Goal: Ask a question

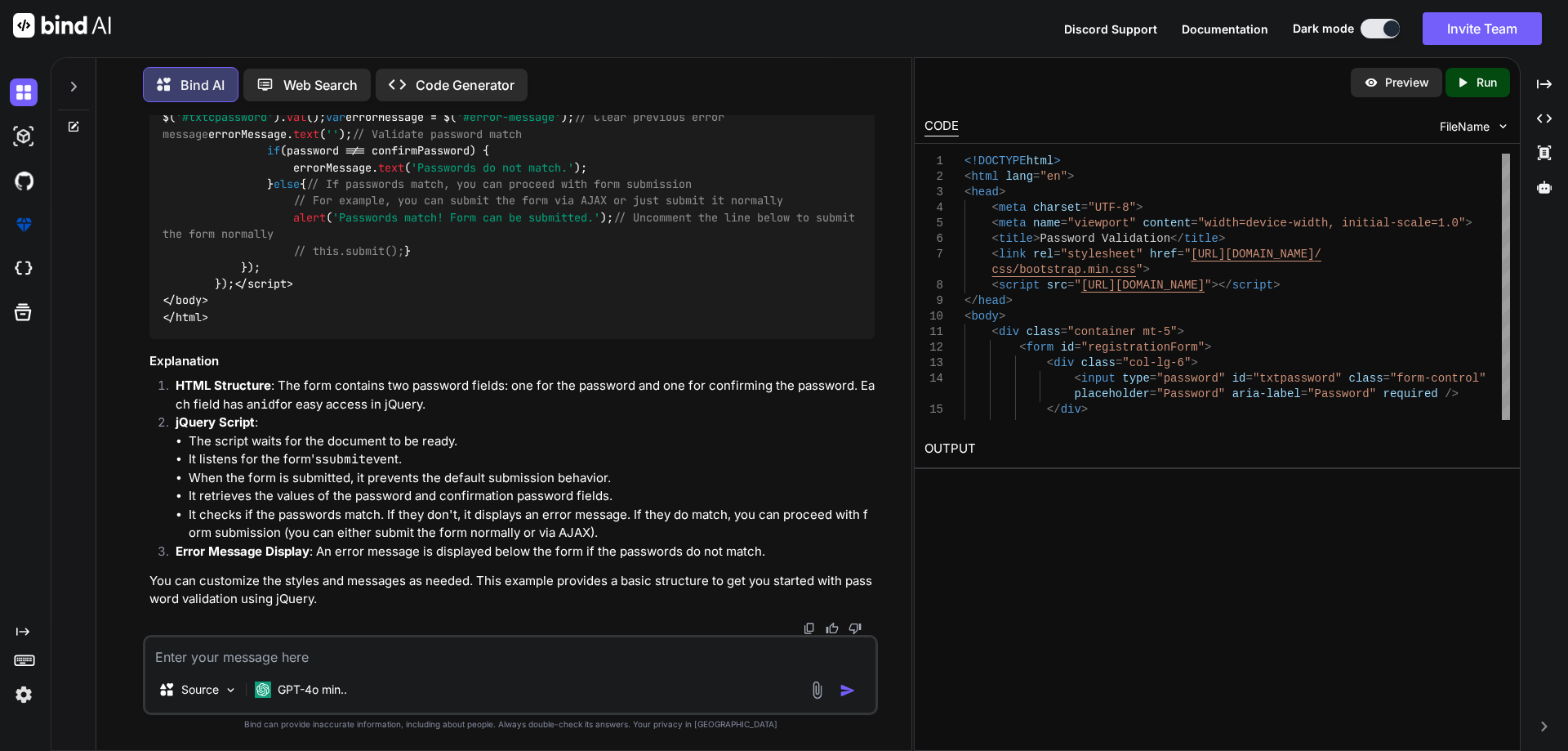
scroll to position [14935, 0]
click at [359, 647] on textarea at bounding box center [510, 652] width 730 height 29
paste textarea "This is nurse Regirstion HTML @using InfraredIV.Core.WebRequestModel @model Use…"
type textarea "This is nurse Regirstion HTML @using InfraredIV.Core.WebRequestModel @model Use…"
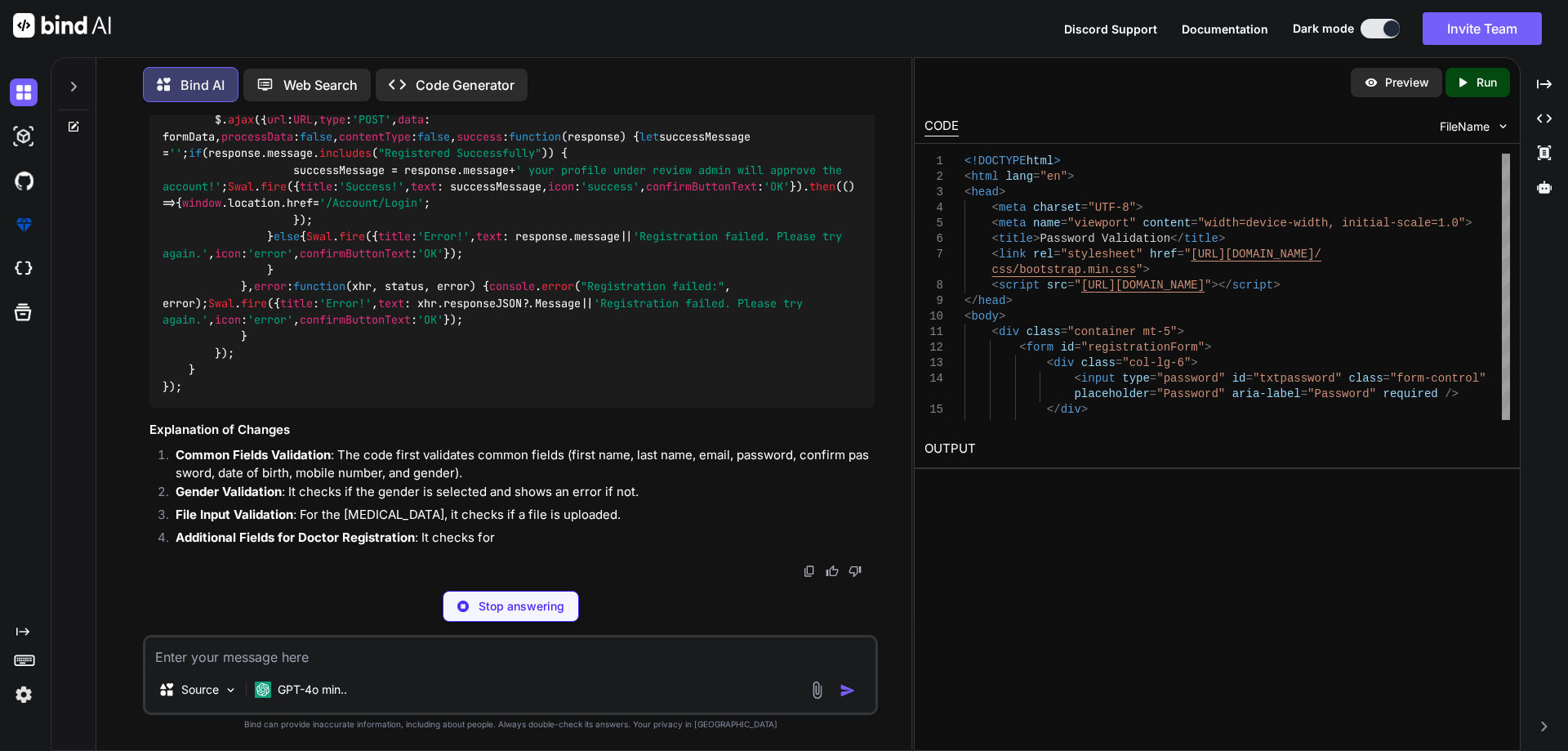
scroll to position [18204, 0]
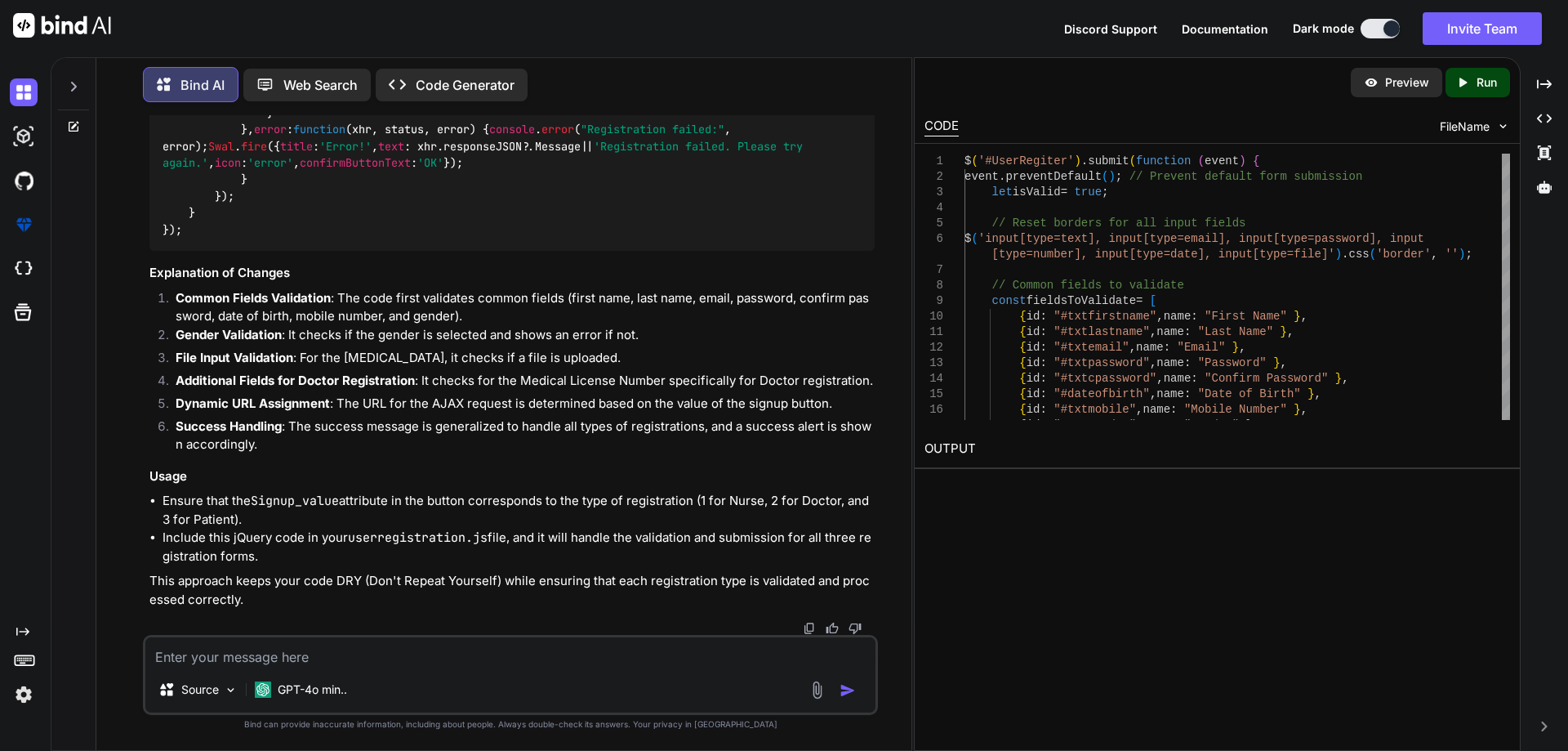
click at [326, 648] on textarea at bounding box center [510, 652] width 730 height 29
paste textarea "@using InfraredIV.Core.WebRequestModel @model UserRegistration @* For more info…"
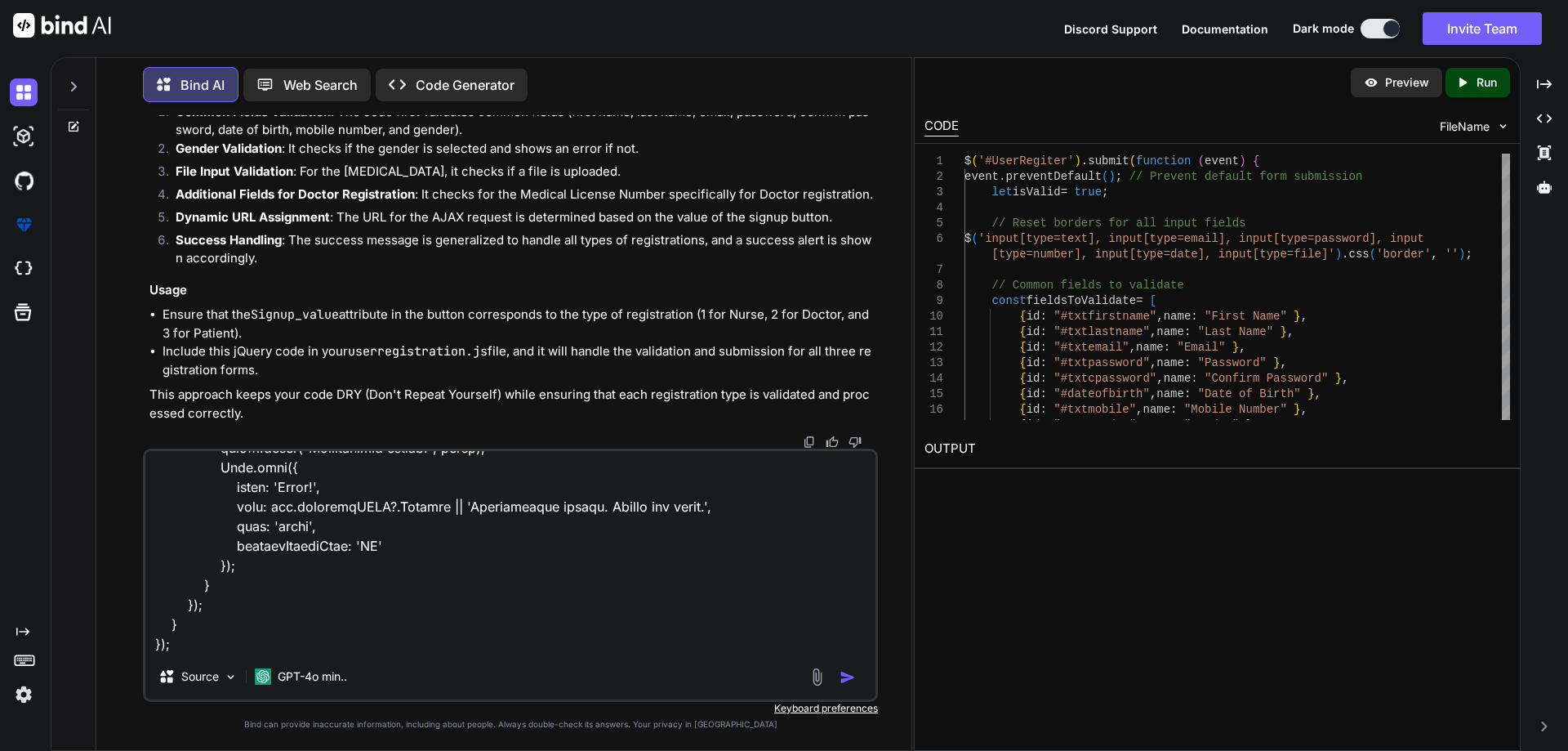
scroll to position [5042, 0]
type textarea "@using InfraredIV.Core.WebRequestModel @model UserRegistration @* For more info…"
click at [845, 673] on img "button" at bounding box center [847, 677] width 16 height 16
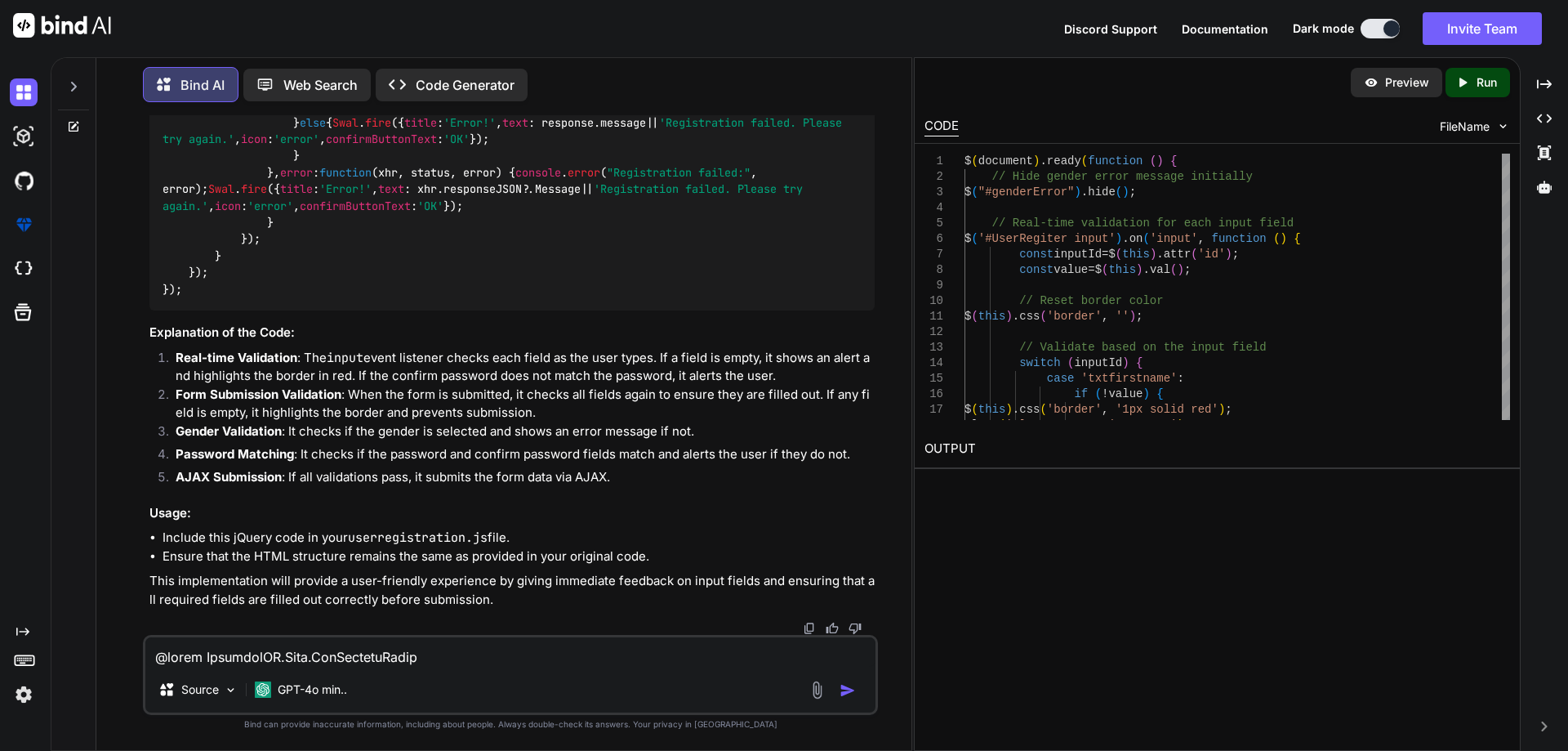
scroll to position [21824, 0]
click at [355, 654] on textarea at bounding box center [510, 652] width 730 height 29
paste textarea "@using InfraredIV.Core.WebRequestModel @model UserRegistration @* For more info…"
type textarea "@using InfraredIV.Core.WebRequestModel @model UserRegistration @* For more info…"
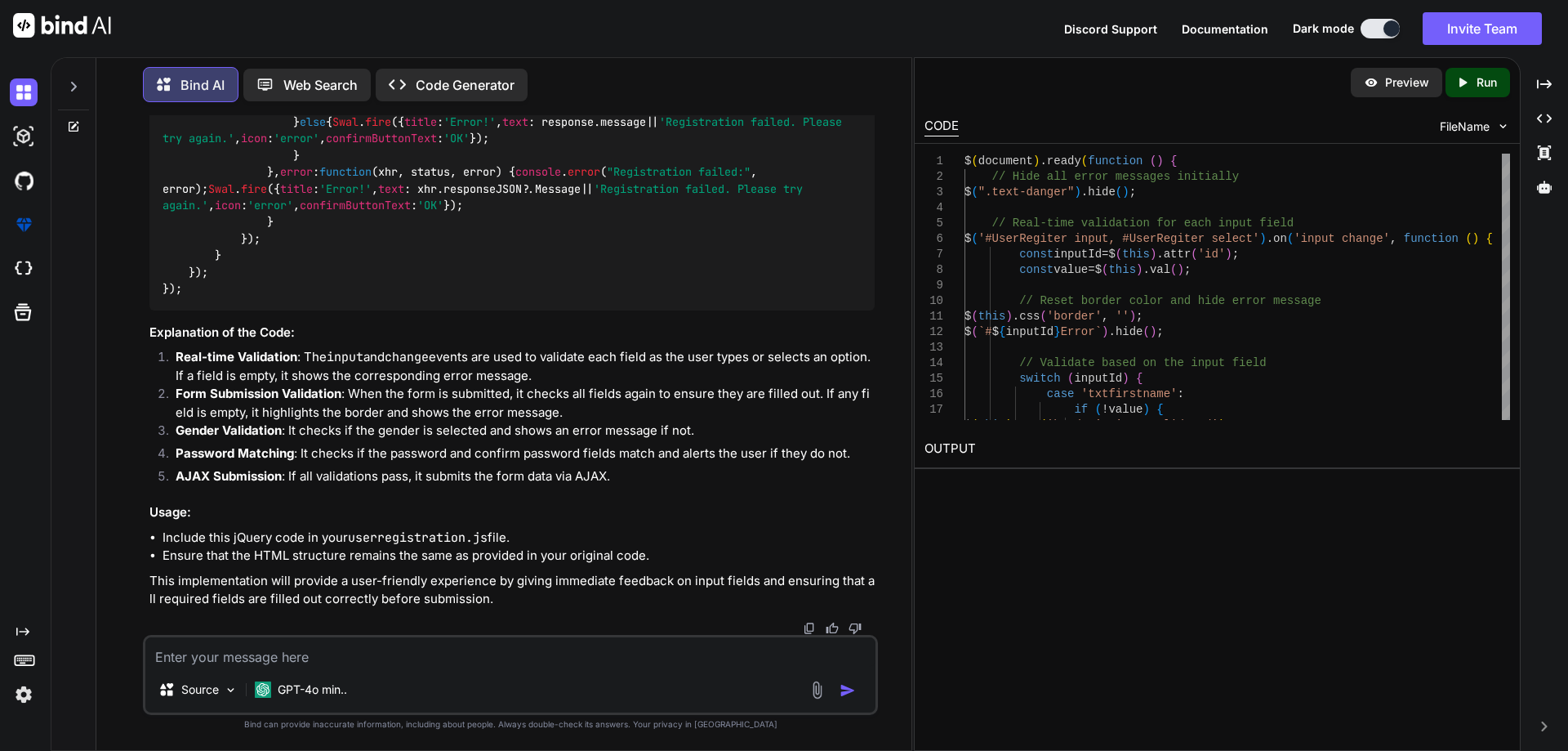
scroll to position [26092, 0]
click at [415, 658] on textarea at bounding box center [510, 652] width 730 height 29
paste textarea "Below is a remote patient monitoring device a. [MEDICAL_DATA] b. [MEDICAL_DATA]…"
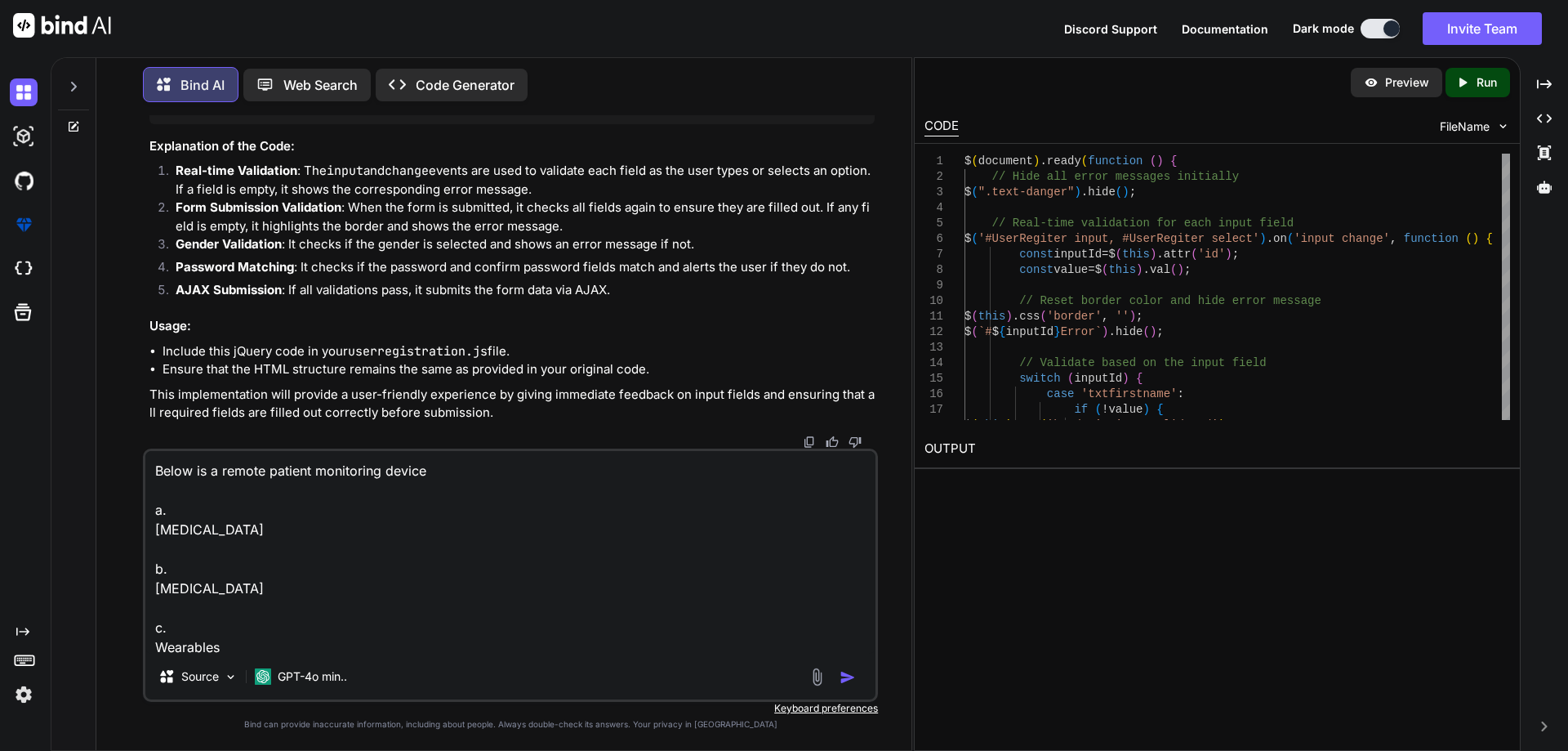
scroll to position [60, 0]
type textarea "Below is a remote patient monitoring device a. [MEDICAL_DATA] b. [MEDICAL_DATA]…"
click at [843, 677] on img "button" at bounding box center [847, 677] width 16 height 16
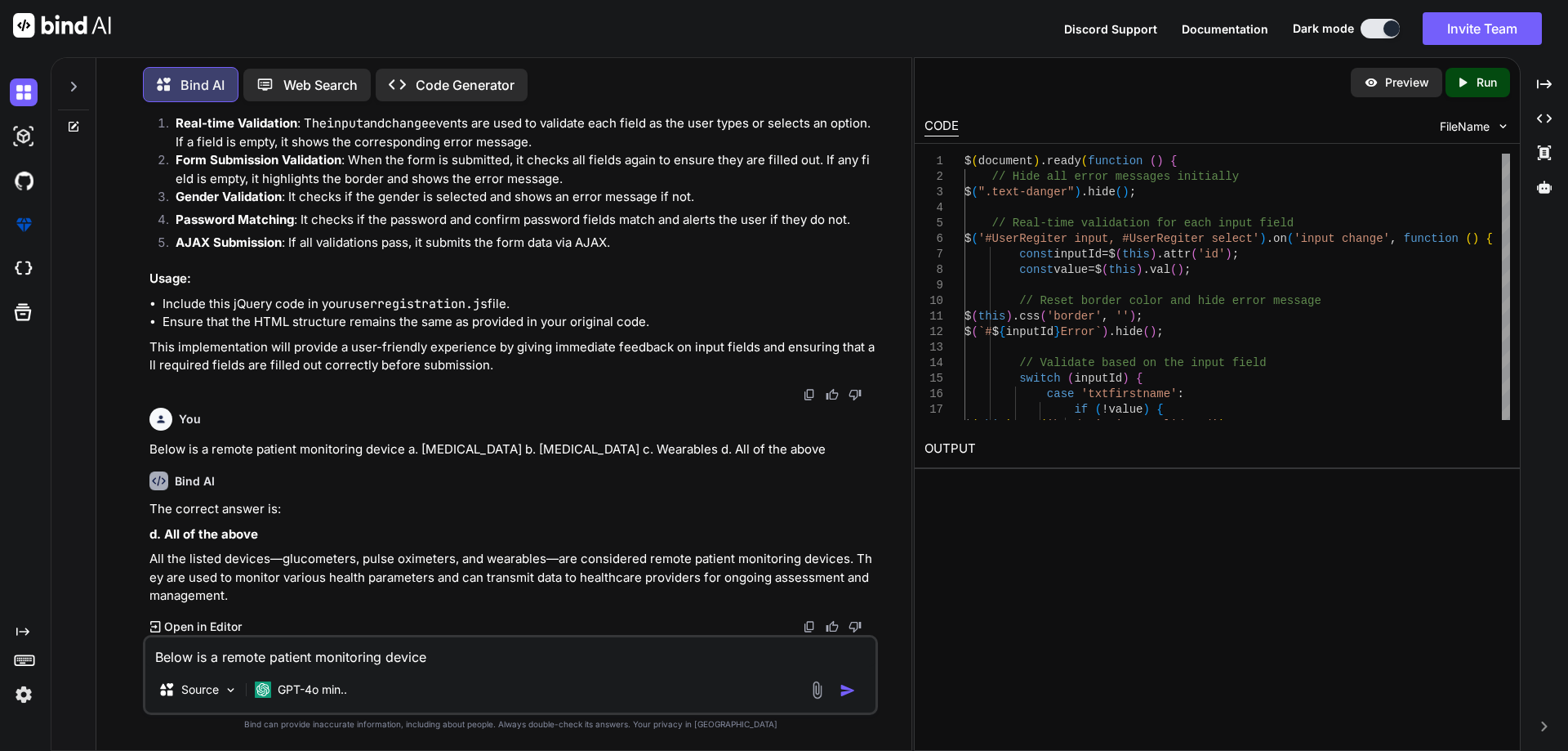
scroll to position [29593, 0]
click at [371, 645] on textarea "Below is a remote patient monitoring device a. [MEDICAL_DATA] b. [MEDICAL_DATA]…" at bounding box center [510, 652] width 730 height 29
paste textarea "Workers compensation provide medical care and income protection to employees wh…"
type textarea "Workers compensation provide medical care and income protection to employees wh…"
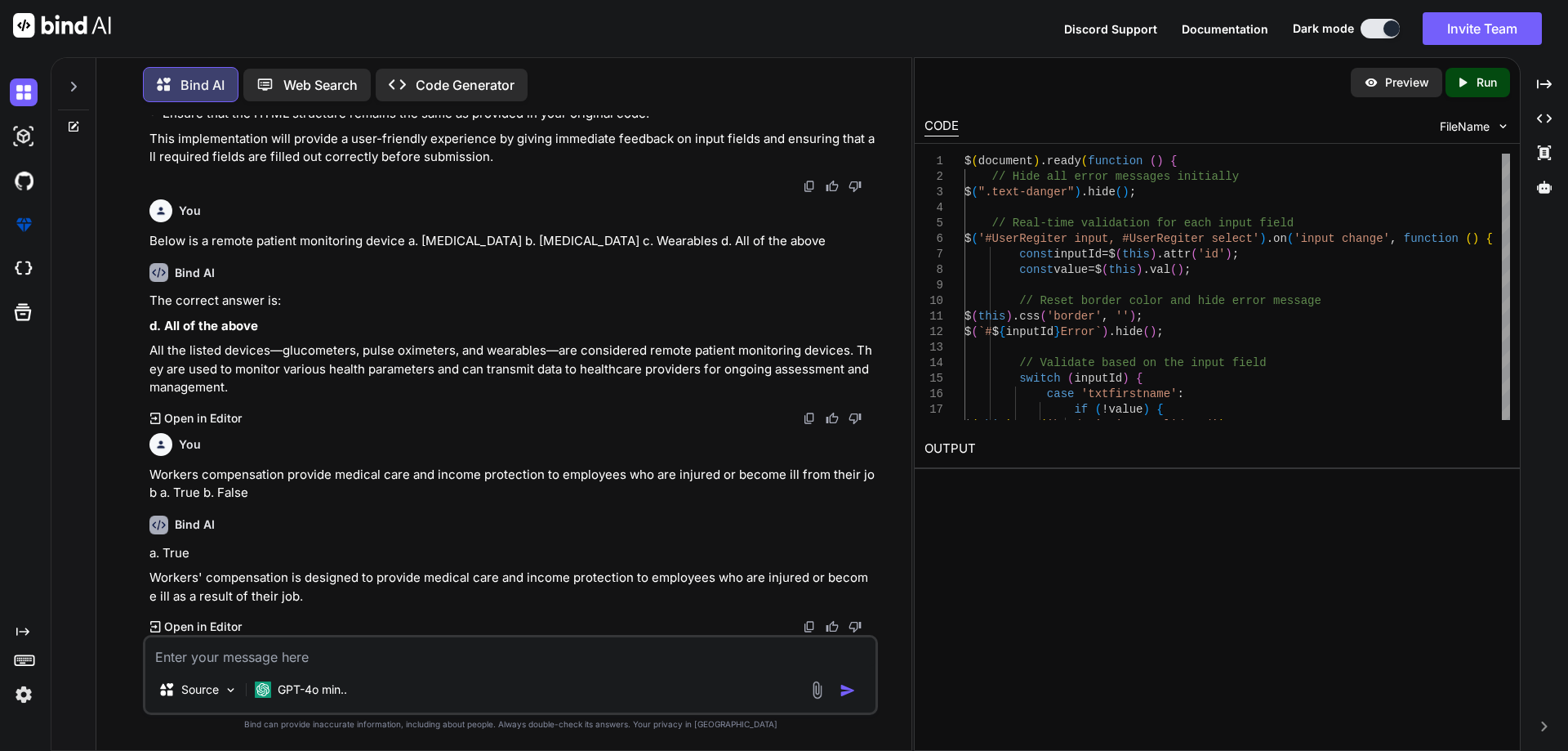
scroll to position [29802, 0]
paste textarea "Medical and Vocational case management are part of a. Wellness b. Workers Compe…"
type textarea "Medical and Vocational case management are part of a. Wellness b. Workers Compe…"
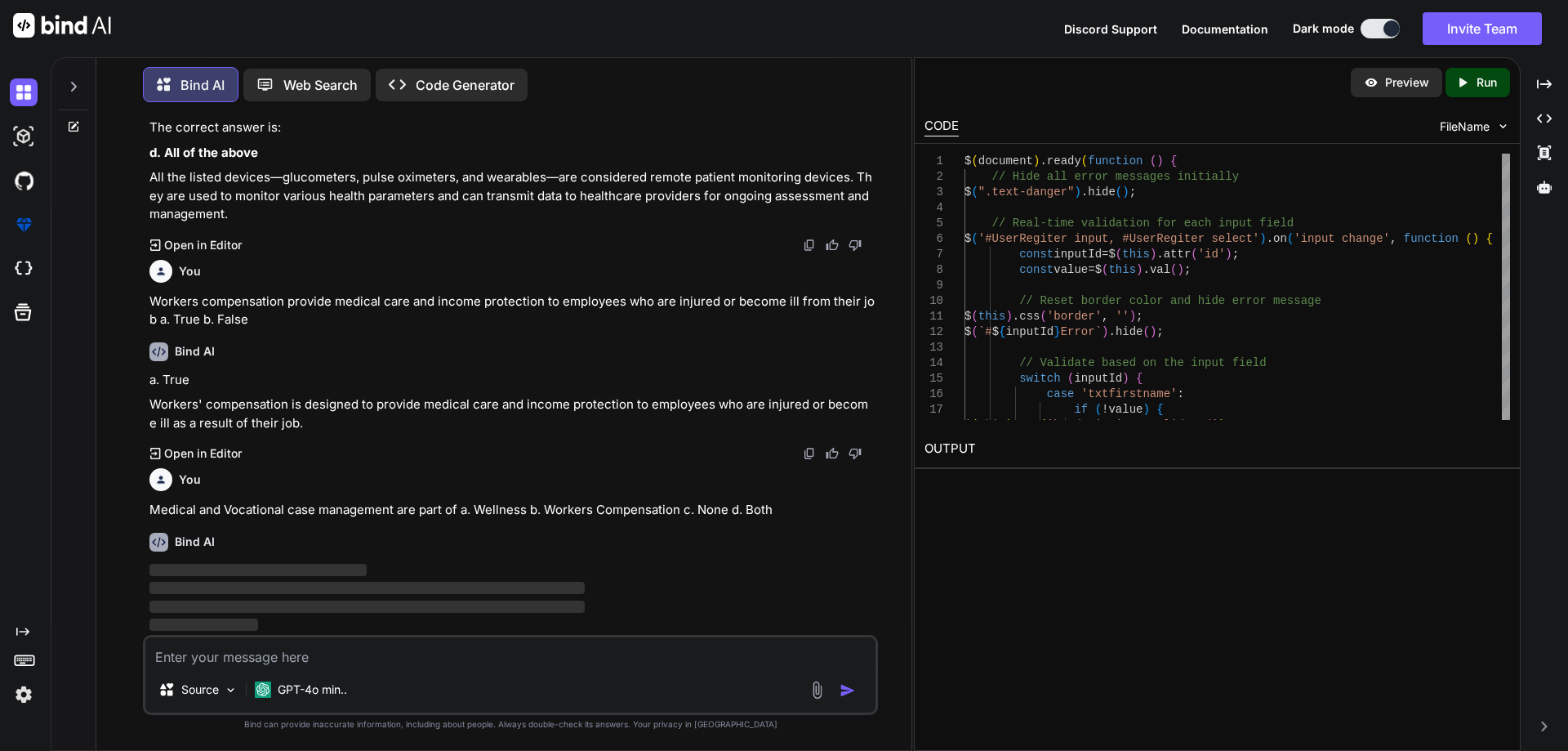
scroll to position [29975, 0]
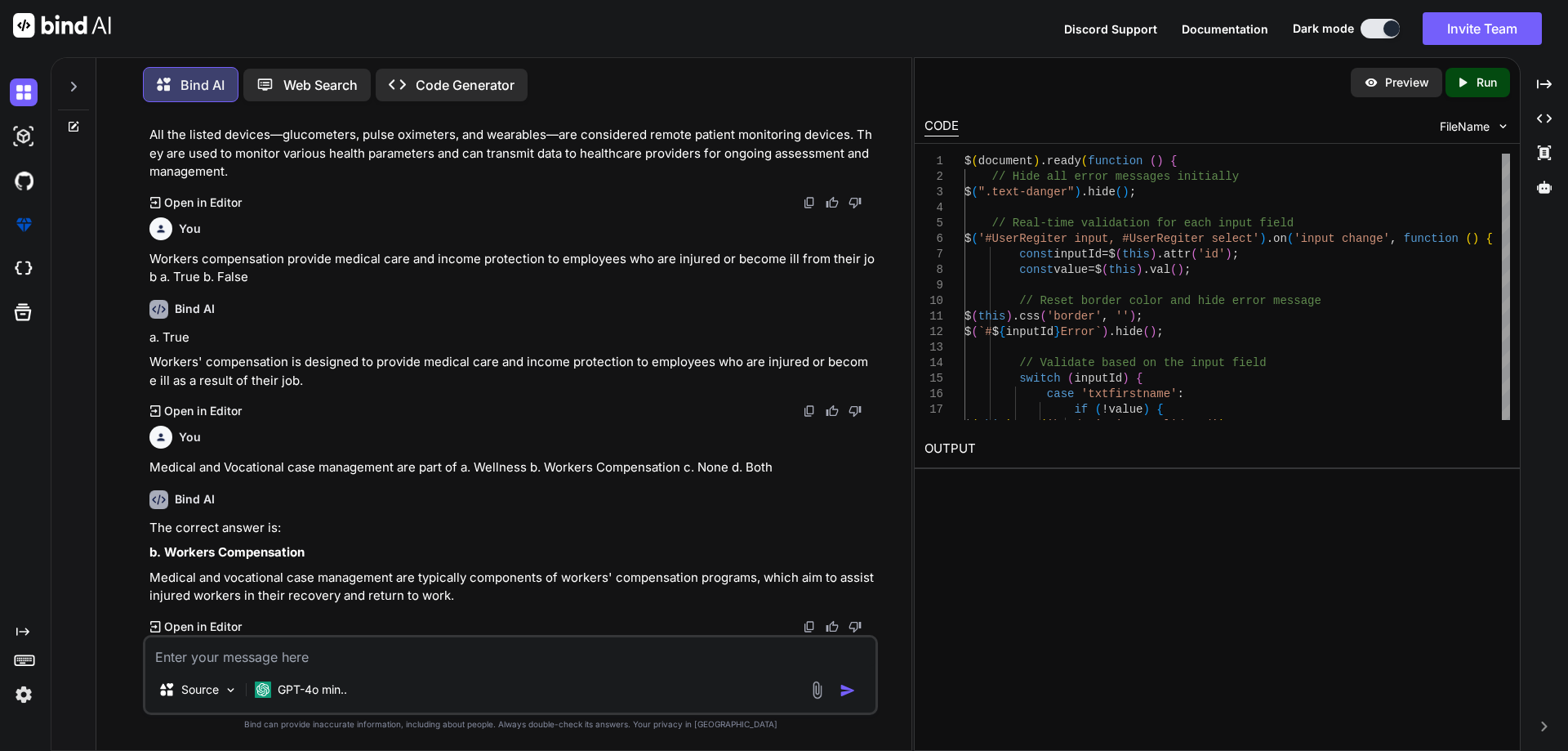
paste textarea "he Outcome and Assessment Information Set (OASIS) is a standard designed for a.…"
type textarea "he Outcome and Assessment Information Set (OASIS) is a standard designed for a.…"
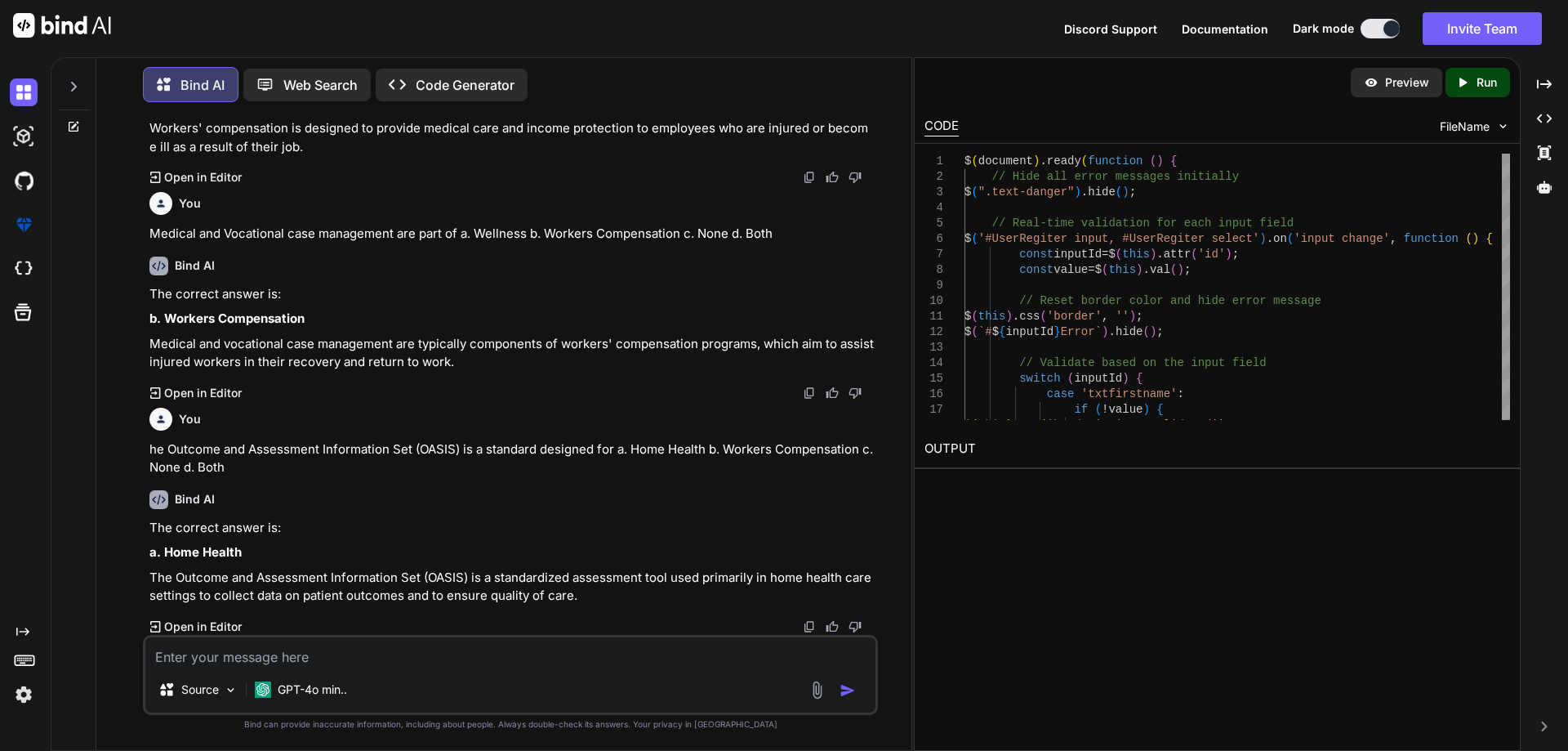
scroll to position [30251, 0]
click at [283, 656] on textarea at bounding box center [510, 652] width 730 height 29
paste textarea "Language translation, Durable Medical Equipment, Transportation are part of a. …"
type textarea "Language translation, Durable Medical Equipment, Transportation are part of a. …"
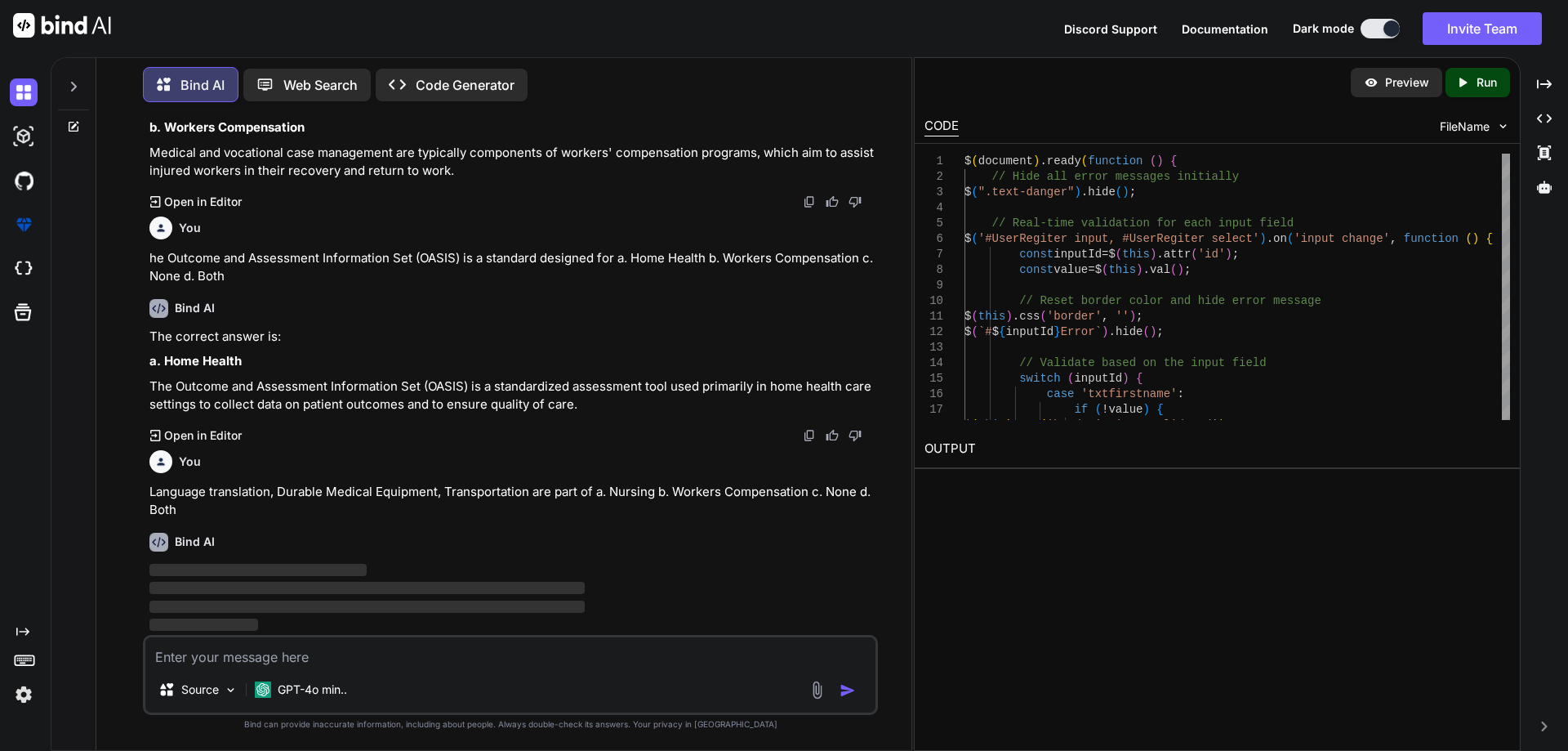
scroll to position [30442, 0]
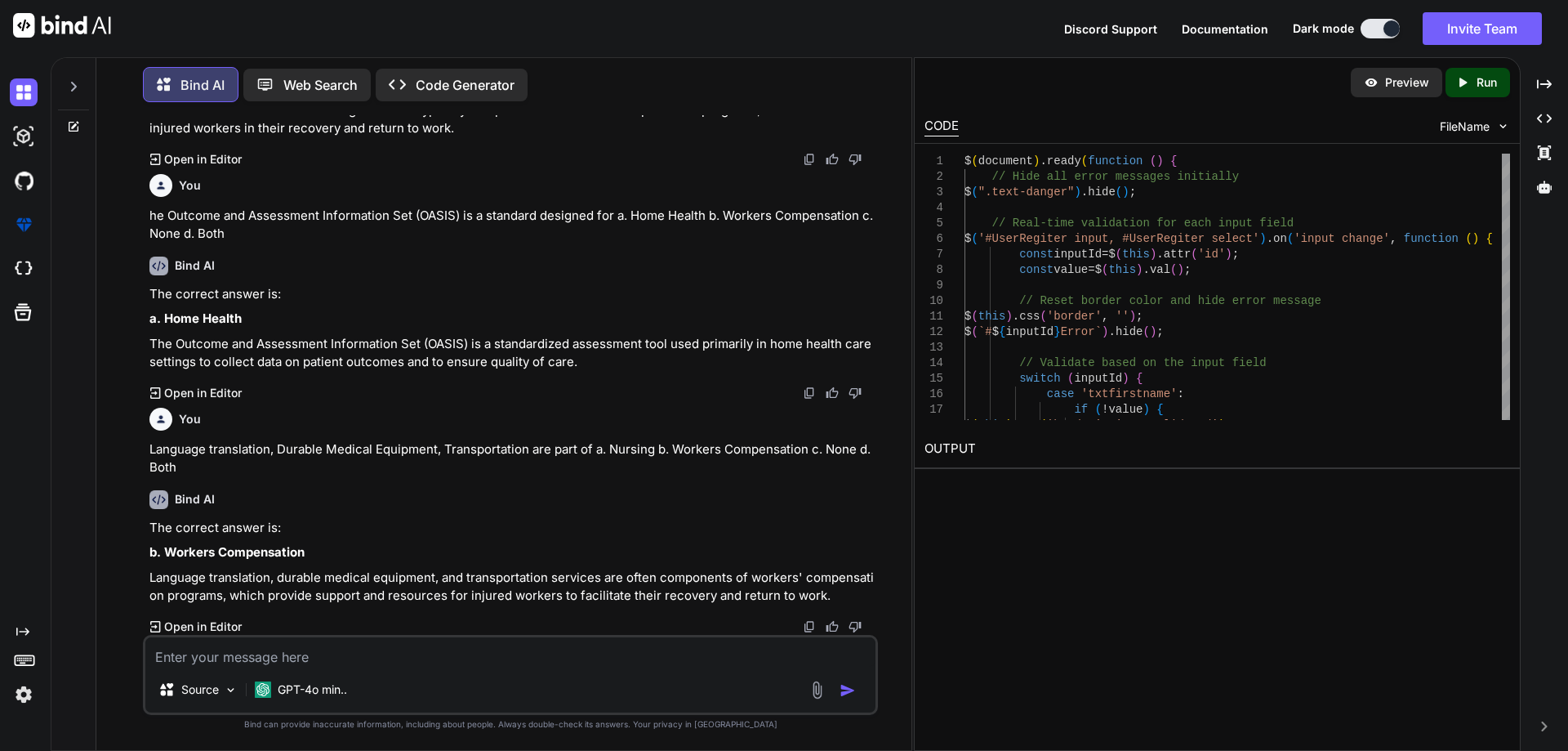
click at [317, 662] on textarea at bounding box center [510, 652] width 730 height 29
paste textarea "Instrumental [MEDICAL_DATA] (IADL) and [MEDICAL_DATA] (ADL) are care activities…"
type textarea "Instrumental [MEDICAL_DATA] (IADL) and [MEDICAL_DATA] (ADL) are care activities…"
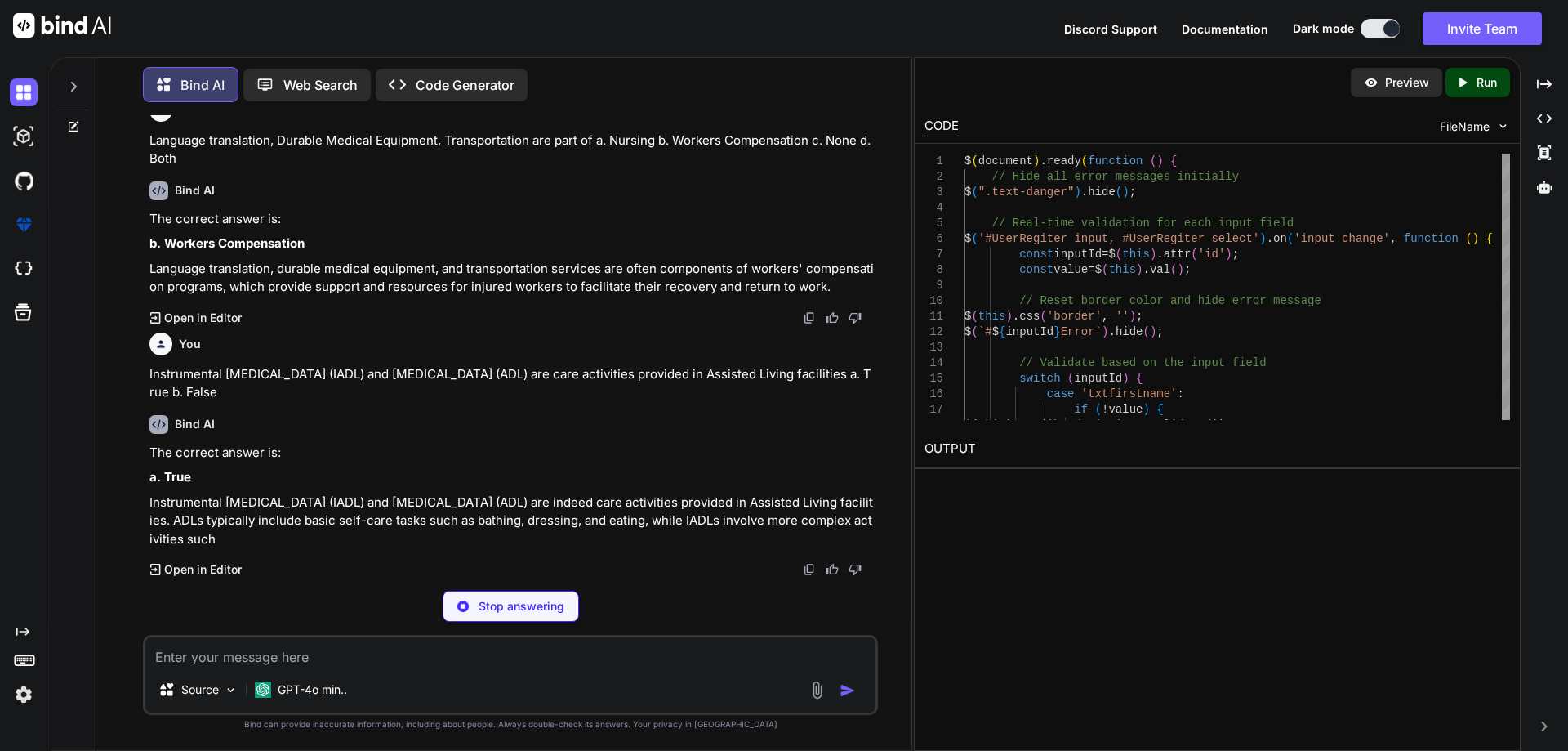
scroll to position [30737, 0]
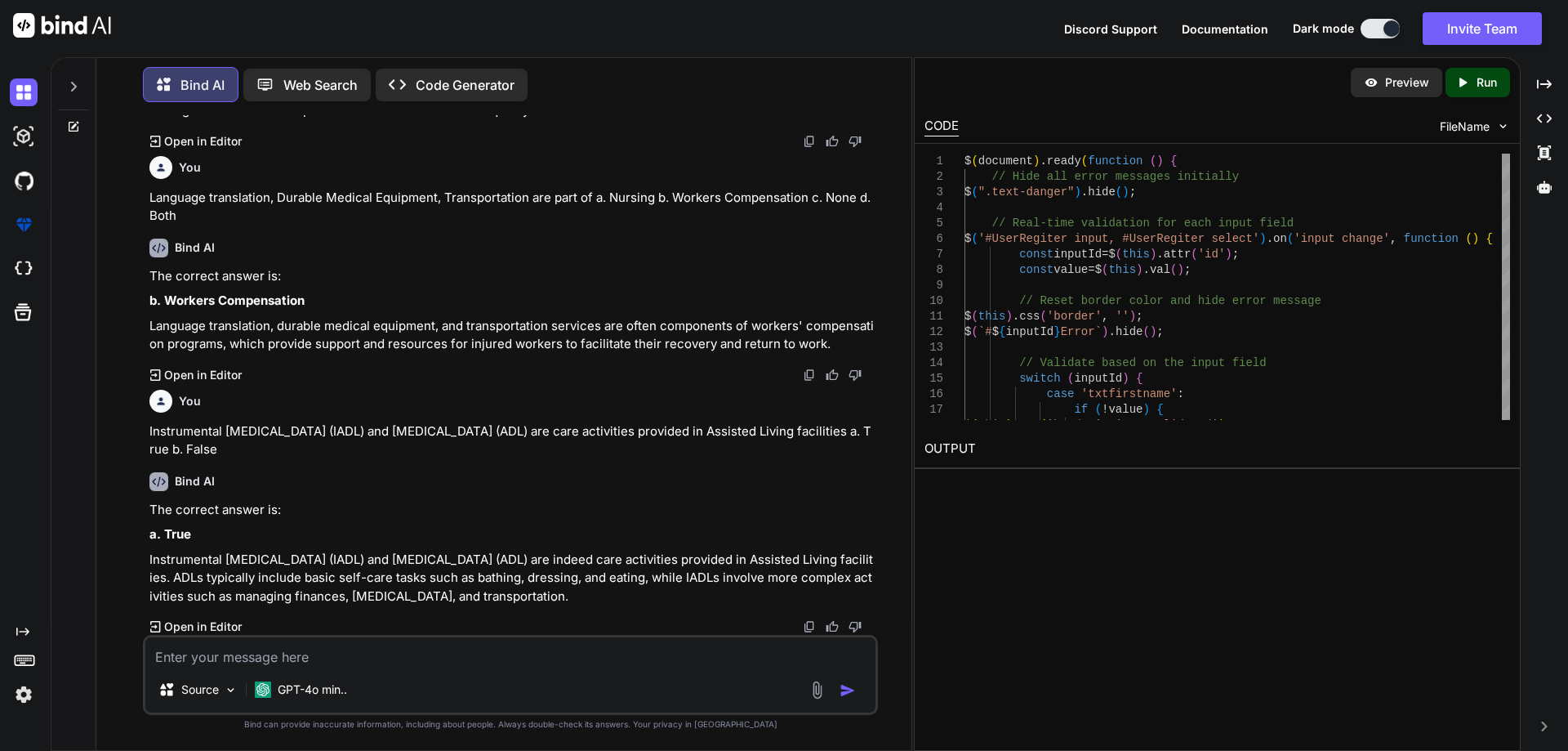
paste textarea "[MEDICAL_DATA] consists of a. Drug-[MEDICAL_DATA] b. Drug-food interaction c. D…"
type textarea "[MEDICAL_DATA] consists of a. Drug-[MEDICAL_DATA] b. Drug-food interaction c. D…"
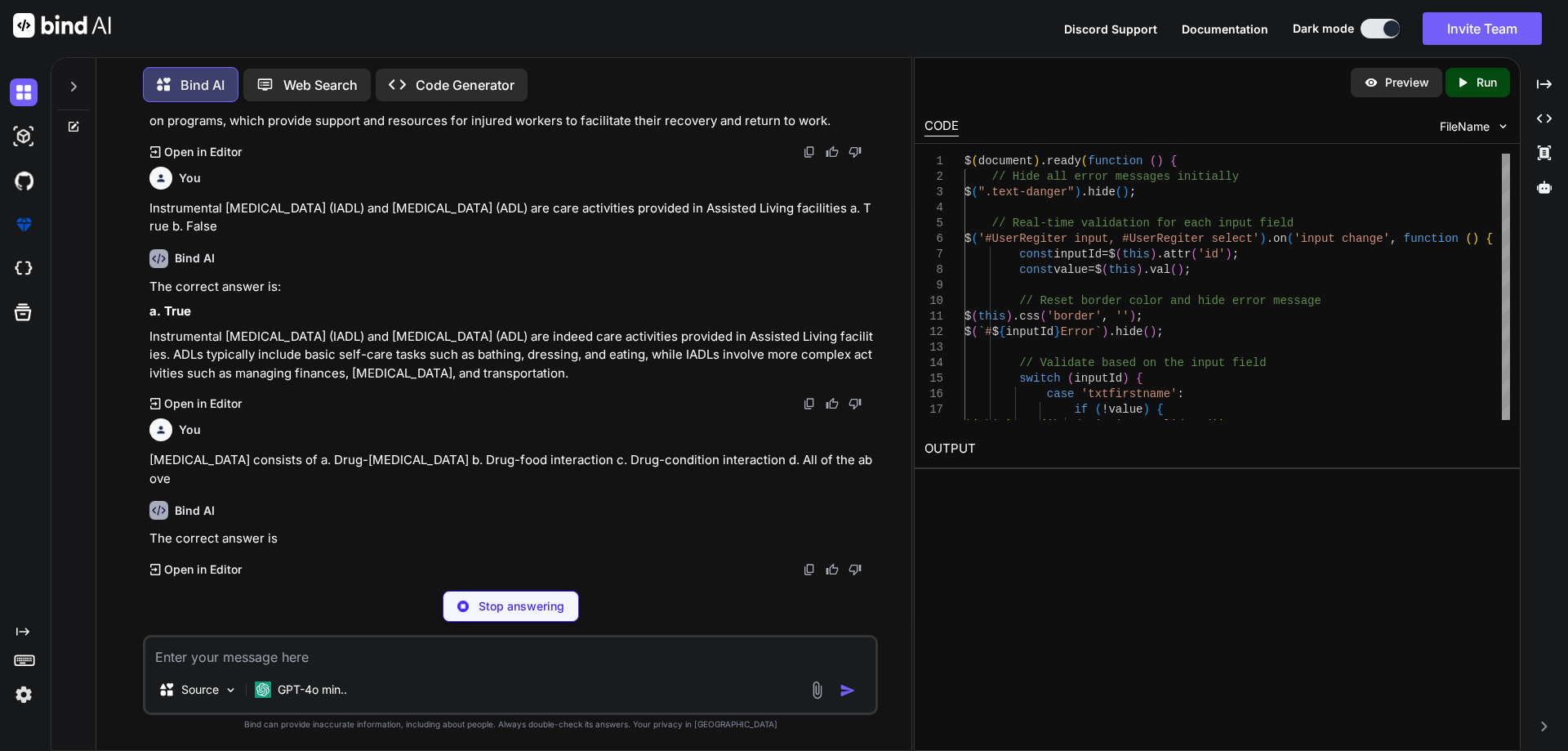
scroll to position [30910, 0]
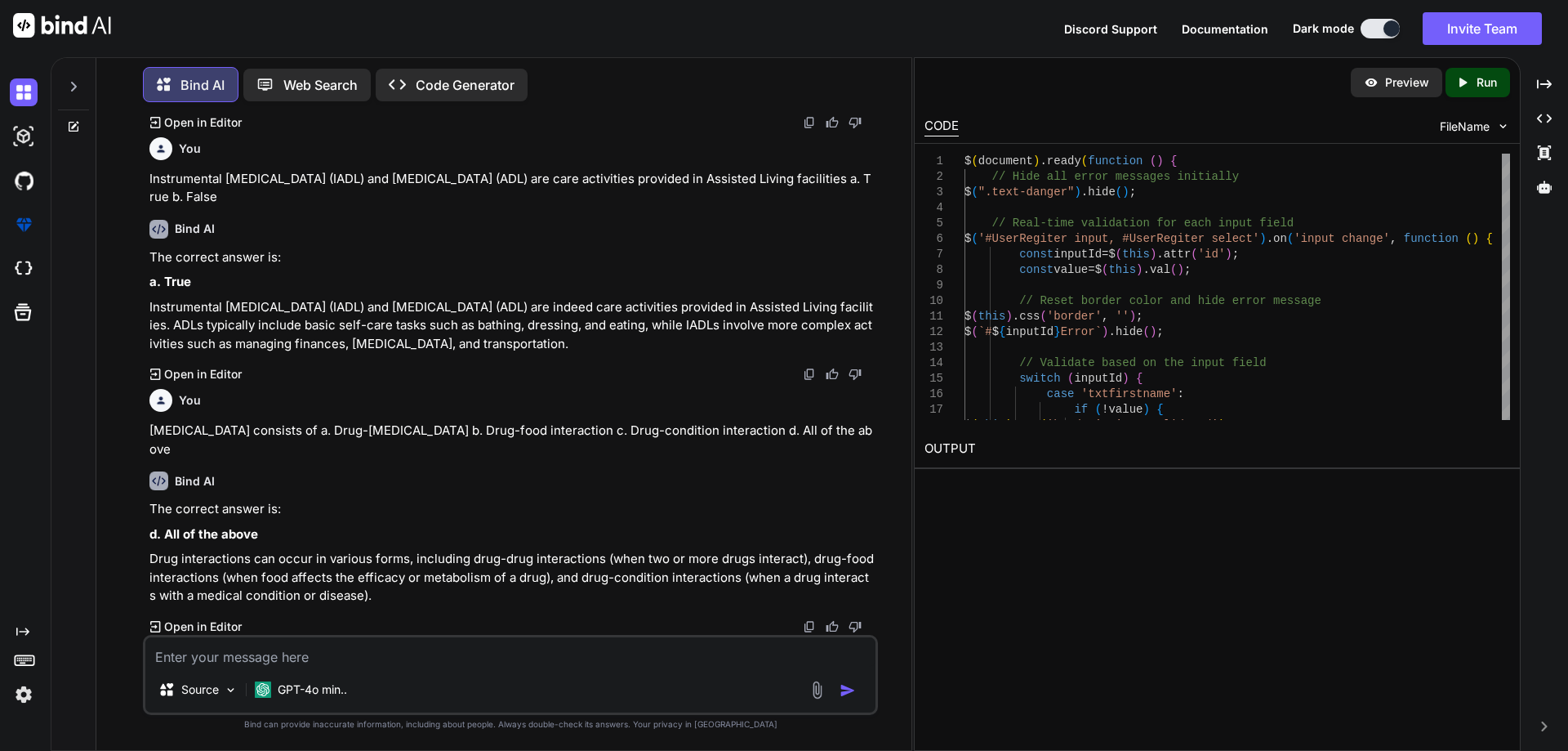
click at [314, 656] on textarea at bounding box center [510, 652] width 730 height 29
paste textarea "Non-emergency medical transportation (NEMT) includes services provided to patie…"
type textarea "Non-emergency medical transportation (NEMT) includes services provided to patie…"
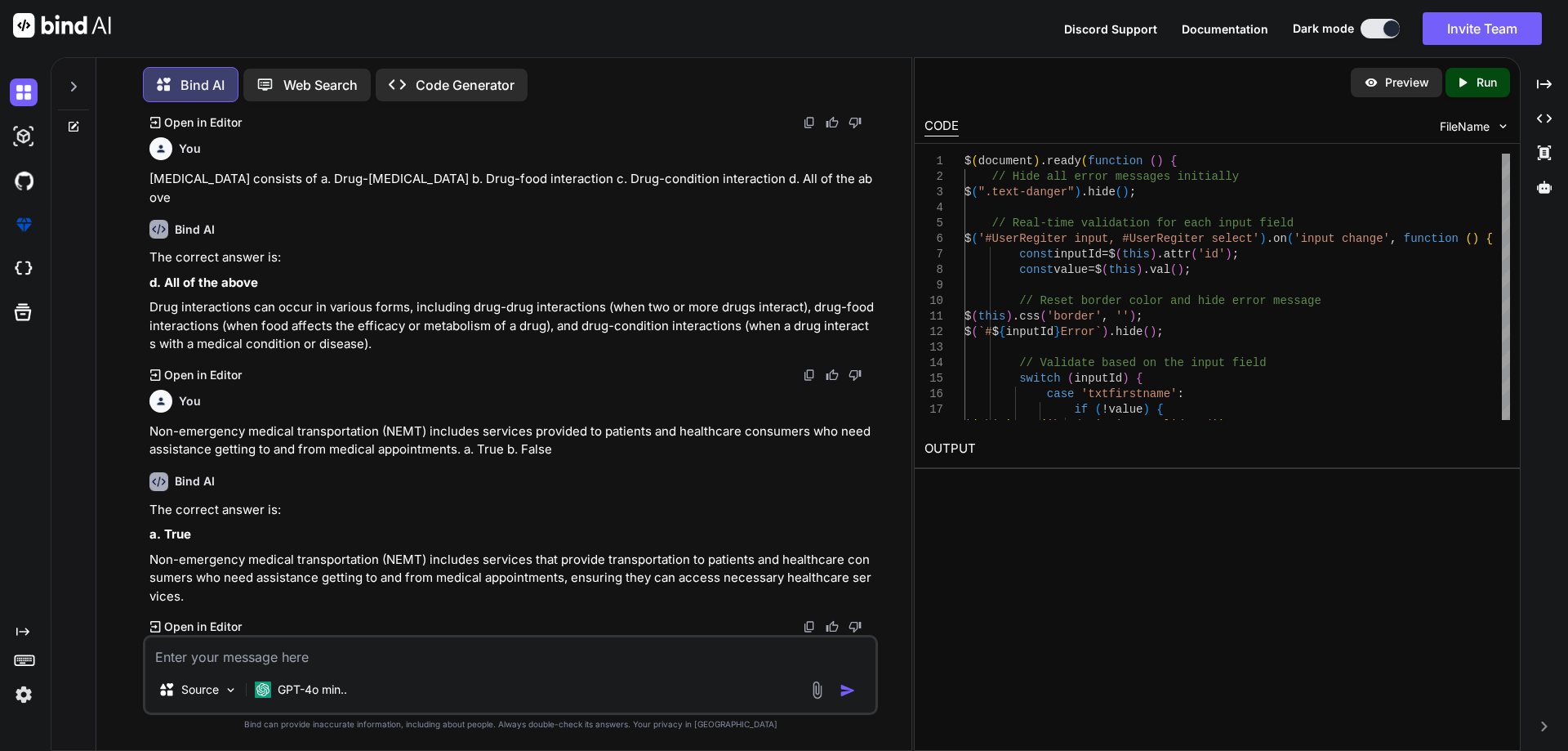
scroll to position [31222, 0]
paste textarea "What types of communication is helpful to EMS (Emergency Medical Services) a. R…"
type textarea "What types of communication is helpful to EMS (Emergency Medical Services) a. R…"
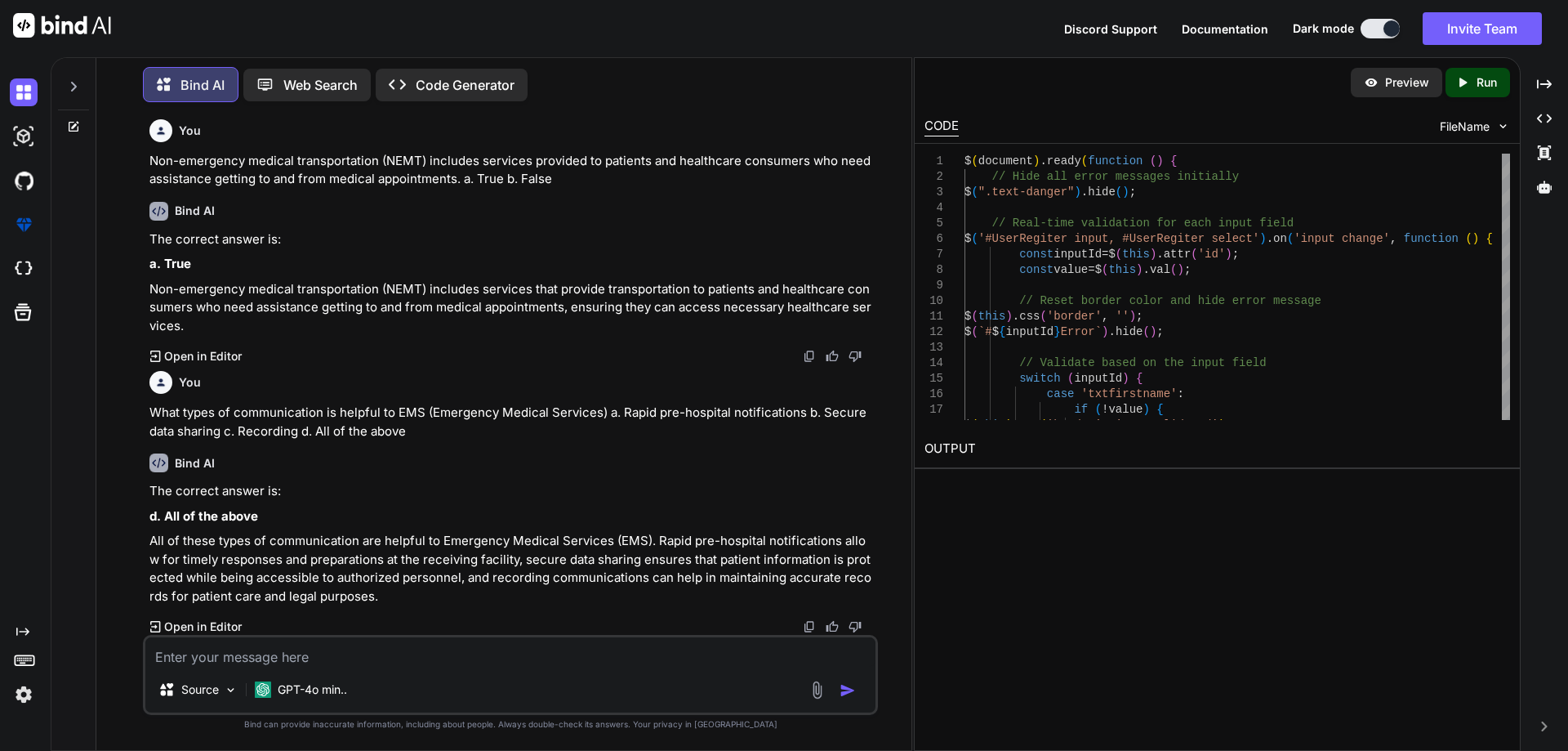
scroll to position [31492, 0]
click at [363, 644] on textarea at bounding box center [510, 652] width 730 height 29
paste textarea "What types of communication is helpful to EMS (Emergency Medical Services) a. R…"
type textarea "What types of communication is helpful to EMS (Emergency Medical Services) a. R…"
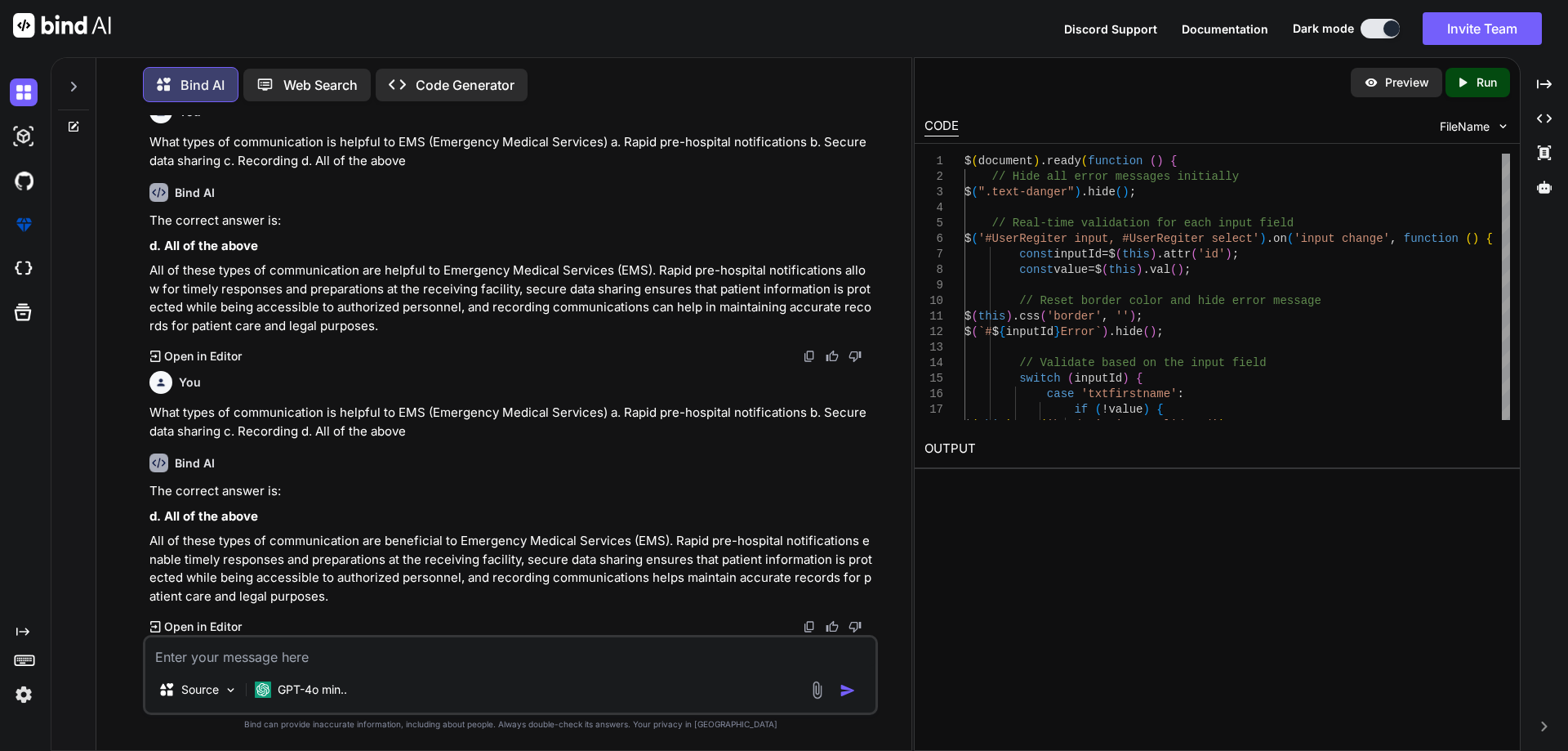
scroll to position [31763, 0]
click at [417, 649] on textarea at bounding box center [510, 652] width 730 height 29
paste textarea "Which statement is used to get all data from the student table whose name start…"
type textarea "Which statement is used to get all data from the student table whose name start…"
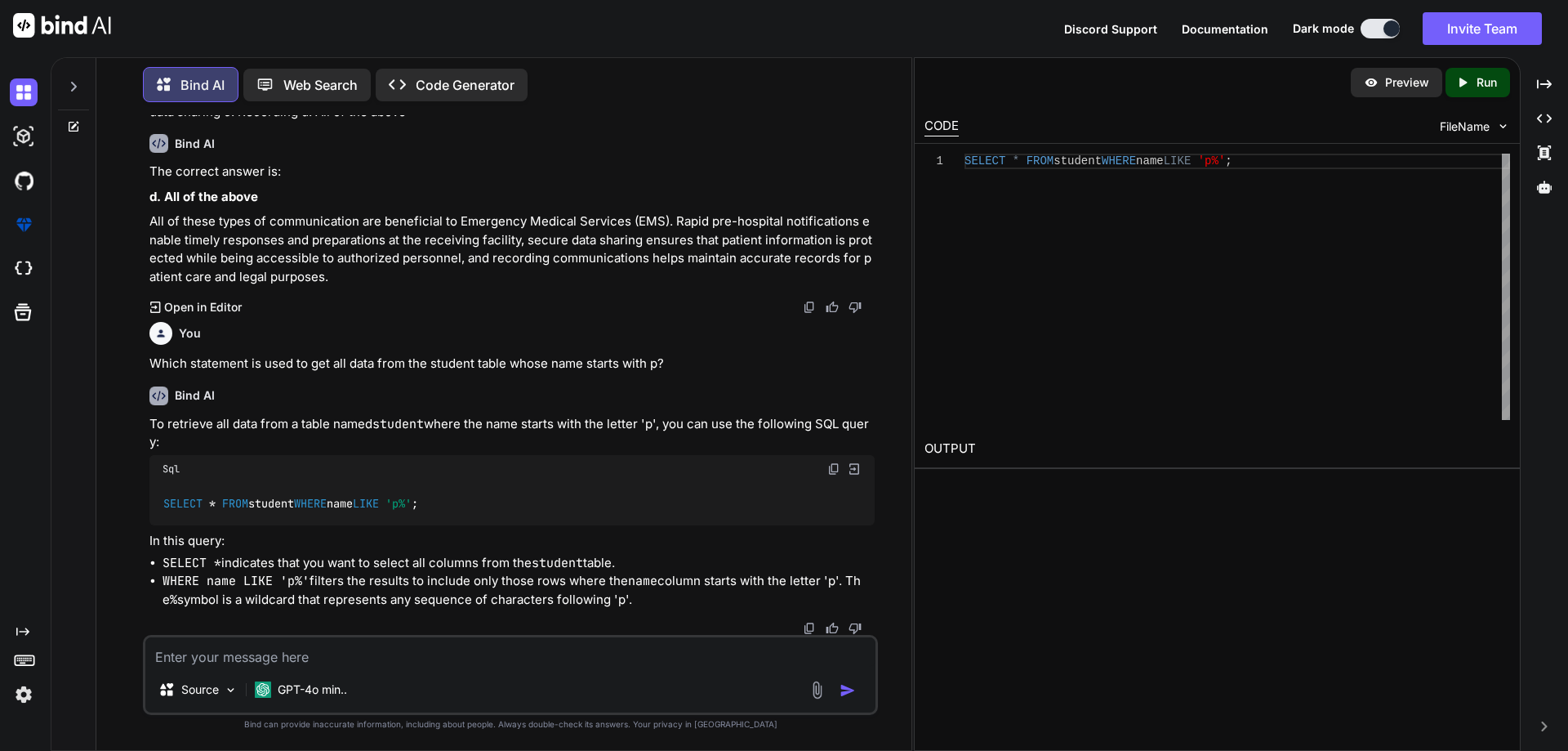
scroll to position [32082, 0]
paste textarea "In the following MySQL query, “person_1” belongs to which category of table in …"
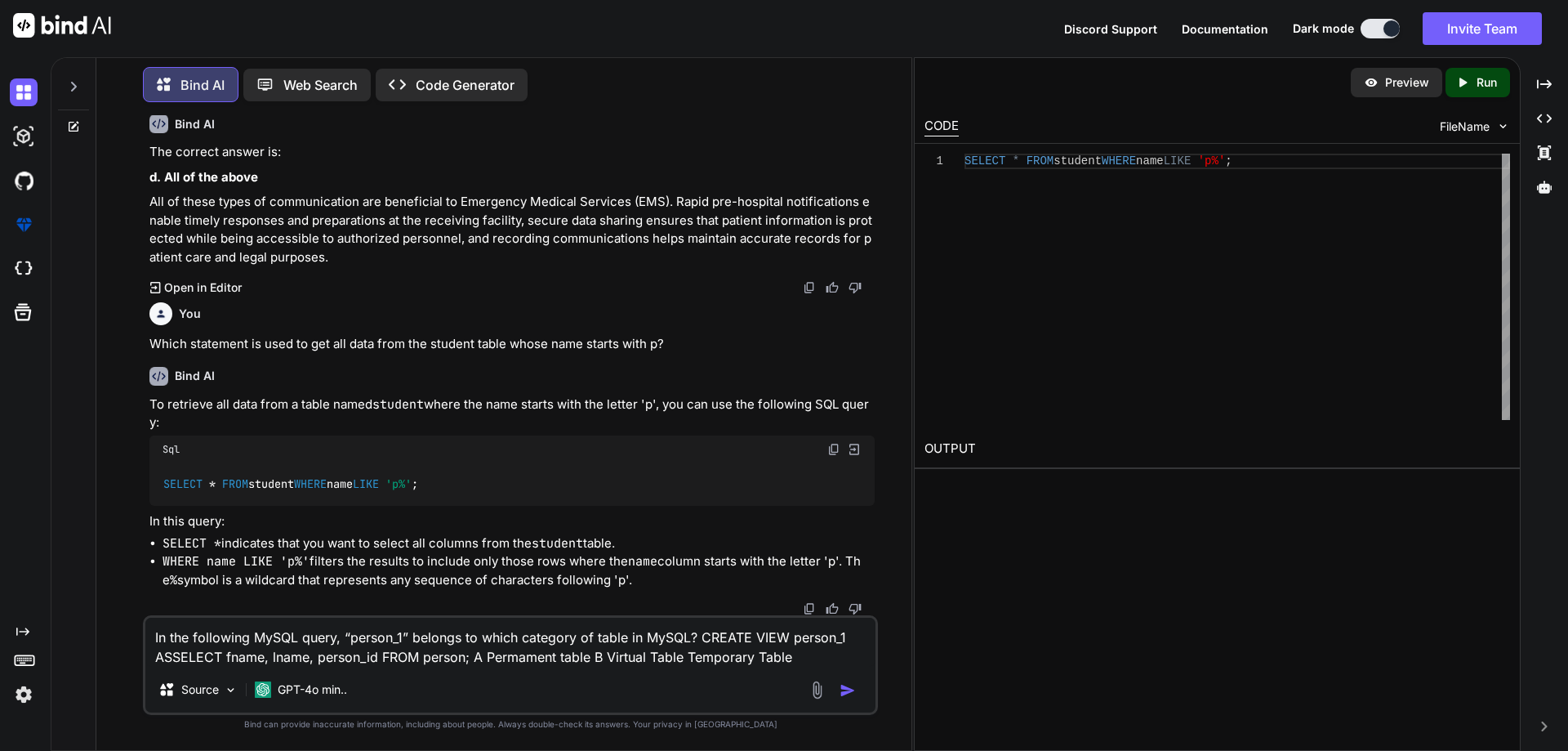
click at [689, 661] on textarea "In the following MySQL query, “person_1” belongs to which category of table in …" at bounding box center [510, 642] width 730 height 49
click at [820, 662] on textarea "In the following MySQL query, “person_1” belongs to which category of table in …" at bounding box center [510, 642] width 730 height 49
click at [539, 656] on textarea "In the following MySQL query, “person_1” belongs to which category of table in …" at bounding box center [510, 642] width 730 height 49
type textarea "In the following MySQL query, “person_1” belongs to which category of table in …"
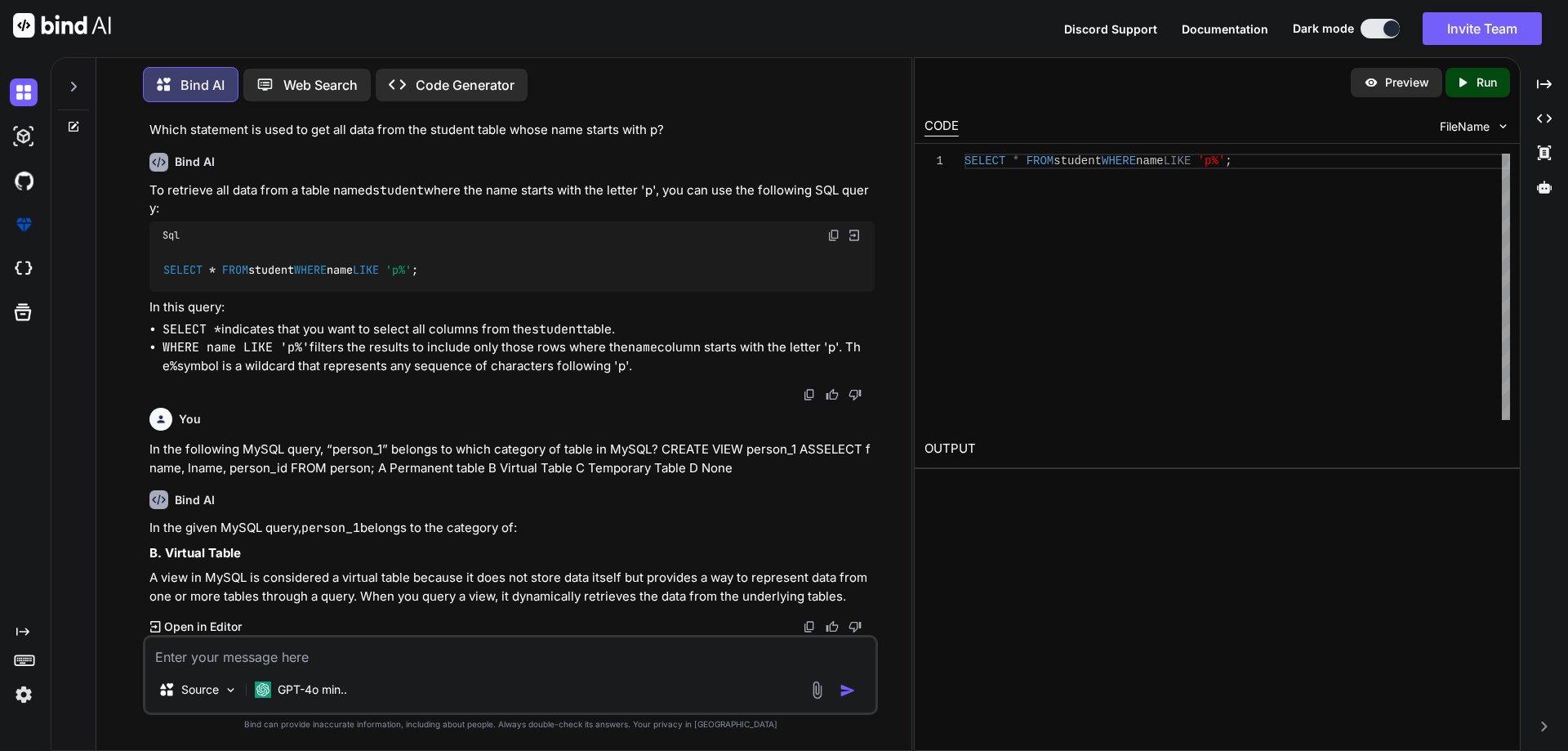
scroll to position [32316, 0]
paste textarea "When is the wildcard in WHERE clause used?"
drag, startPoint x: 768, startPoint y: 654, endPoint x: 454, endPoint y: 657, distance: 314.0
click at [454, 657] on textarea "When is the wildcard in WHERE clause used? A an exact match is necessary for a …" at bounding box center [510, 652] width 730 height 29
click at [800, 658] on textarea "When is the wildcard in WHERE clause used? A an exact match is necessary for a …" at bounding box center [510, 652] width 730 height 29
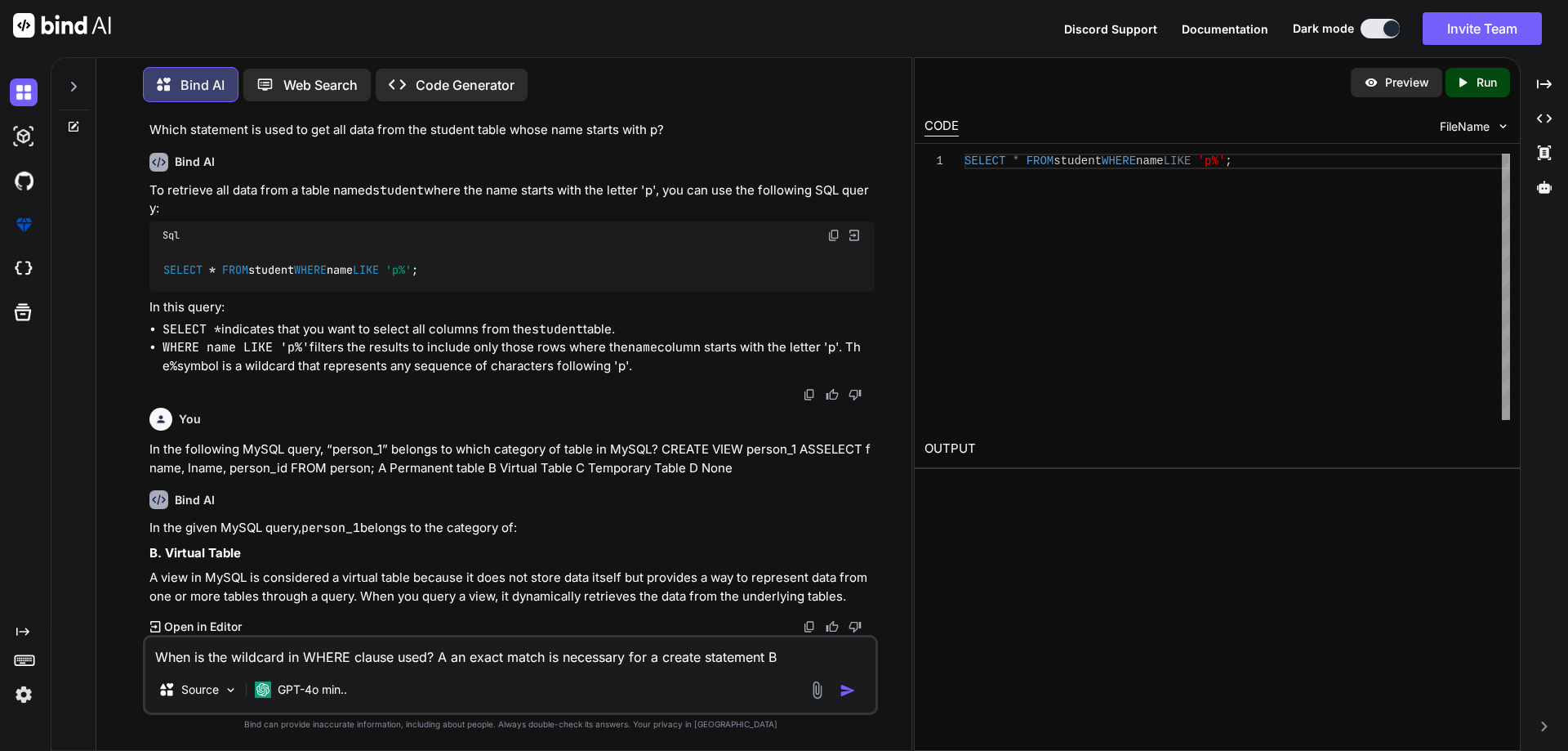
paste textarea "an exact match is necessary for a create statement"
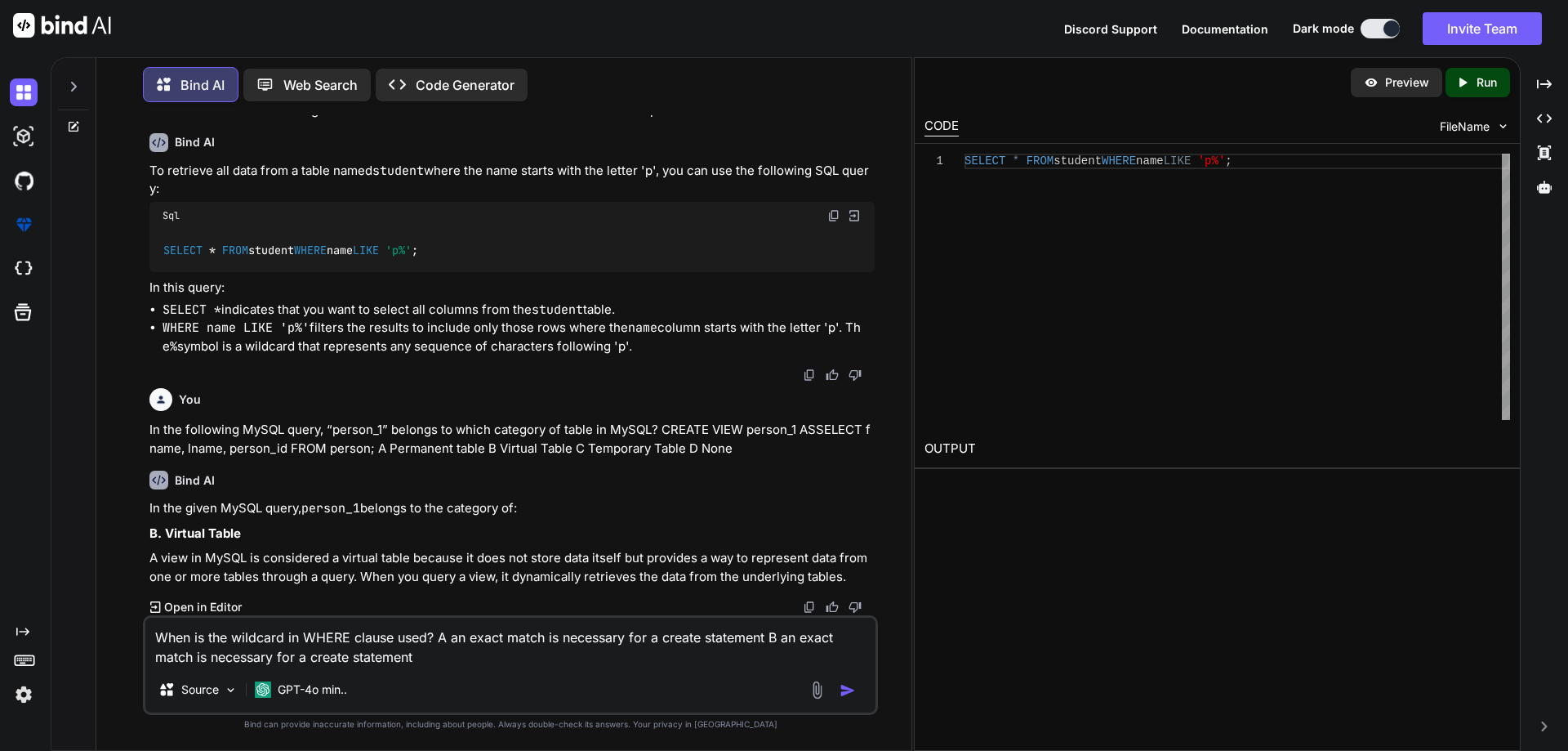
click at [212, 658] on textarea "When is the wildcard in WHERE clause used? A an exact match is necessary for a …" at bounding box center [510, 642] width 730 height 49
drag, startPoint x: 395, startPoint y: 655, endPoint x: 322, endPoint y: 654, distance: 73.0
click at [322, 654] on textarea "When is the wildcard in WHERE clause used? A an exact match is necessary for a …" at bounding box center [510, 642] width 730 height 49
click at [467, 665] on textarea "When is the wildcard in WHERE clause used? A an exact match is necessary for a …" at bounding box center [510, 642] width 730 height 49
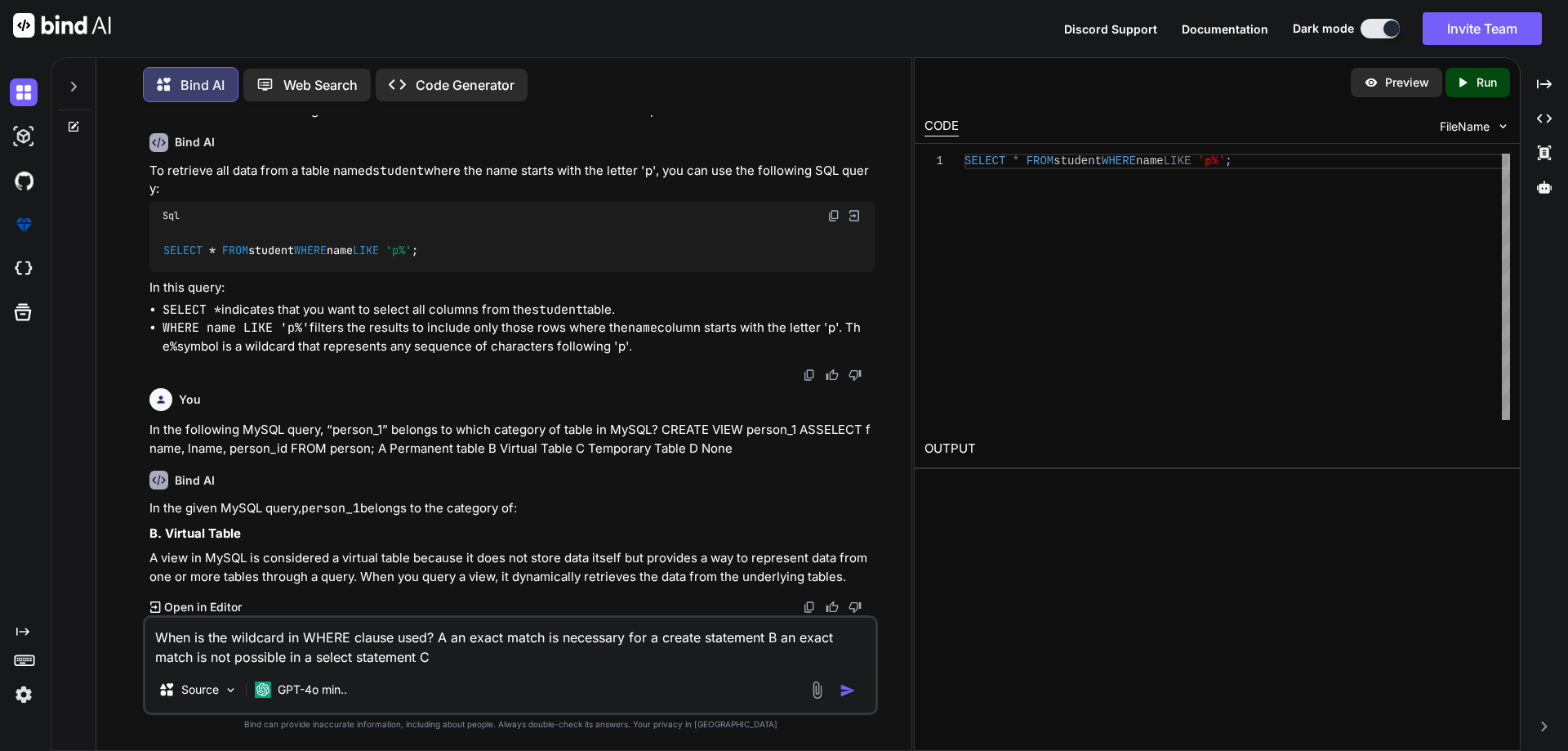
paste textarea "an exact match is necessary for a create statement"
click at [658, 654] on textarea "When is the wildcard in WHERE clause used? A an exact match is necessary for a …" at bounding box center [510, 642] width 730 height 49
click at [755, 645] on textarea "When is the wildcard in WHERE clause used? A an exact match is necessary for a …" at bounding box center [510, 642] width 730 height 49
click at [764, 656] on textarea "When is the wildcard in WHERE clause used? A an exact match is necessary for a …" at bounding box center [510, 642] width 730 height 49
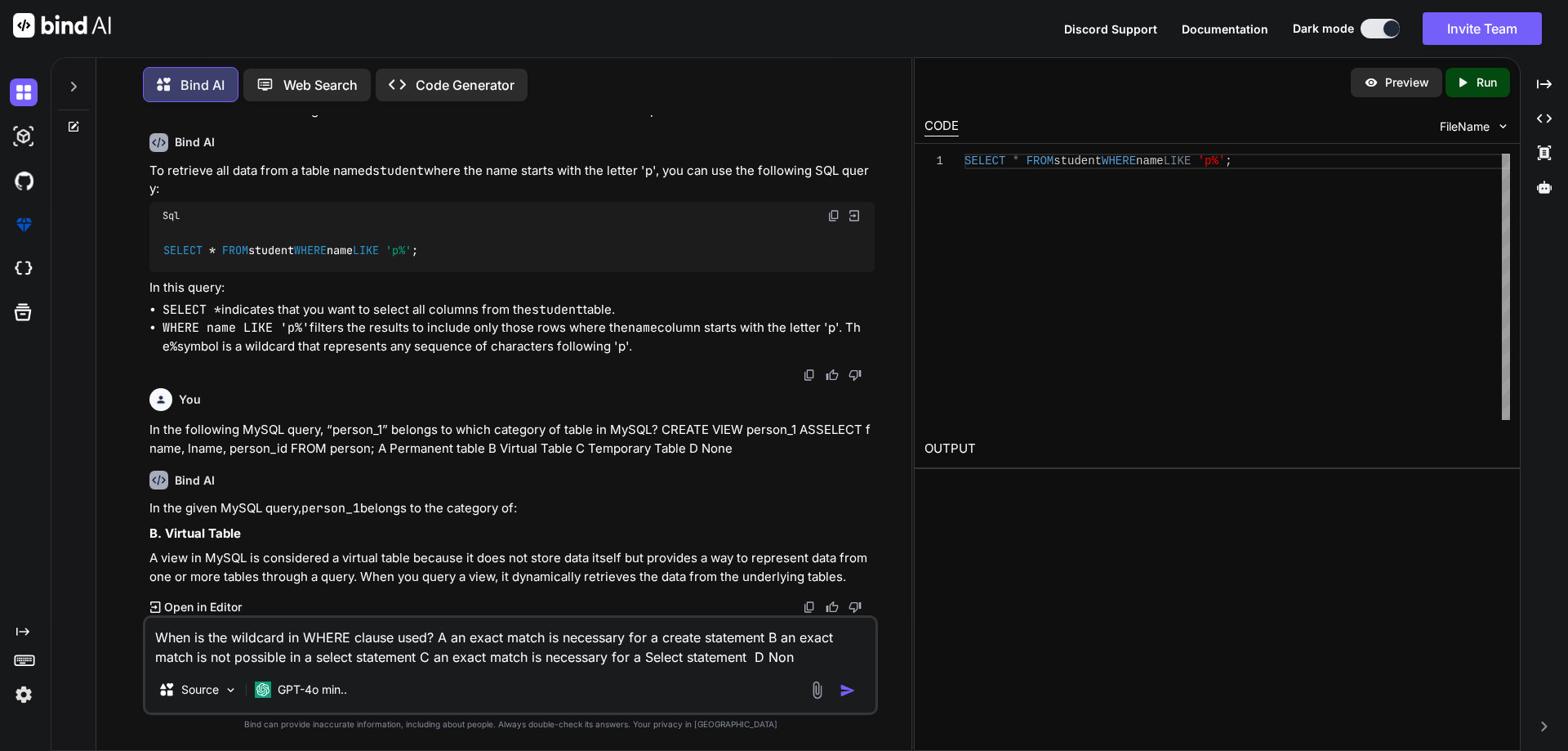
type textarea "When is the wildcard in WHERE clause used? A an exact match is necessary for a …"
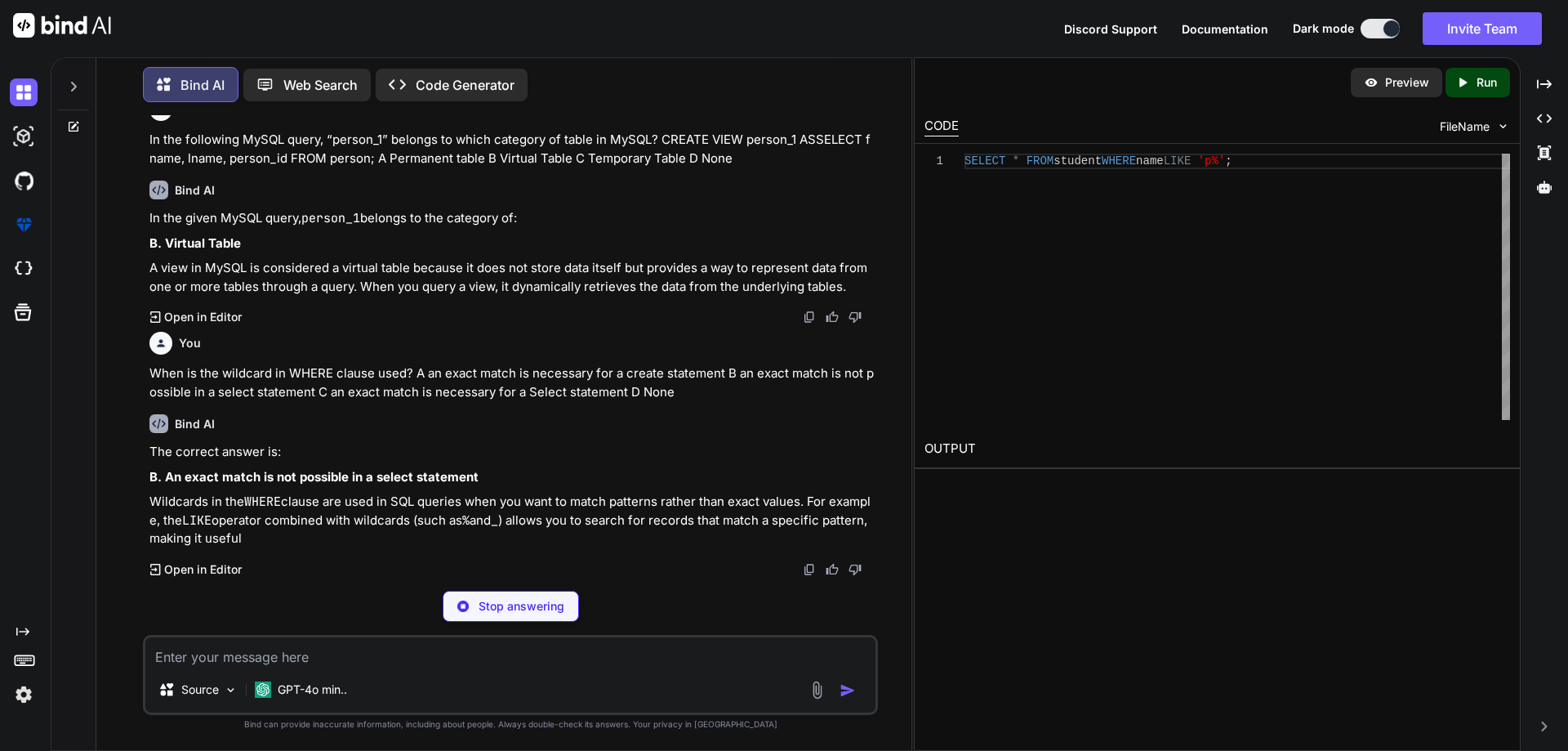
scroll to position [32569, 0]
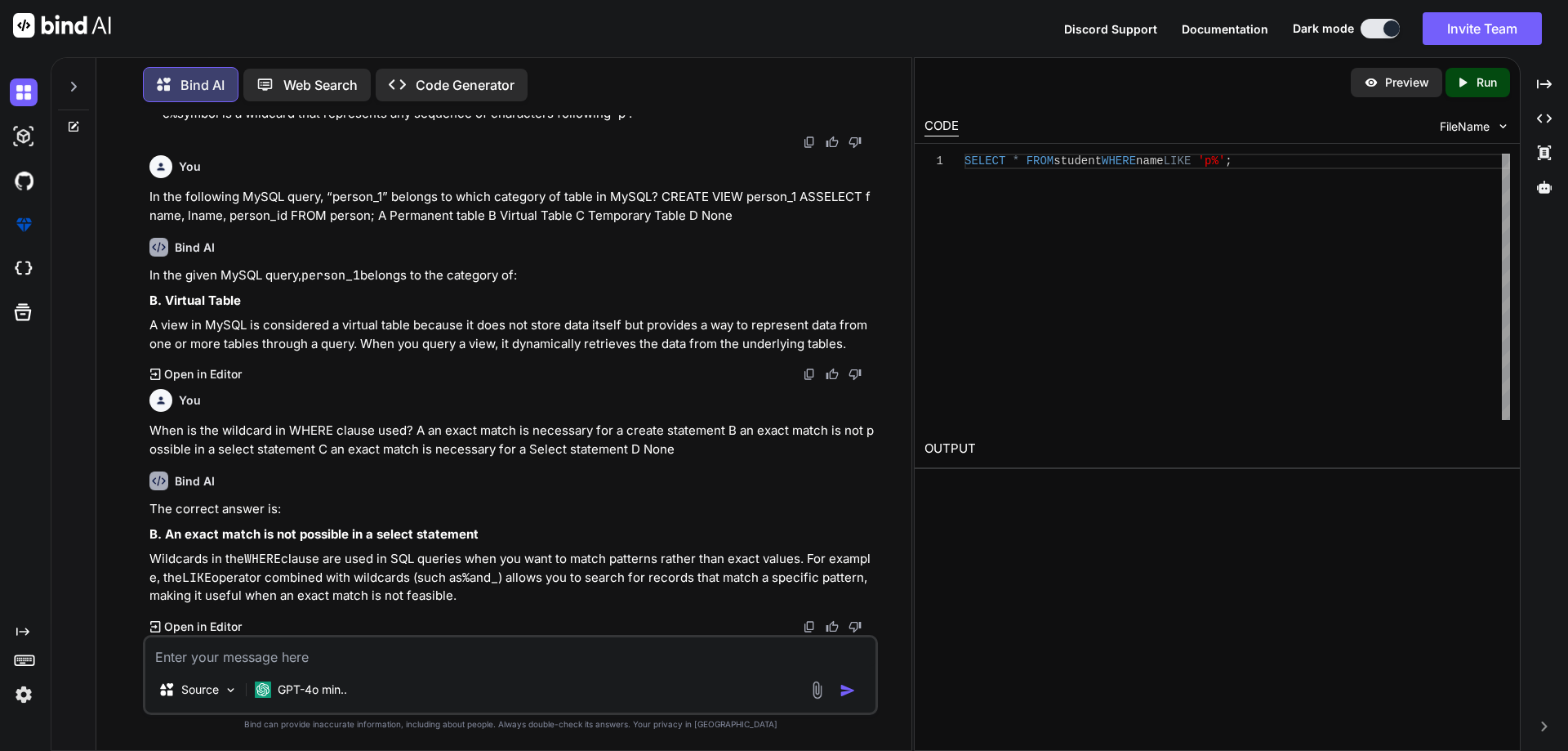
paste textarea "Which of the following operator can be used with a multiple-row subquery?"
type textarea "Which of the following operator can be used with a multiple-row subquery? A = B…"
click at [839, 689] on div at bounding box center [835, 690] width 55 height 19
click at [855, 695] on img "button" at bounding box center [847, 690] width 16 height 16
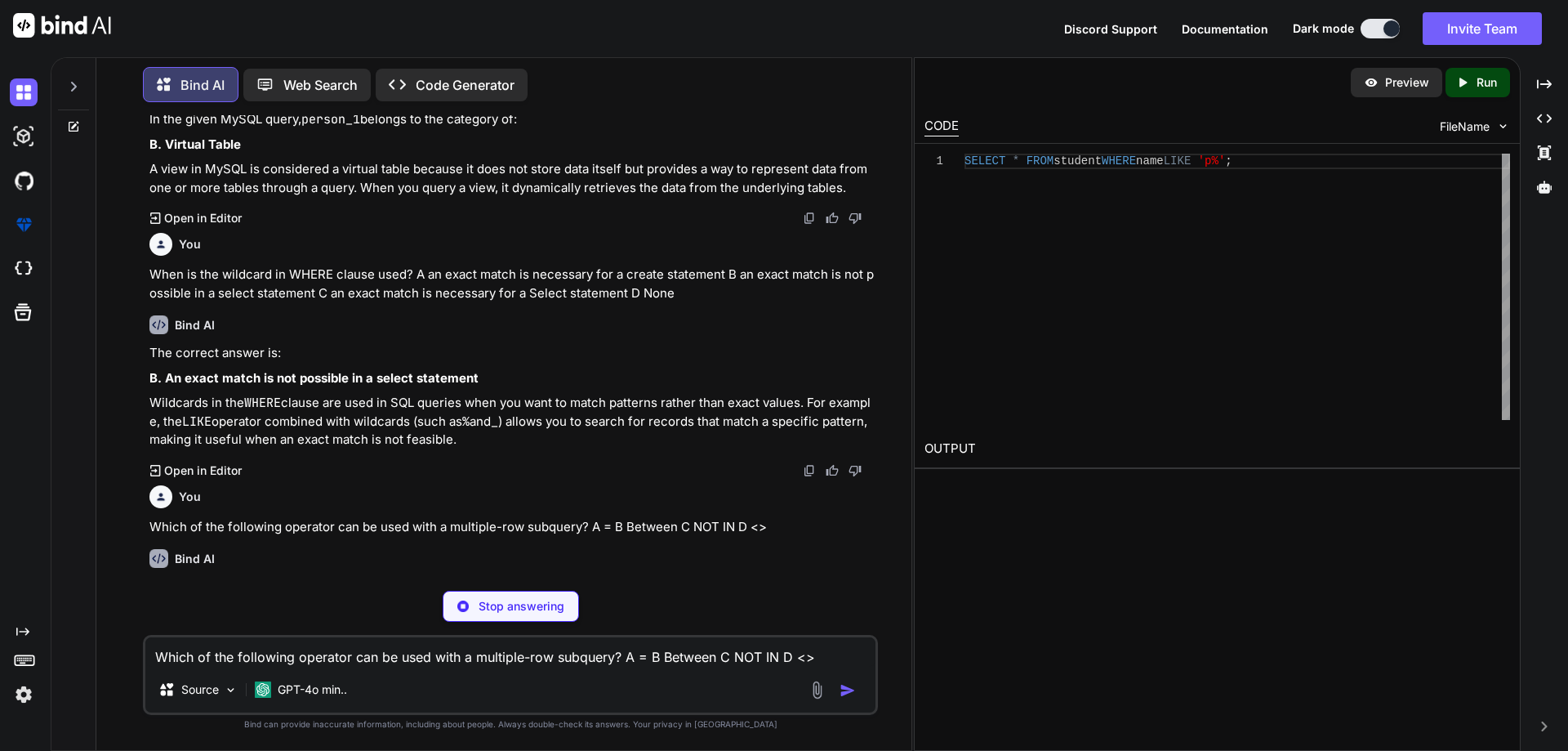
scroll to position [32741, 0]
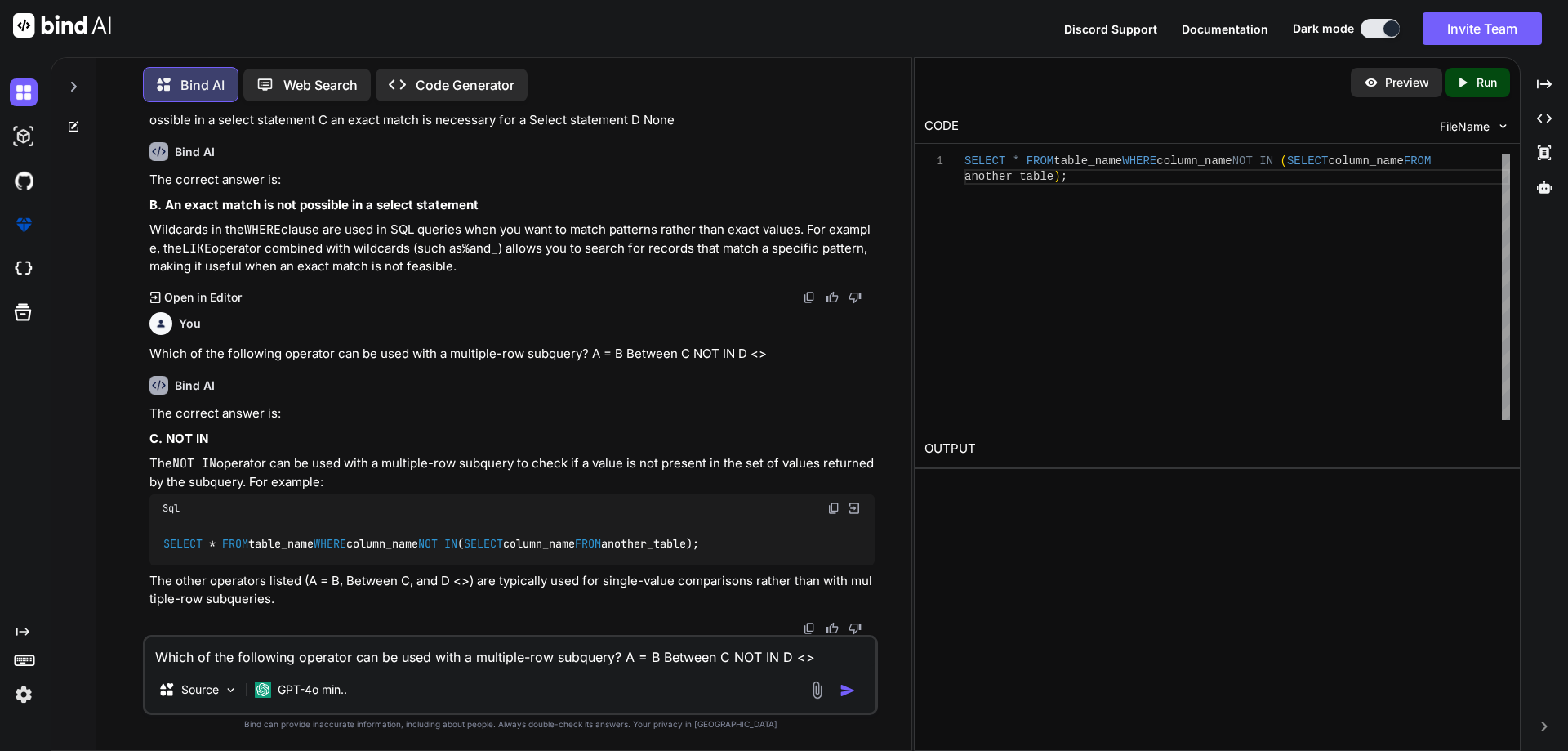
click at [415, 649] on textarea "Which of the following operator can be used with a multiple-row subquery? A = B…" at bounding box center [510, 652] width 730 height 29
paste textarea "Evaluate the SQL statement:SELECT a.emp_name, a.[PERSON_NAME]dept_id, b.maxsal …"
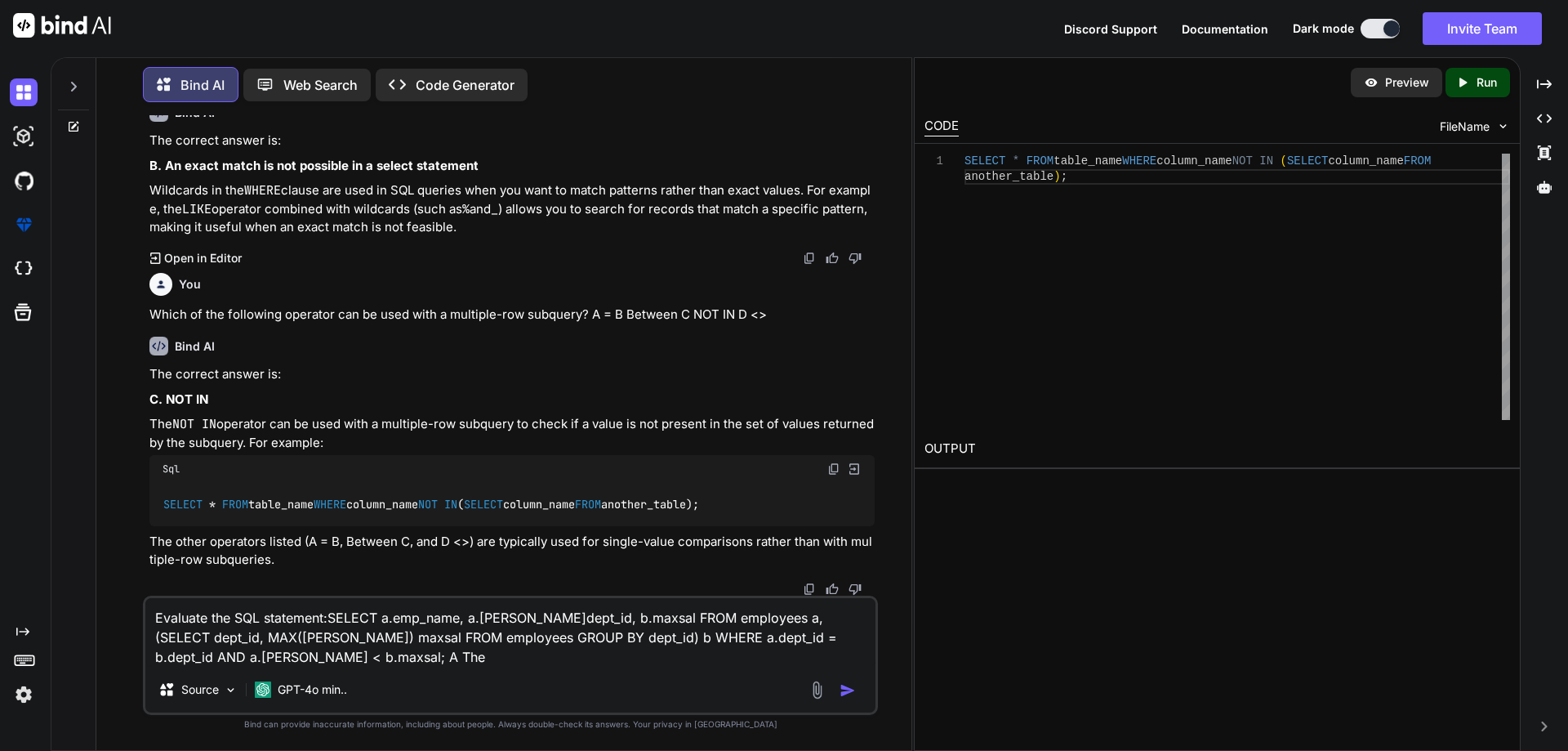
scroll to position [0, 0]
drag, startPoint x: 157, startPoint y: 656, endPoint x: 382, endPoint y: 663, distance: 225.1
click at [382, 663] on textarea "Evaluate the SQL statement:SELECT a.emp_name, a.[PERSON_NAME]dept_id, b.maxsal …" at bounding box center [510, 632] width 730 height 69
click at [448, 659] on textarea "Evaluate the SQL statement:SELECT a.emp_name, a.[PERSON_NAME]dept_id, b.maxsal …" at bounding box center [510, 632] width 730 height 69
paste textarea "The Statement gives an error at line 1"
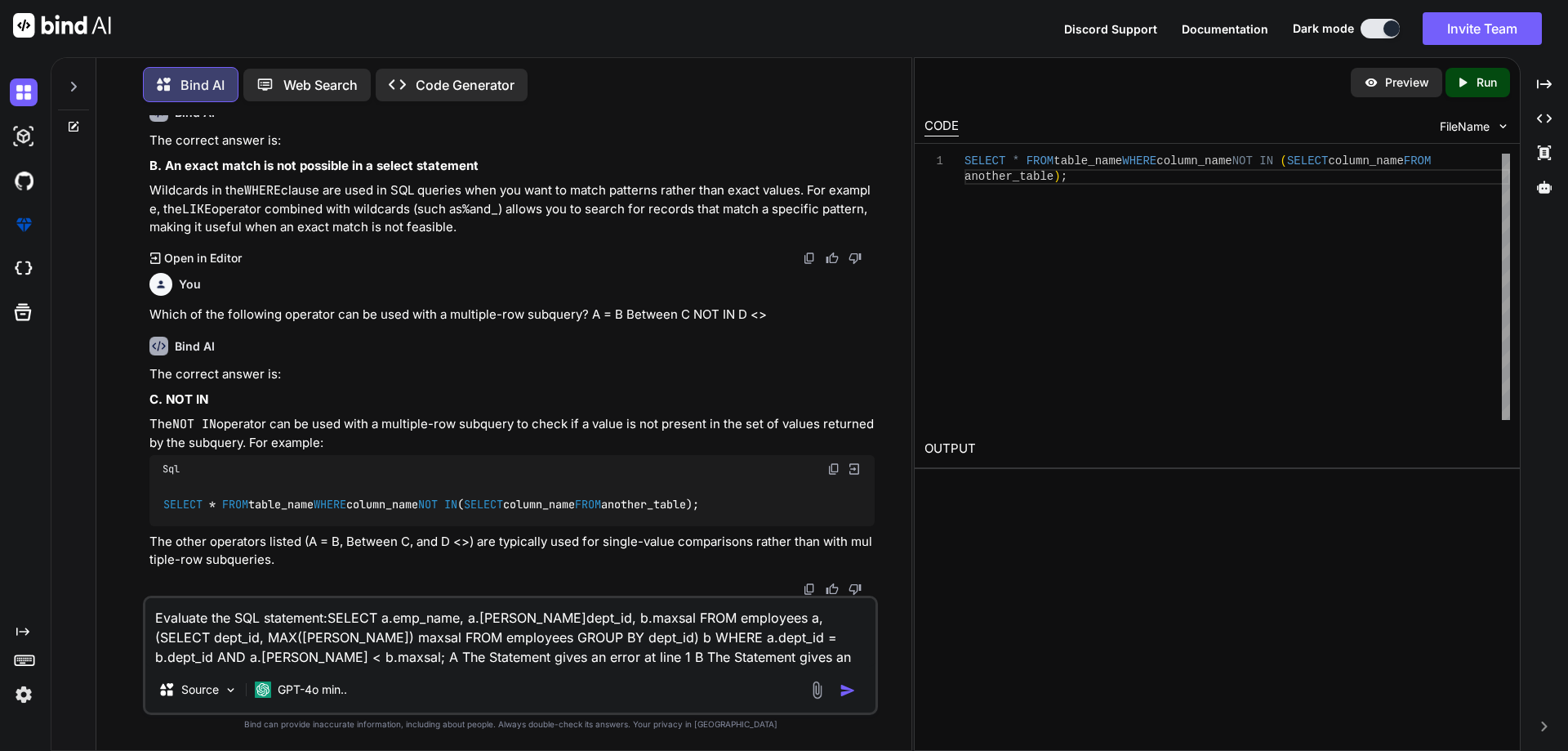
paste textarea "The Statement gives an error at line 1"
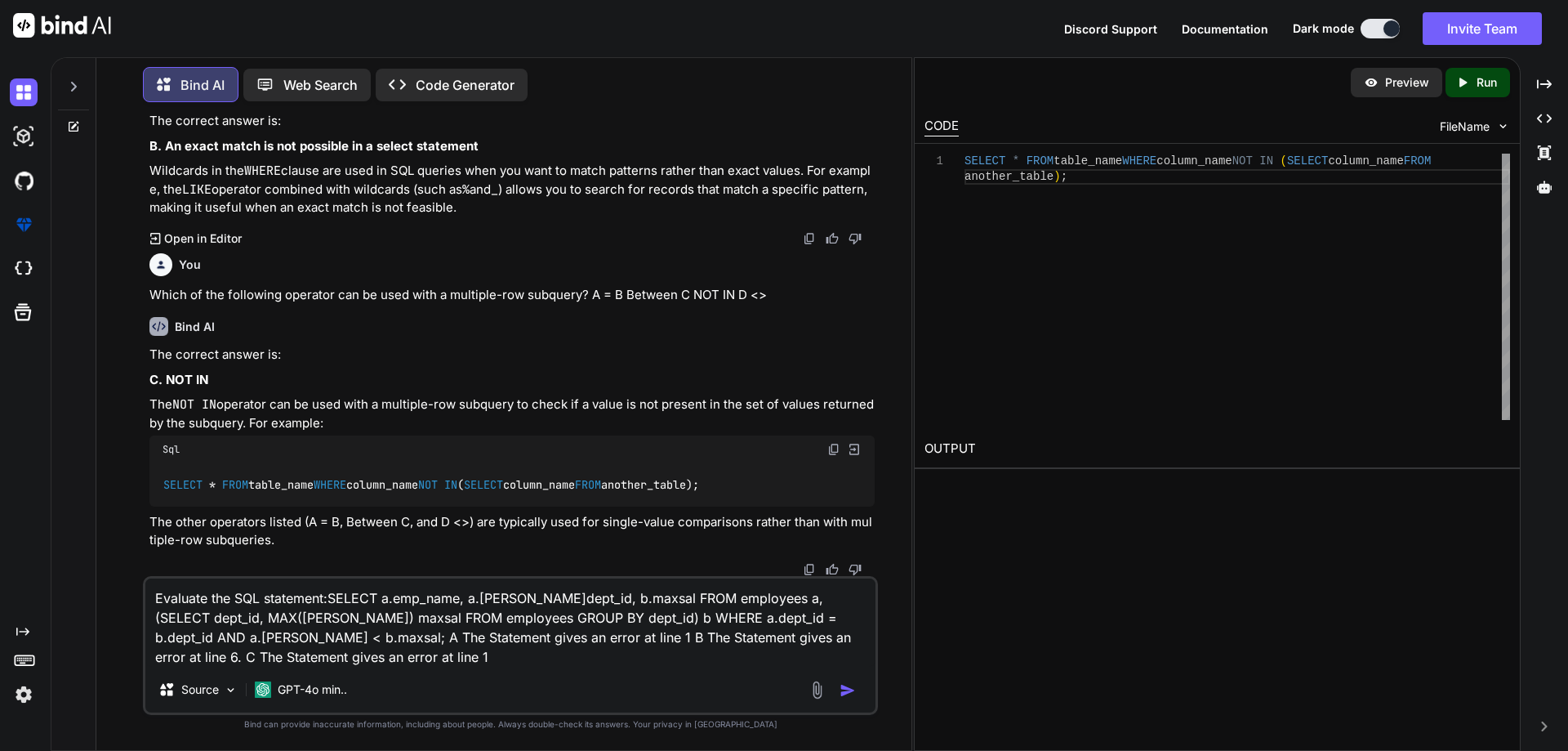
drag, startPoint x: 750, startPoint y: 639, endPoint x: 796, endPoint y: 656, distance: 49.0
click at [796, 656] on textarea "Evaluate the SQL statement:SELECT a.emp_name, a.[PERSON_NAME]dept_id, b.maxsal …" at bounding box center [510, 622] width 730 height 89
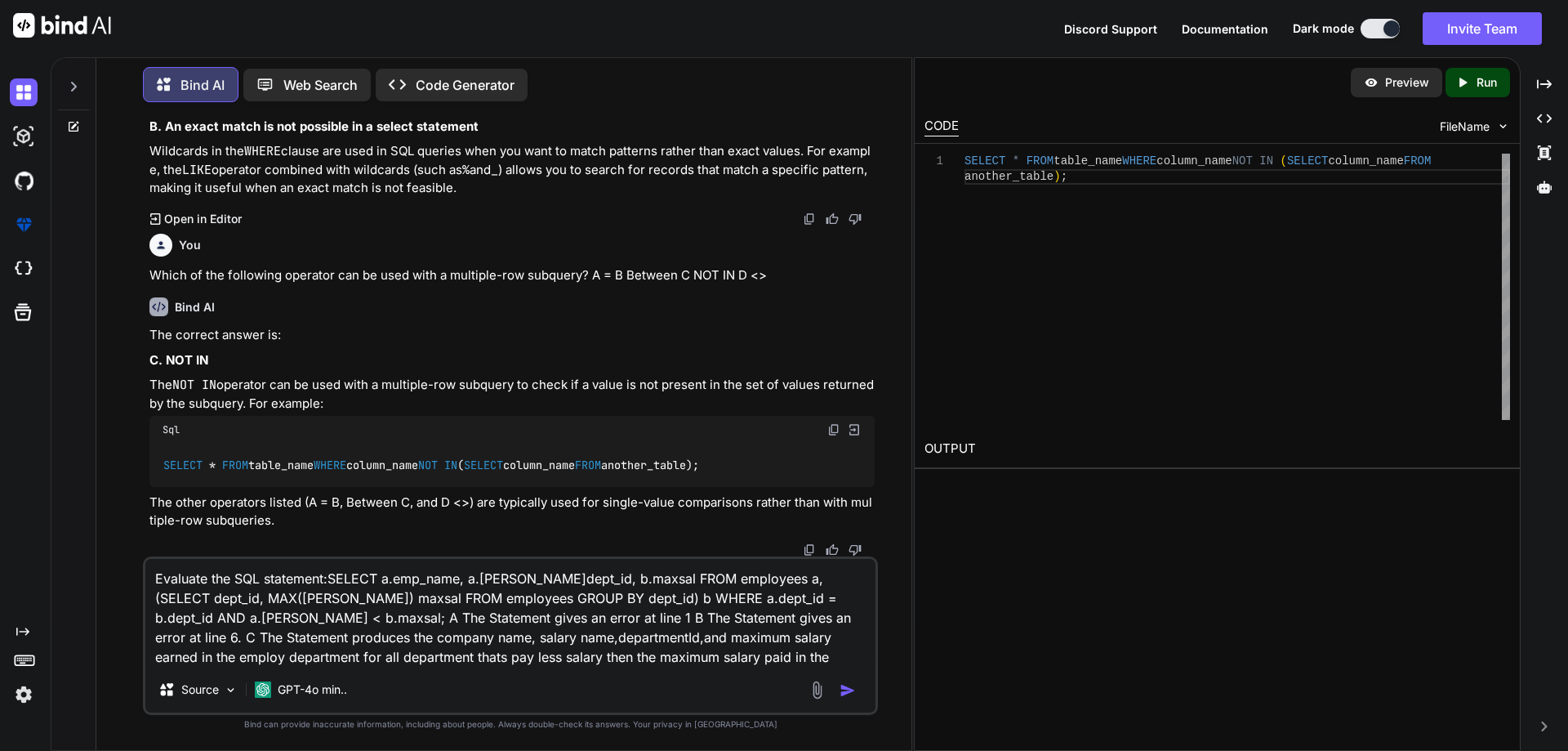
drag, startPoint x: 330, startPoint y: 641, endPoint x: 576, endPoint y: 678, distance: 248.8
click at [576, 678] on div "Source GPT-4o min.." at bounding box center [510, 693] width 730 height 40
click at [260, 658] on textarea "Evaluate the SQL statement:SELECT a.emp_name, a.[PERSON_NAME]dept_id, b.maxsal …" at bounding box center [510, 613] width 730 height 108
click at [662, 658] on textarea "Evaluate the SQL statement:SELECT a.emp_name, a.[PERSON_NAME]dept_id, b.maxsal …" at bounding box center [510, 613] width 730 height 108
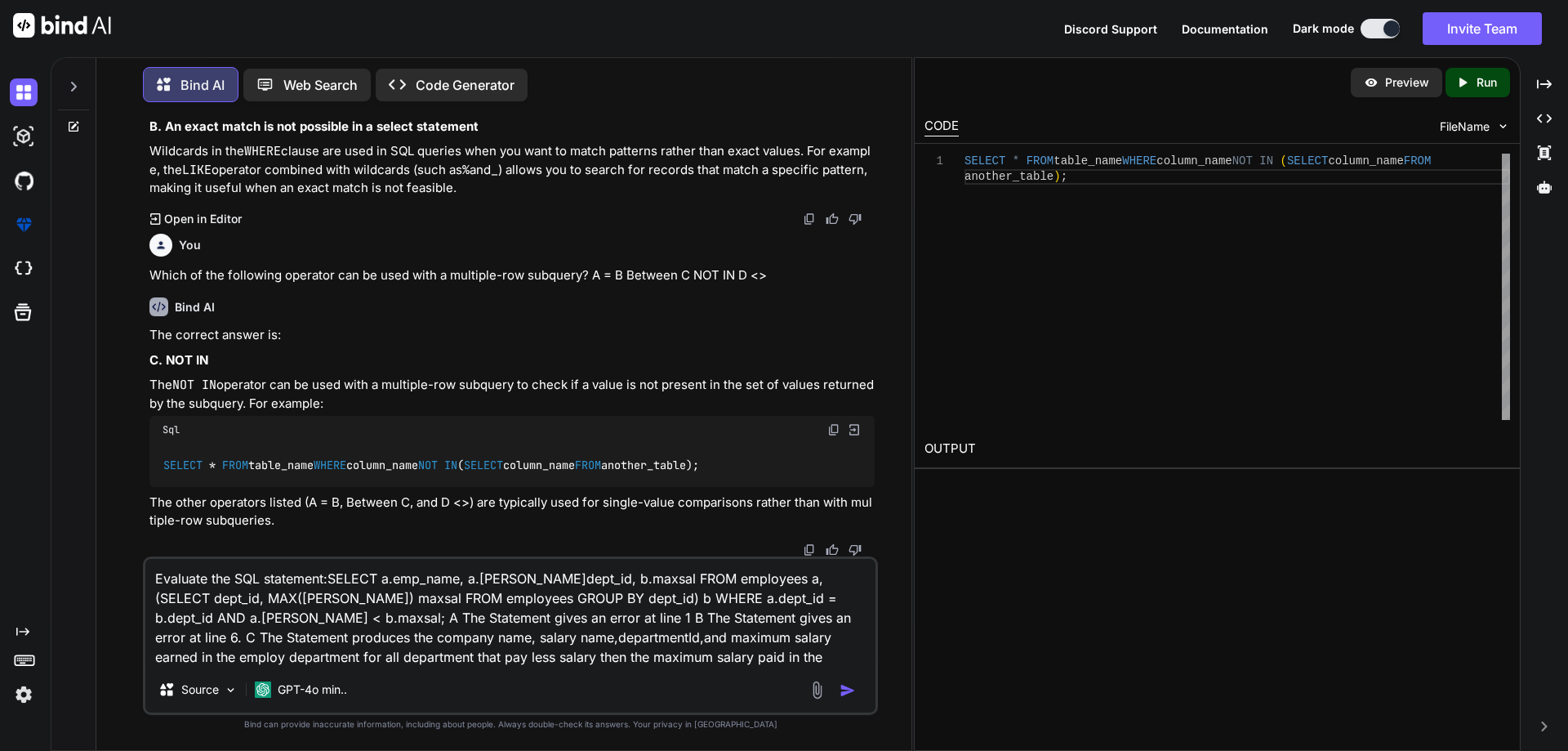
drag, startPoint x: 656, startPoint y: 618, endPoint x: 696, endPoint y: 660, distance: 58.0
click at [696, 660] on textarea "Evaluate the SQL statement:SELECT a.emp_name, a.[PERSON_NAME]dept_id, b.maxsal …" at bounding box center [510, 613] width 730 height 108
click at [650, 662] on textarea "Evaluate the SQL statement:SELECT a.emp_name, a.[PERSON_NAME]dept_id, b.maxsal …" at bounding box center [510, 613] width 730 height 108
paste textarea "The Statement produces the company name, salary name,departmentId,and maximum s…"
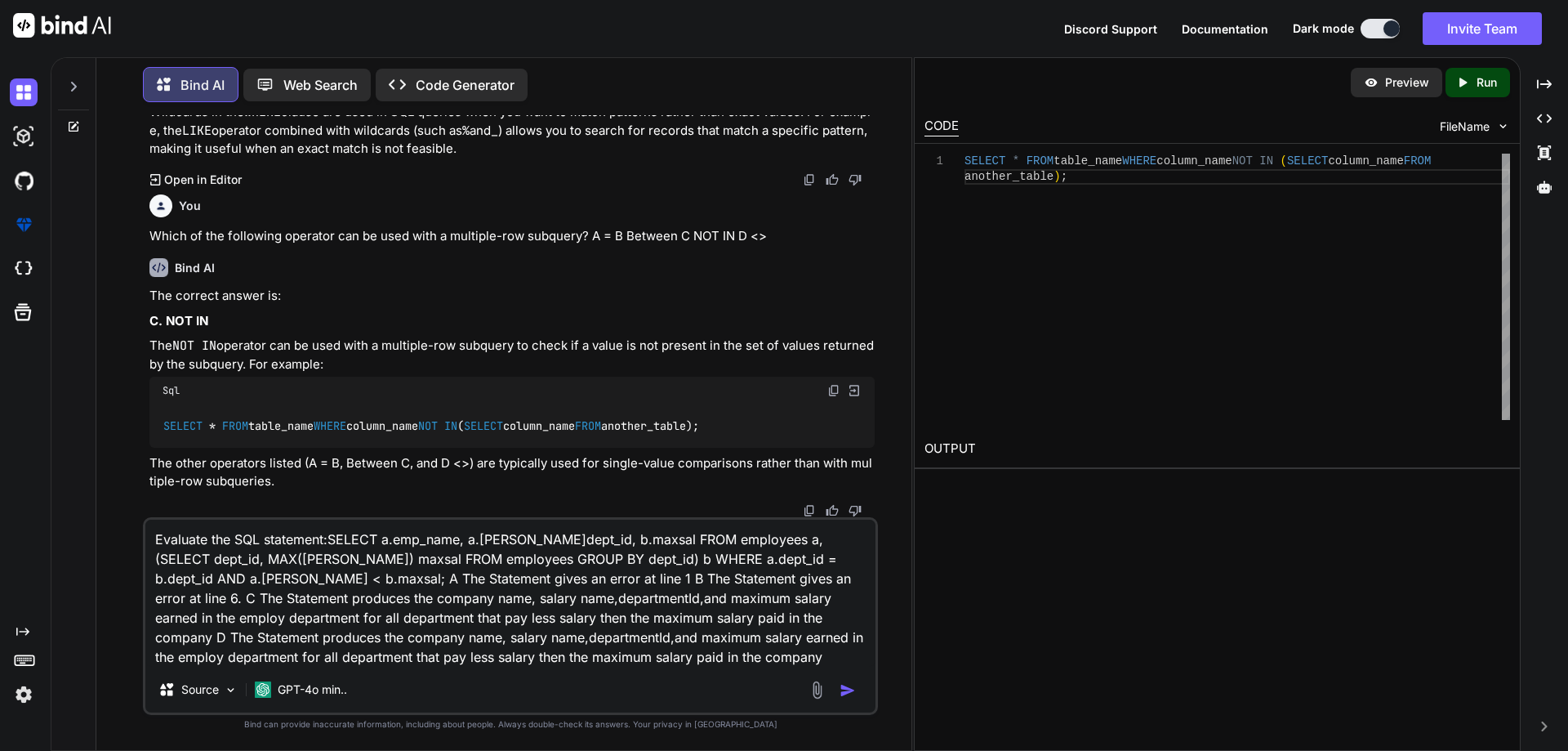
click at [243, 659] on textarea "Evaluate the SQL statement:SELECT a.emp_name, a.[PERSON_NAME]dept_id, b.maxsal …" at bounding box center [510, 593] width 730 height 147
click at [303, 662] on textarea "Evaluate the SQL statement:SELECT a.emp_name, a.[PERSON_NAME]dept_id, b.maxsal …" at bounding box center [510, 593] width 730 height 147
type textarea "Evaluate the SQL statement:SELECT a.emp_name, a.[PERSON_NAME]dept_id, b.maxsal …"
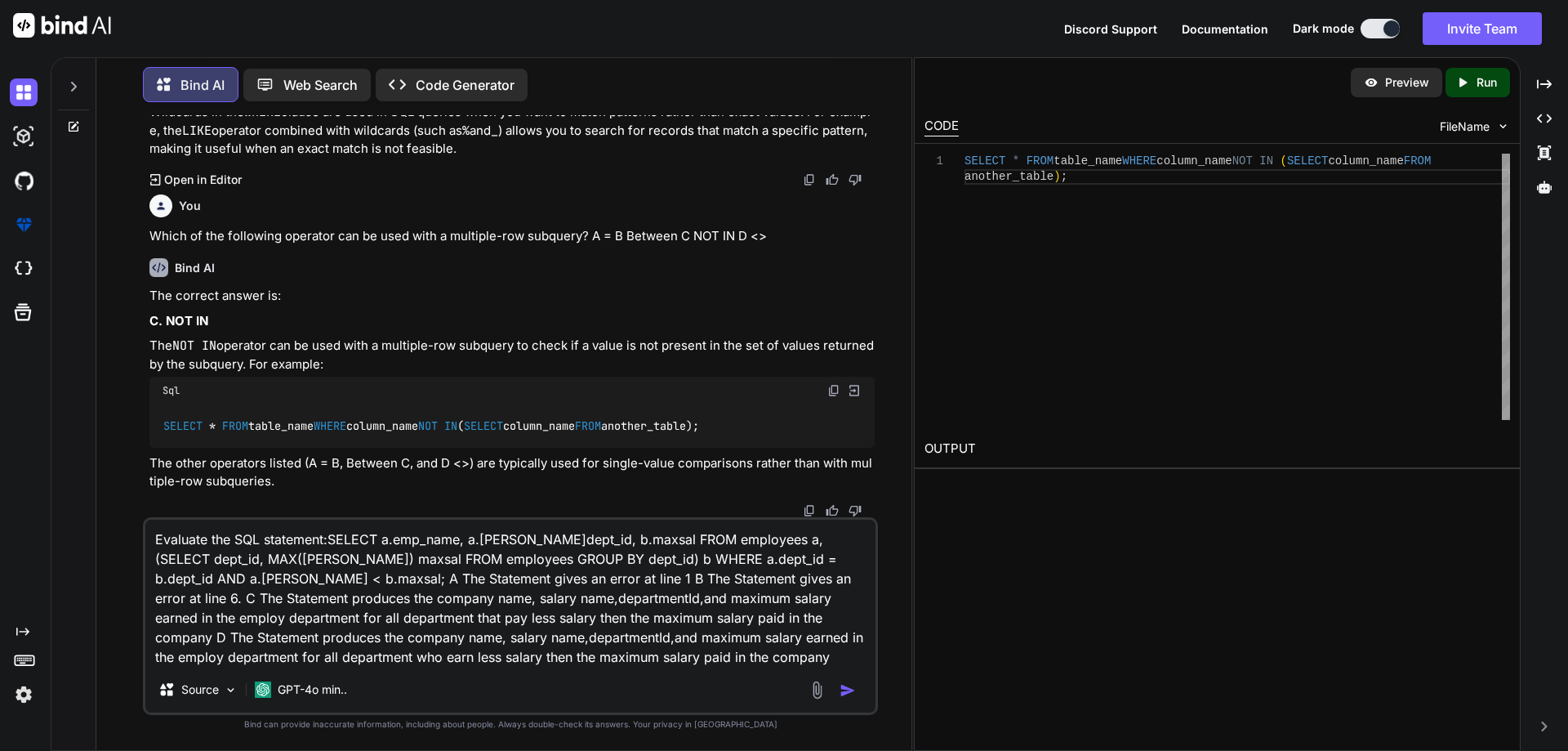
click at [852, 688] on img "button" at bounding box center [847, 690] width 16 height 16
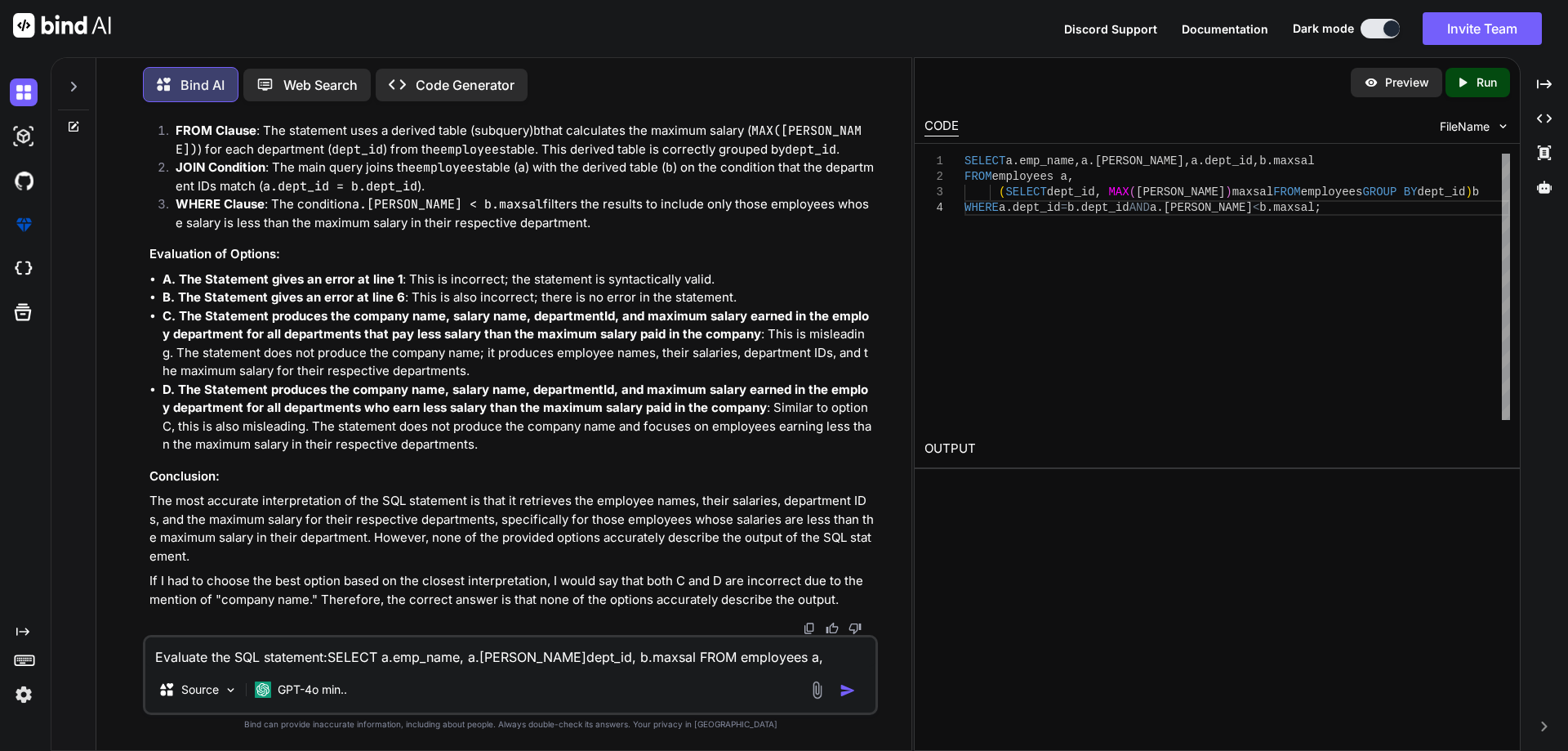
scroll to position [33781, 0]
click at [507, 661] on textarea "Evaluate the SQL statement:SELECT a.emp_name, a.[PERSON_NAME]dept_id, b.maxsal …" at bounding box center [510, 652] width 730 height 29
paste textarea "Which of the following datatype is most appropriate for storing a string of up …"
click at [756, 655] on textarea "Which of the following datatype is most appropriate for storing a string of up …" at bounding box center [510, 652] width 730 height 29
click at [806, 656] on textarea "Which of the following datatype is most appropriate for storing a string of up …" at bounding box center [510, 652] width 730 height 29
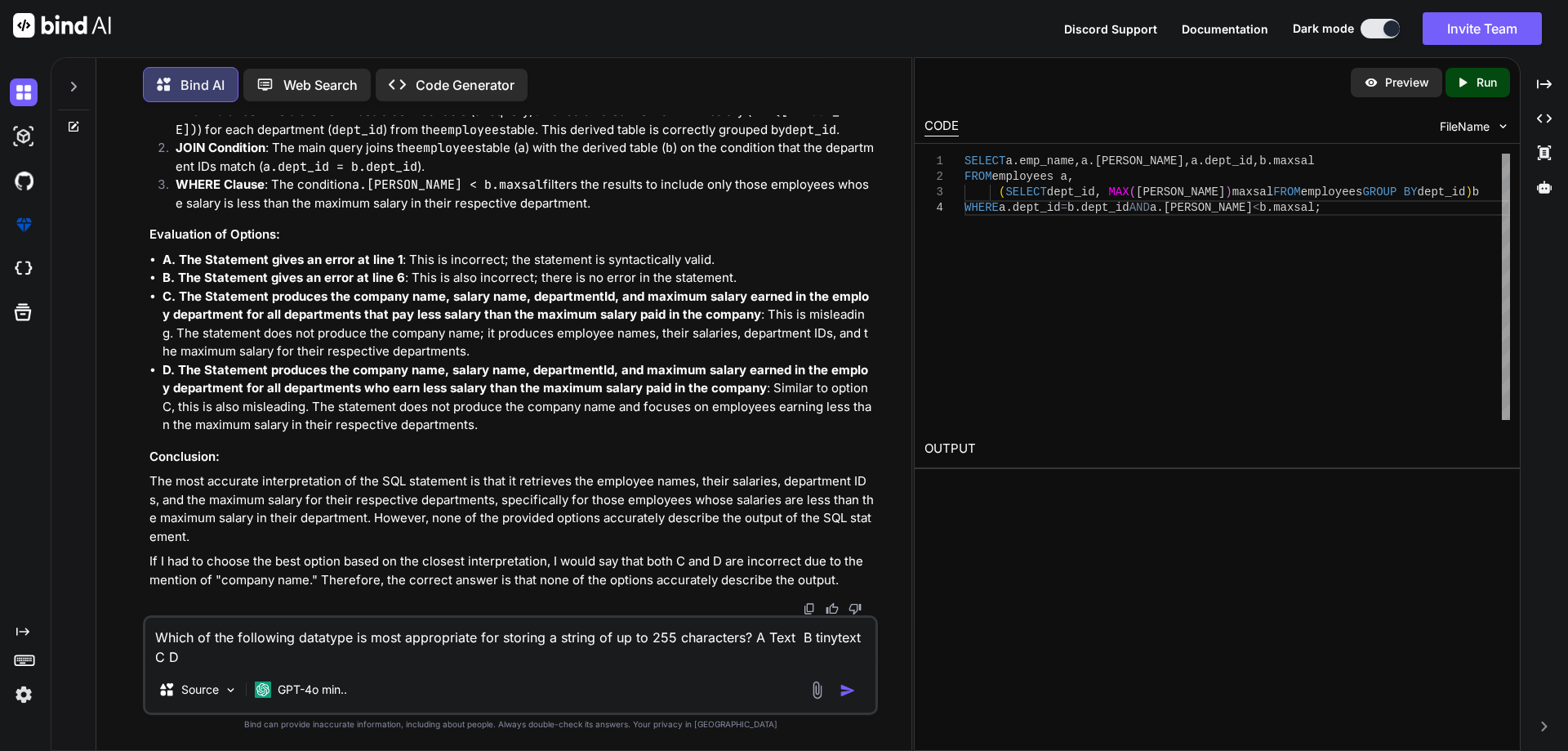
click at [162, 657] on textarea "Which of the following datatype is most appropriate for storing a string of up …" at bounding box center [510, 642] width 730 height 49
click at [829, 639] on textarea "Which of the following datatype is most appropriate for storing a string of up …" at bounding box center [510, 642] width 730 height 49
click at [168, 657] on textarea "Which of the following datatype is most appropriate for storing a string of up …" at bounding box center [510, 642] width 730 height 49
click at [219, 661] on textarea "Which of the following datatype is most appropriate for storing a string of up …" at bounding box center [510, 642] width 730 height 49
type textarea "Which of the following datatype is most appropriate for storing a string of up …"
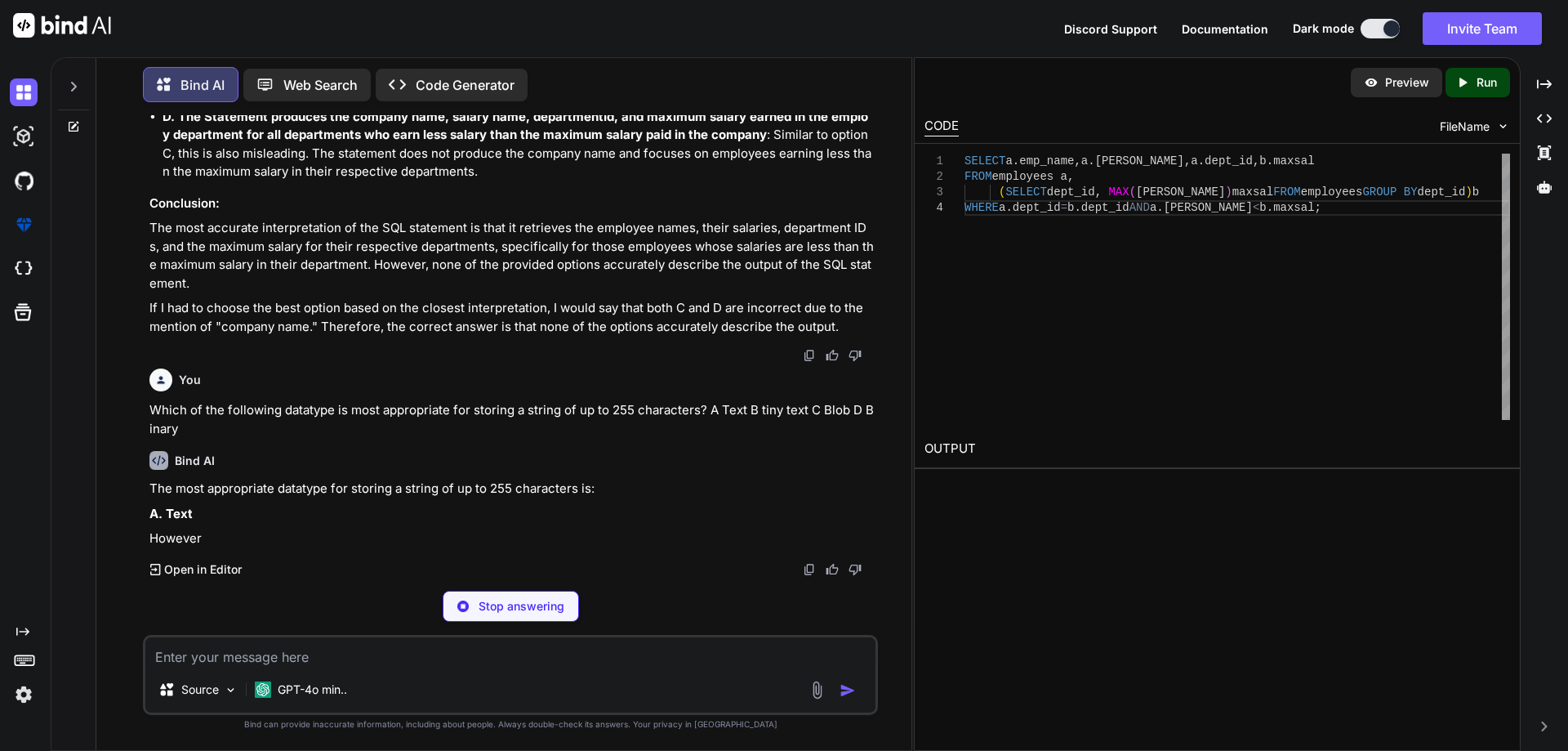
scroll to position [34005, 0]
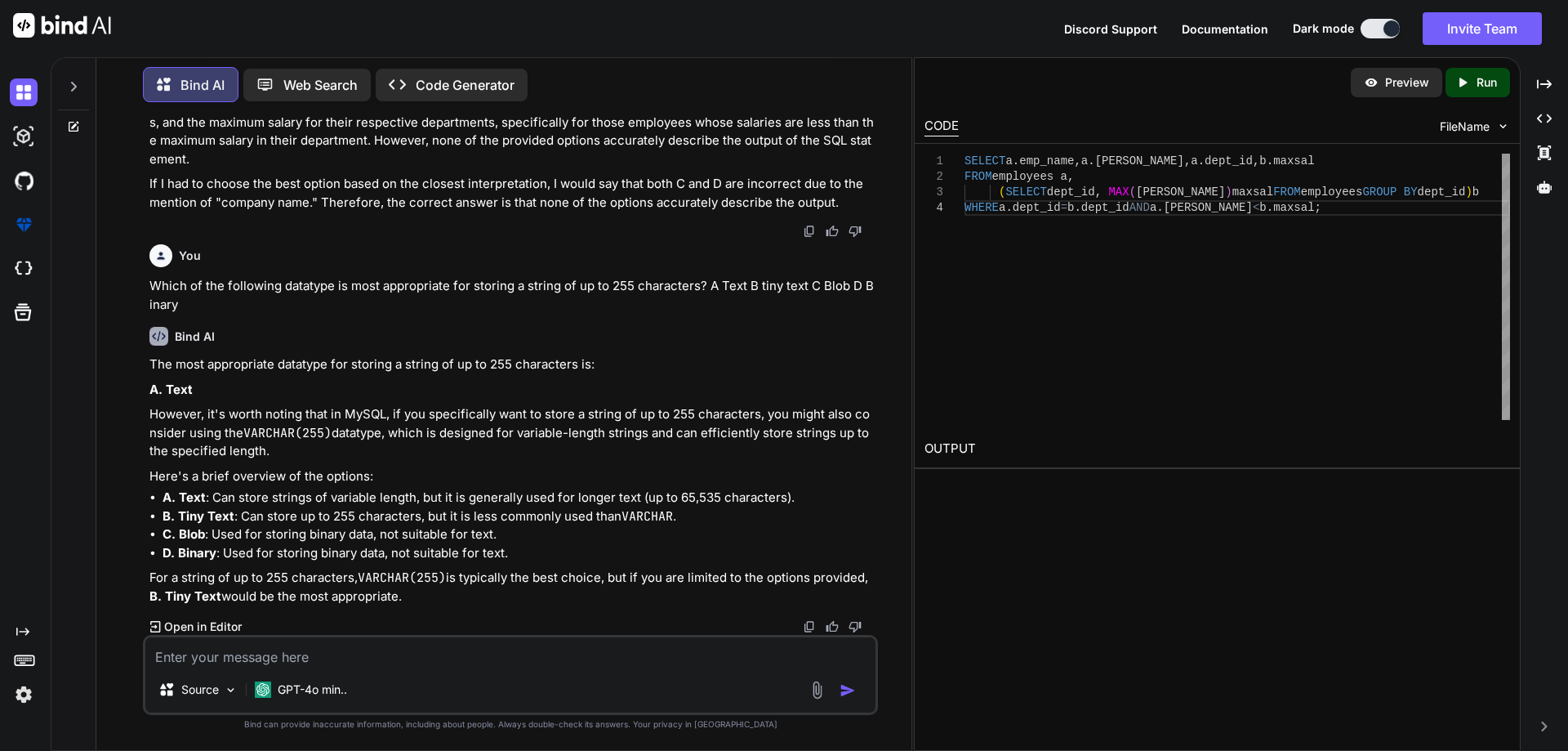
paste textarea "Function cannot be used for __________ statement."
type textarea "Function cannot be used for __________ statement. A create B drop C Select Dins…"
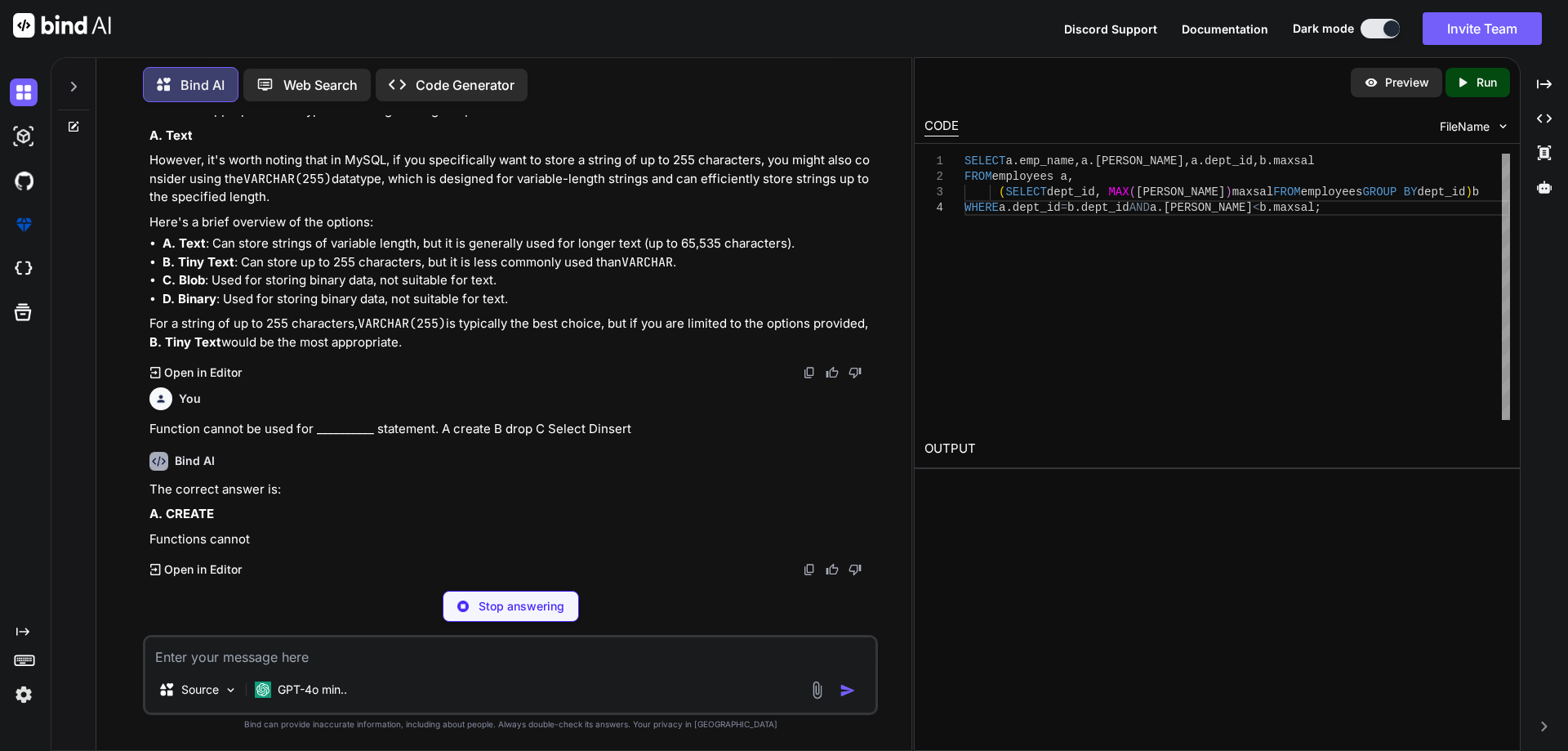
scroll to position [34409, 0]
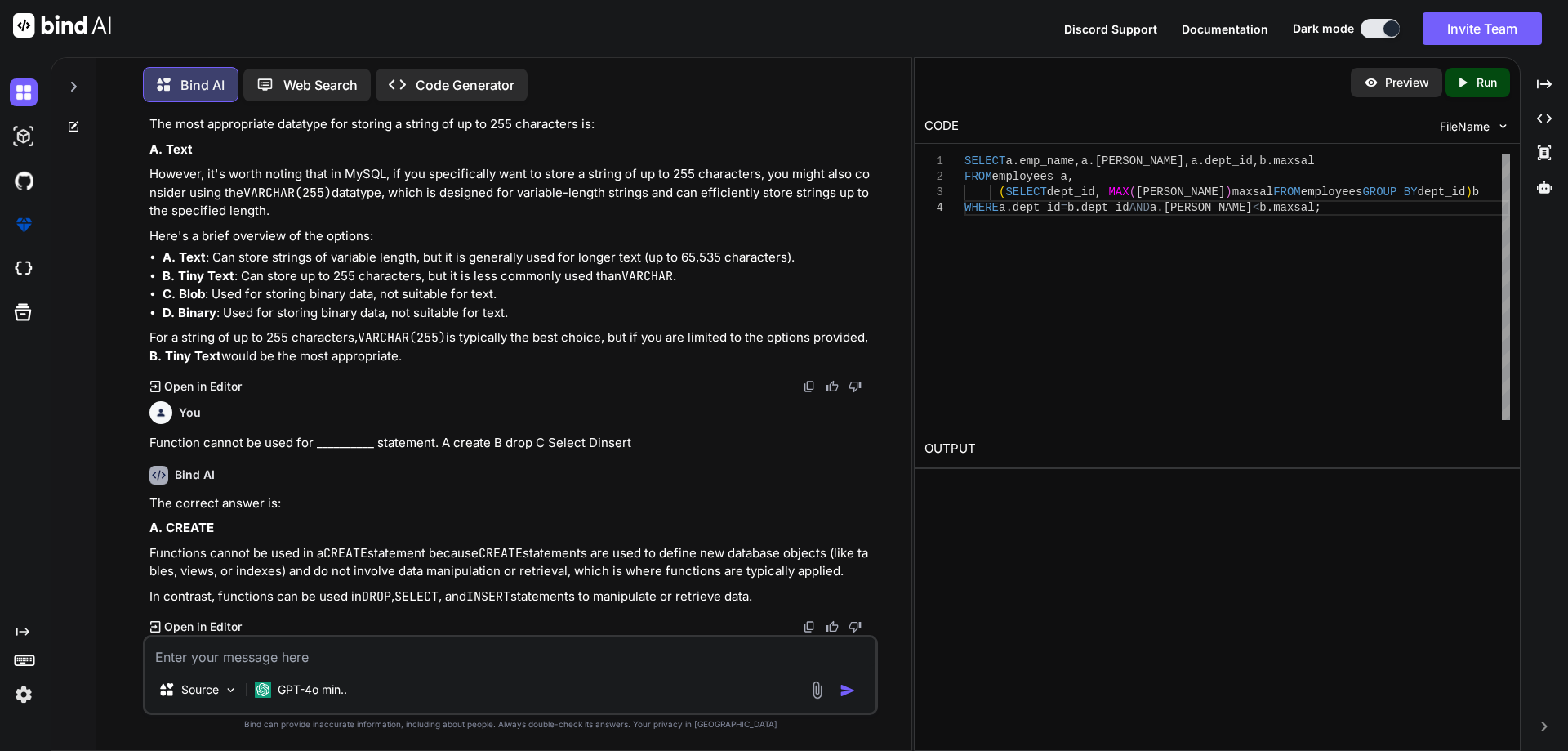
click at [378, 665] on textarea at bounding box center [510, 652] width 730 height 29
paste textarea "Which of the following statement is correct regarding the difference between TR…"
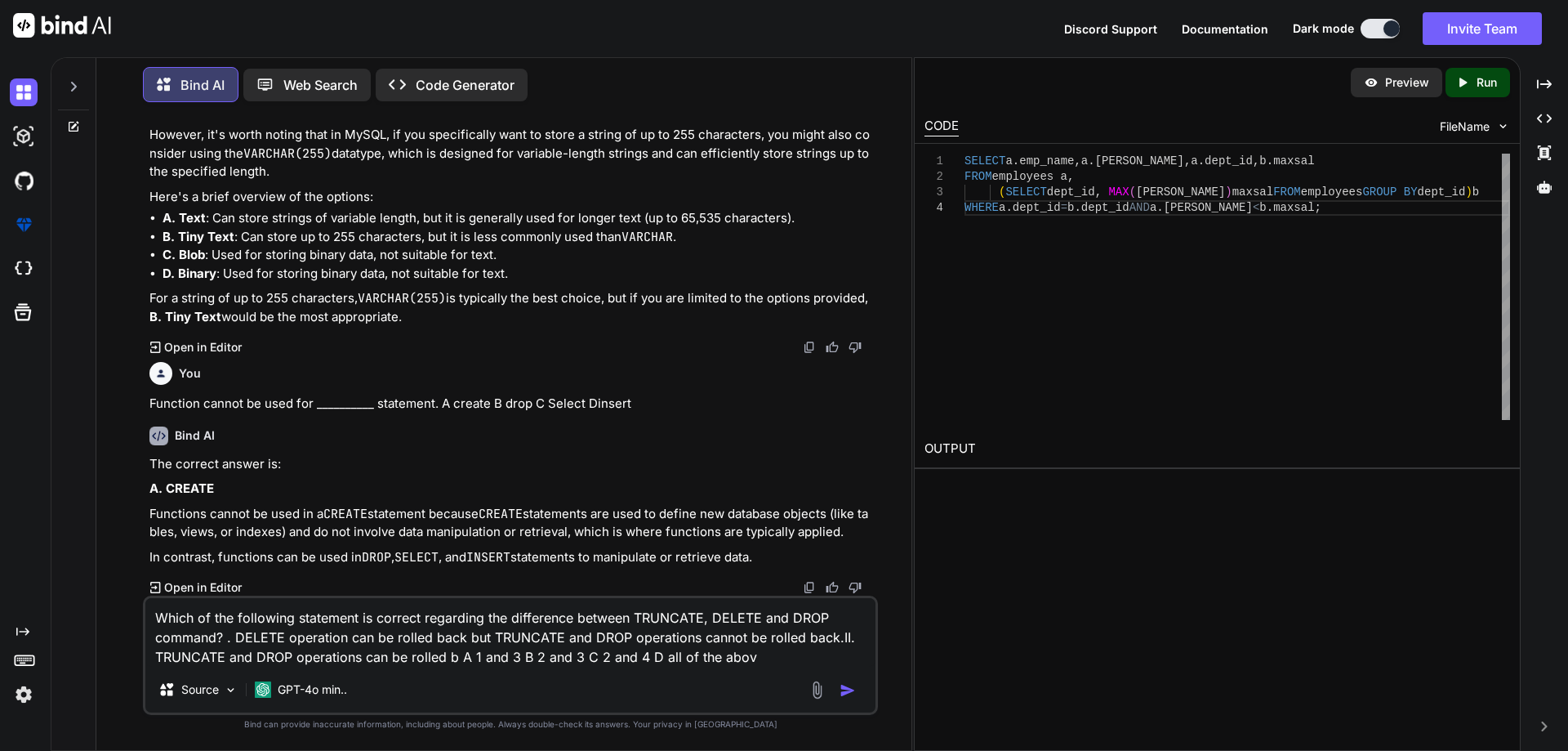
type textarea "Which of the following statement is correct regarding the difference between TR…"
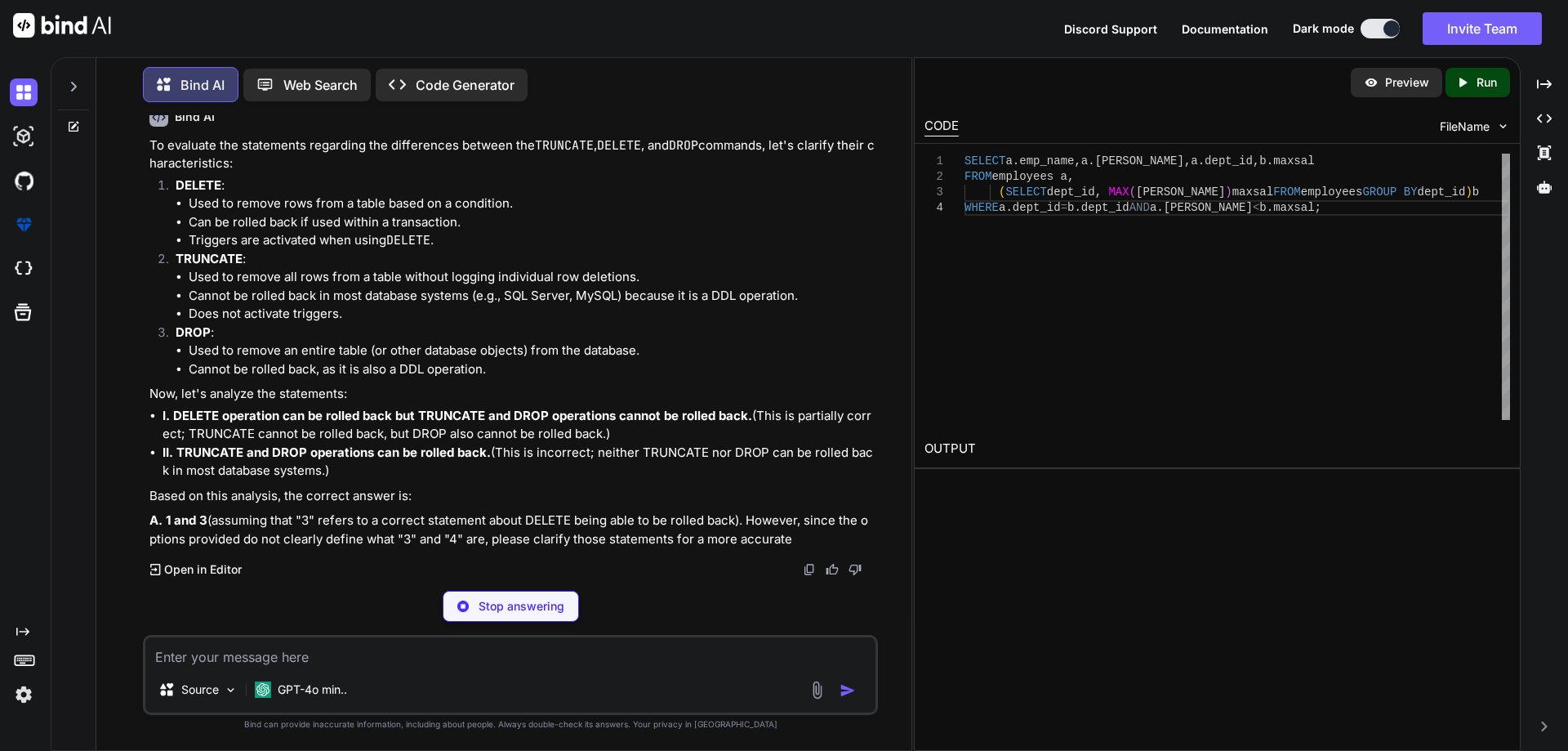
scroll to position [34996, 0]
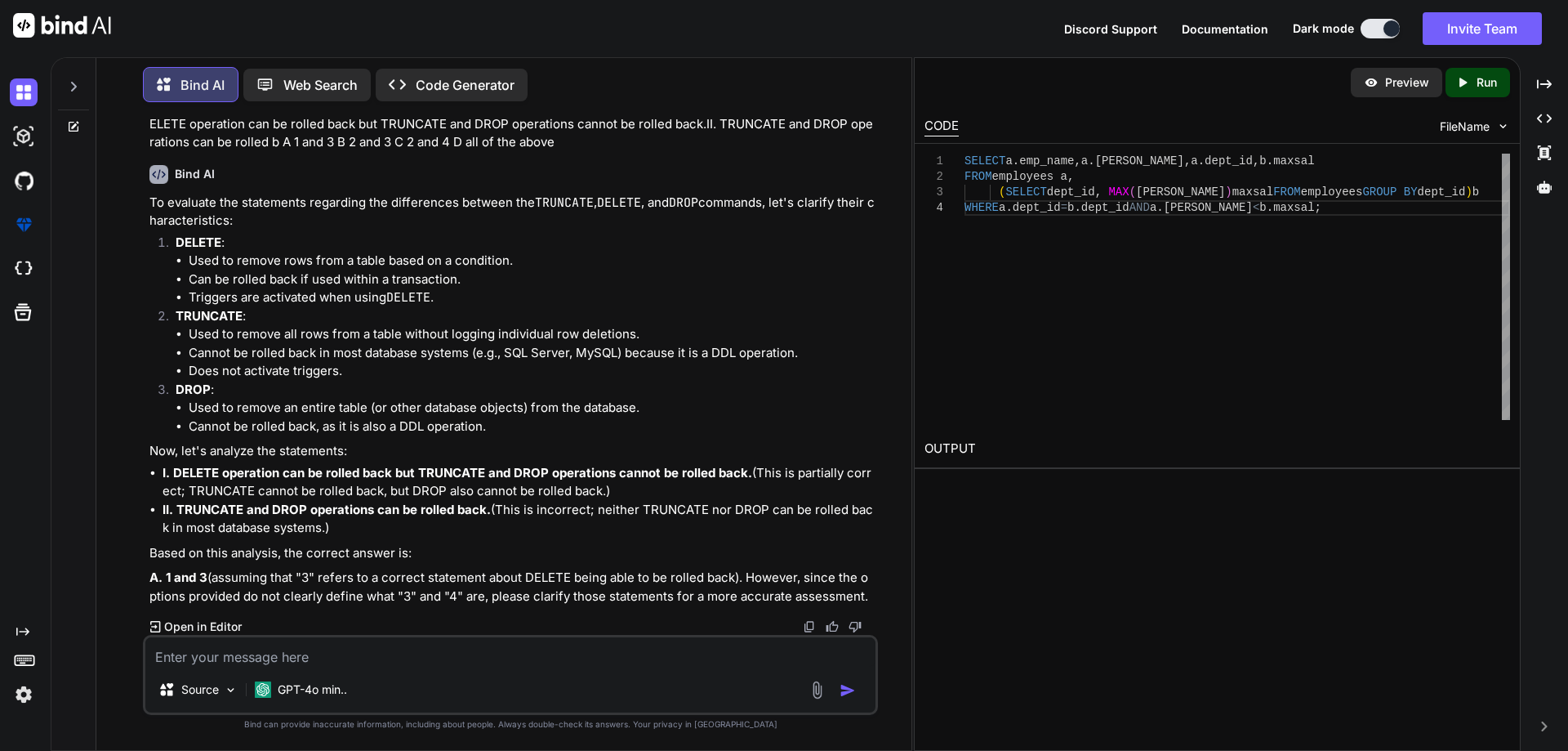
click at [356, 644] on textarea at bounding box center [510, 652] width 730 height 29
paste textarea "Which of the following is the correct order of a SQL statement?"
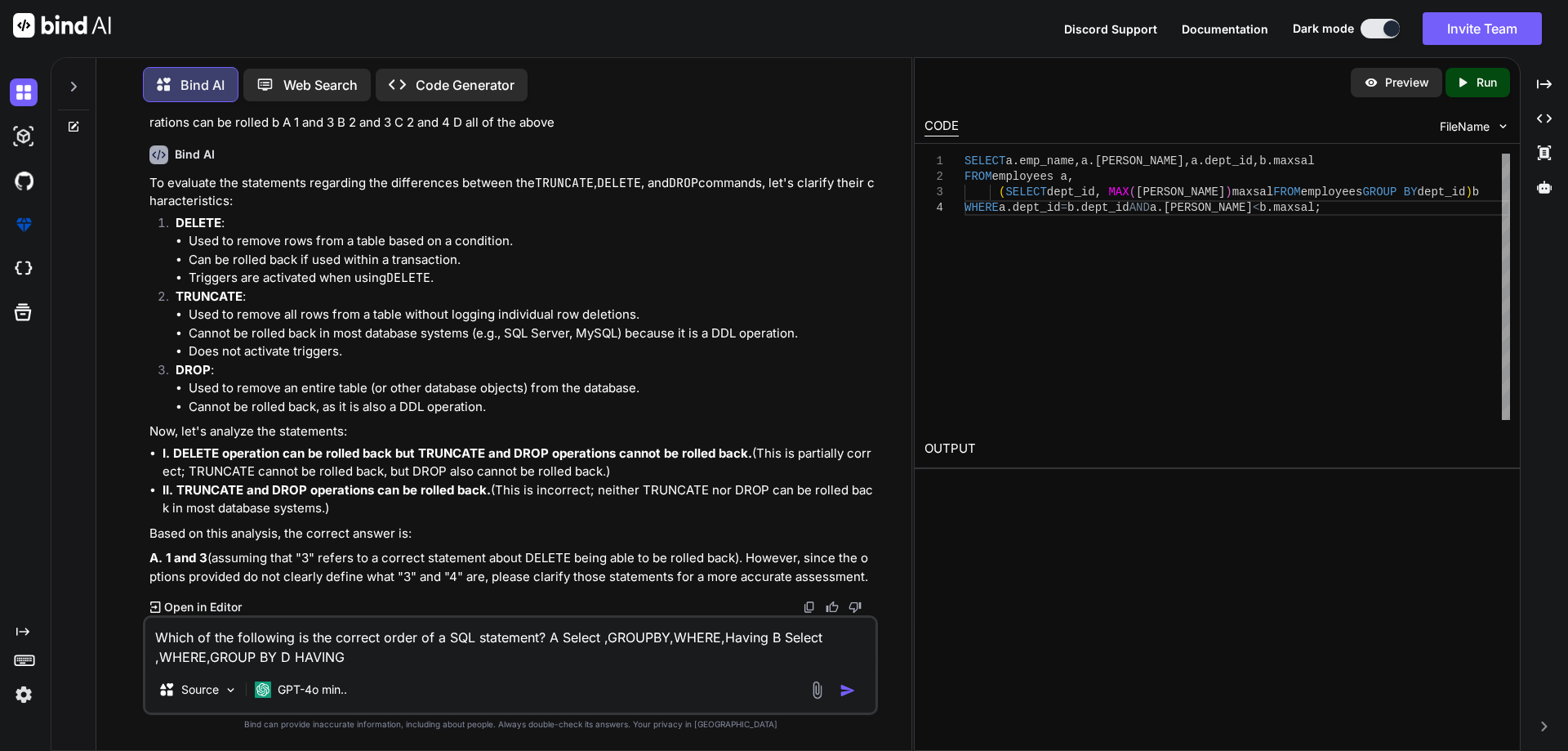
click at [277, 654] on textarea "Which of the following is the correct order of a SQL statement? A Select ,GROUP…" at bounding box center [510, 642] width 730 height 49
click at [287, 656] on textarea "Which of the following is the correct order of a SQL statement? A Select ,GROUP…" at bounding box center [510, 642] width 730 height 49
drag, startPoint x: 628, startPoint y: 636, endPoint x: 661, endPoint y: 665, distance: 43.9
click at [661, 673] on div "Source GPT-4o min.." at bounding box center [510, 693] width 730 height 40
click at [651, 634] on textarea "Which of the following is the correct order of a SQL statement? A Select ,GROUP…" at bounding box center [510, 642] width 730 height 49
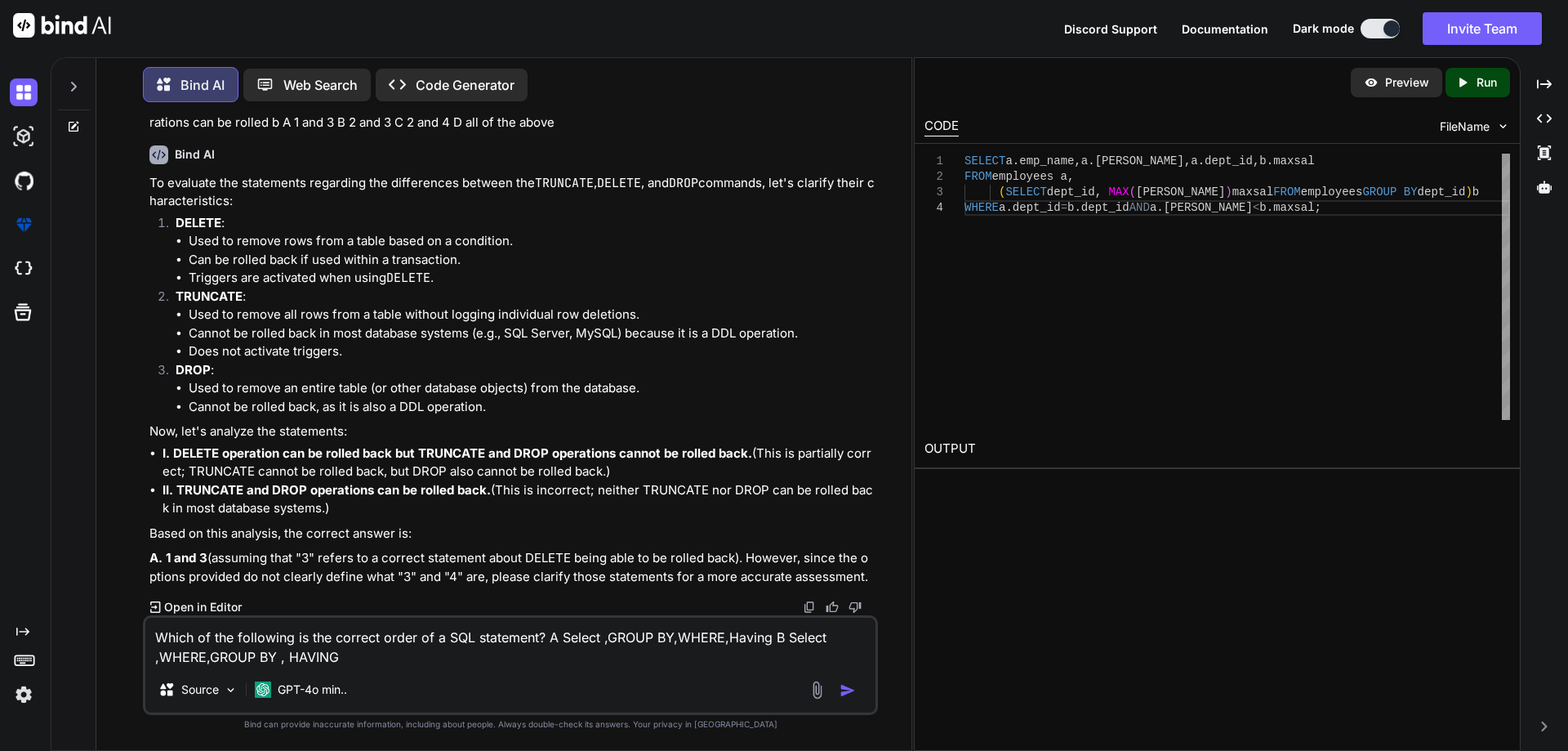
click at [682, 642] on textarea "Which of the following is the correct order of a SQL statement? A Select ,GROUP…" at bounding box center [510, 642] width 730 height 49
drag, startPoint x: 733, startPoint y: 643, endPoint x: 590, endPoint y: 659, distance: 143.9
click at [585, 662] on textarea "Which of the following is the correct order of a SQL statement? A Select ,GROUP…" at bounding box center [510, 642] width 730 height 49
click at [397, 659] on textarea "Which of the following is the correct order of a SQL statement? A Select ,GROUP…" at bounding box center [510, 642] width 730 height 49
type textarea "Which of the following is the correct order of a SQL statement? A Select ,GROUP…"
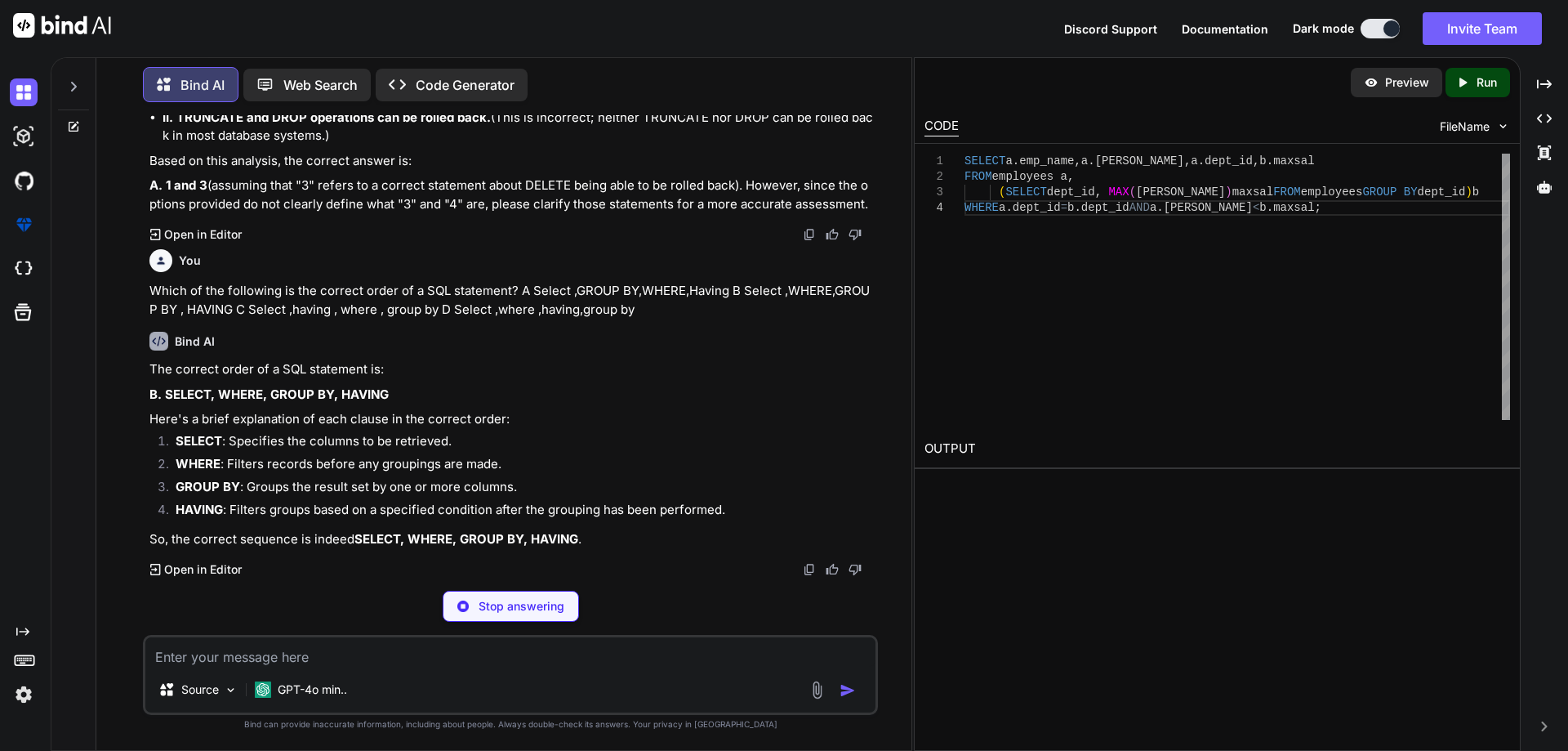
scroll to position [35331, 0]
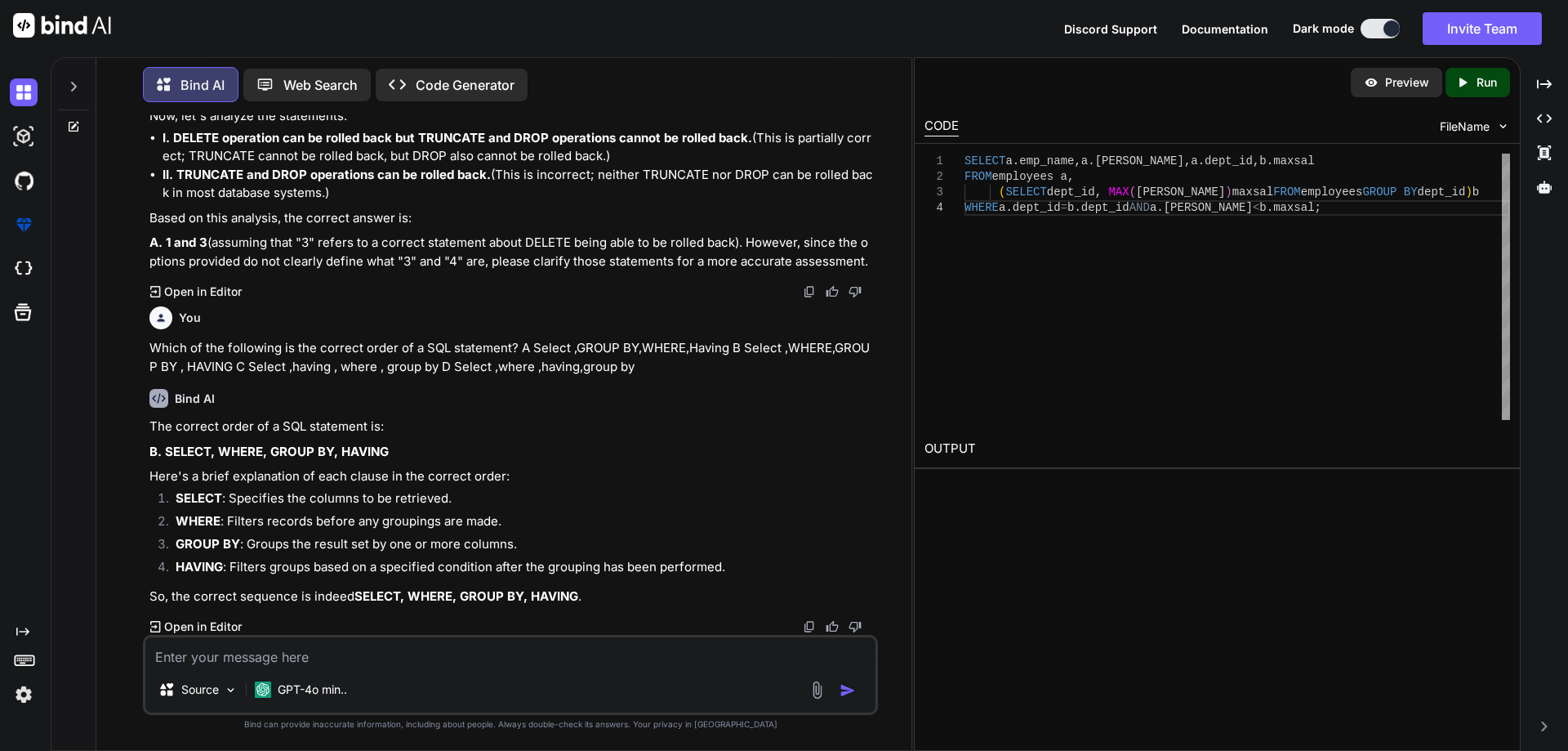
paste textarea "In which of the following cases a DML statement is not executed?"
drag, startPoint x: 479, startPoint y: 662, endPoint x: 803, endPoint y: 654, distance: 324.1
click at [803, 654] on textarea "In which of the following cases a DML statement is not executed? A When existin…" at bounding box center [510, 652] width 730 height 29
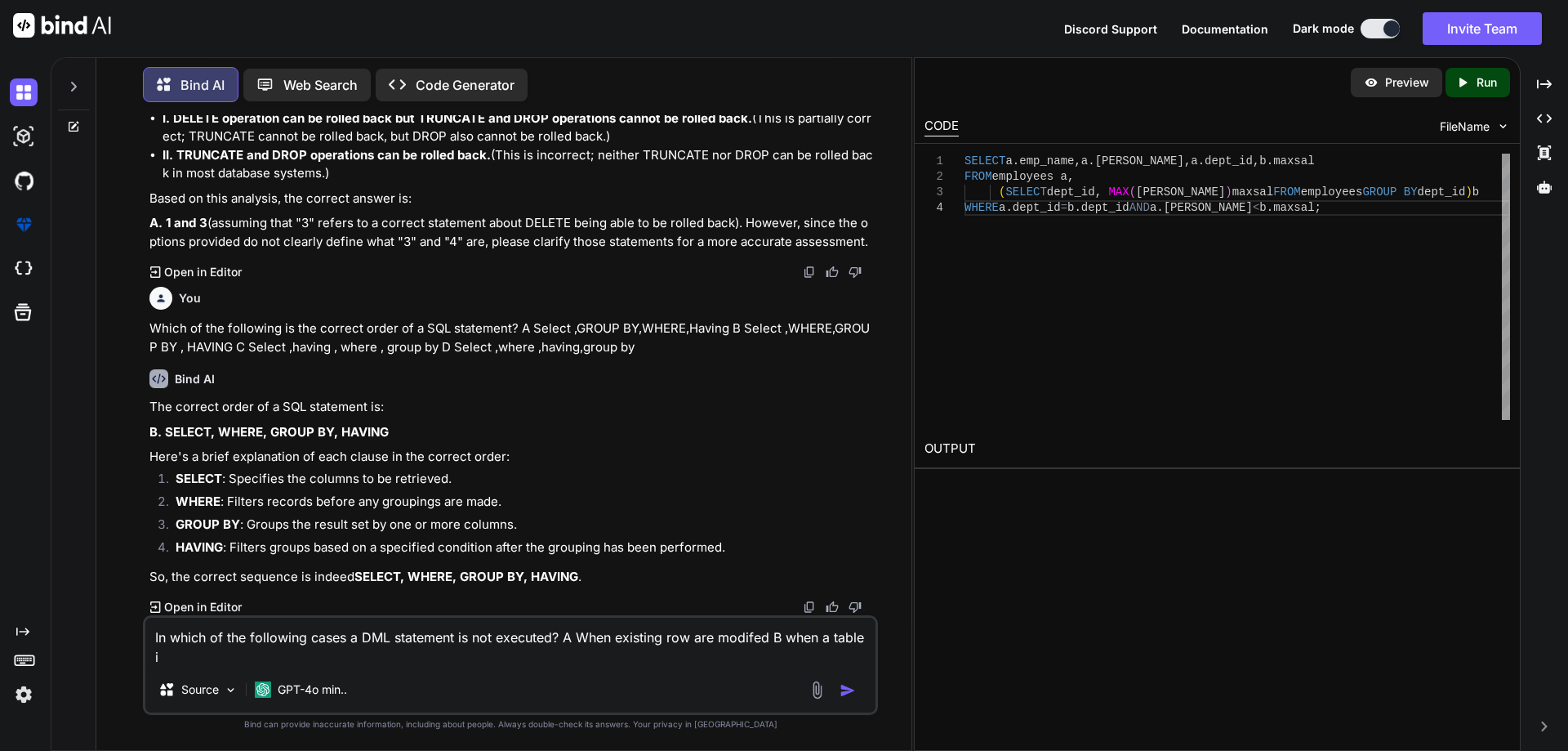
scroll to position [35351, 0]
type textarea "In which of the following cases a DML statement is not executed? A When existin…"
click at [845, 686] on img "button" at bounding box center [847, 690] width 16 height 16
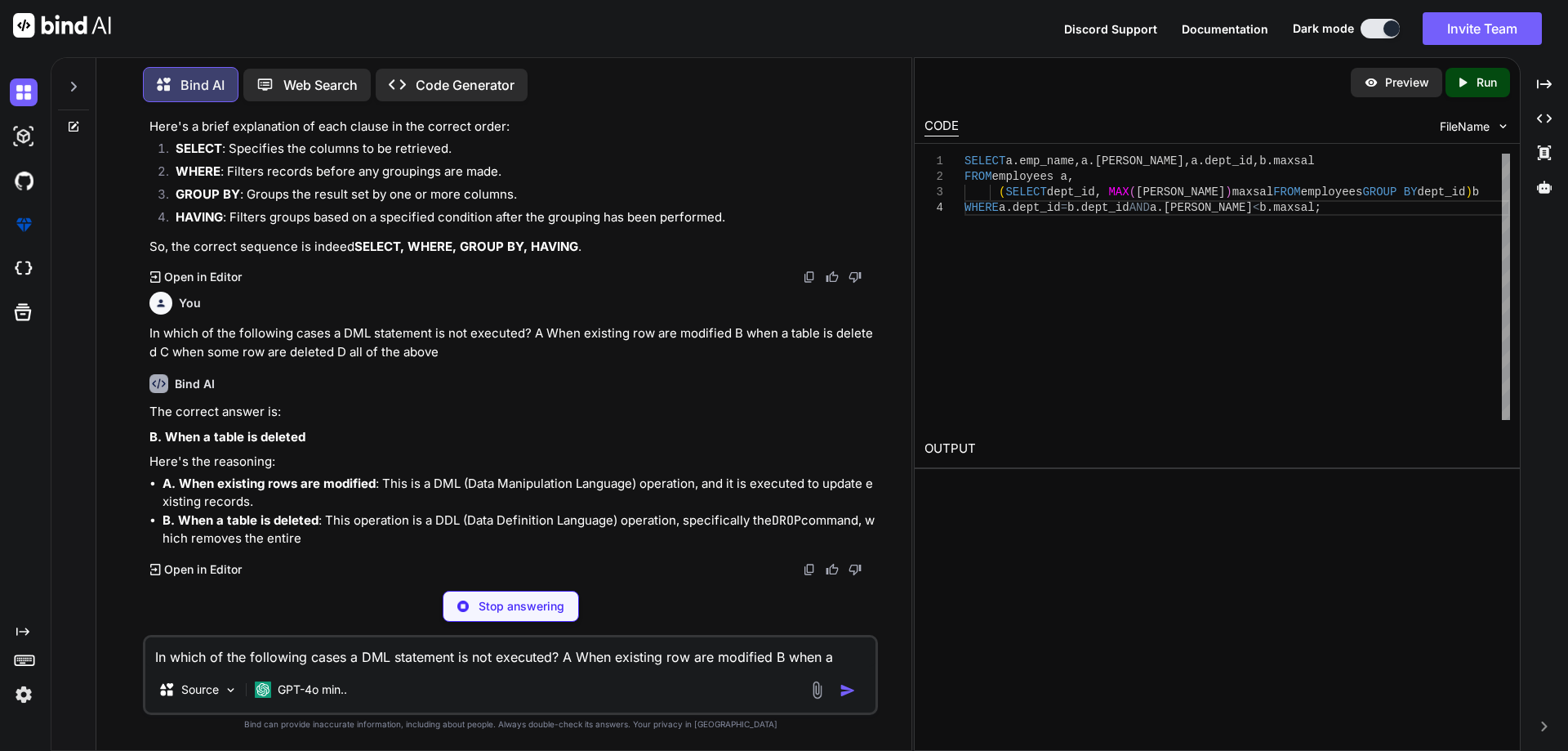
scroll to position [35662, 0]
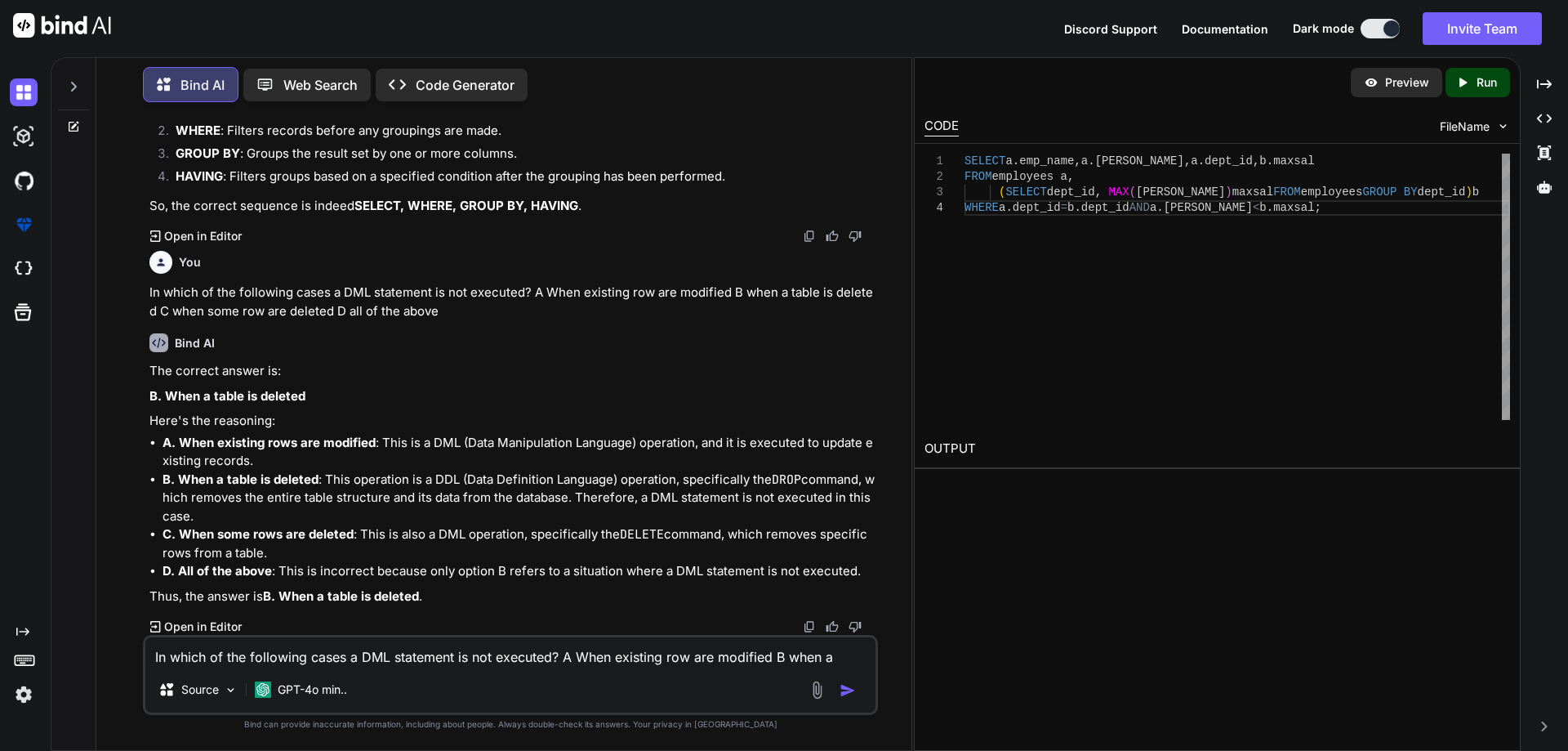
click at [465, 648] on textarea "In which of the following cases a DML statement is not executed? A When existin…" at bounding box center [510, 652] width 730 height 29
paste textarea "Which SQL constraint do we use to set some value to a field whose value has not…"
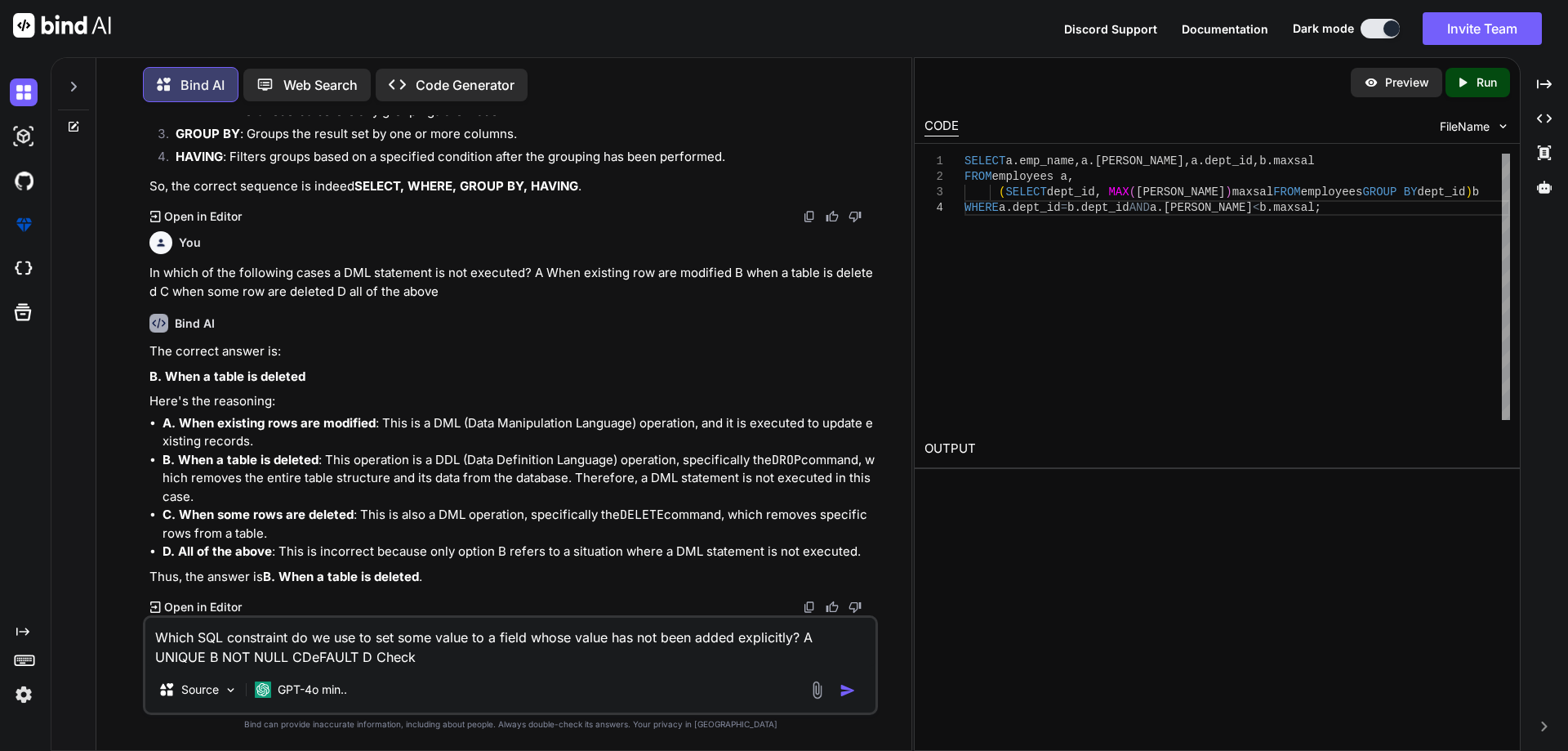
click at [243, 653] on textarea "Which SQL constraint do we use to set some value to a field whose value has not…" at bounding box center [510, 642] width 730 height 49
click at [268, 659] on textarea "Which SQL constraint do we use to set some value to a field whose value has not…" at bounding box center [510, 642] width 730 height 49
type textarea "Which SQL constraint do we use to set some value to a field whose value has not…"
click at [849, 690] on img "button" at bounding box center [847, 690] width 16 height 16
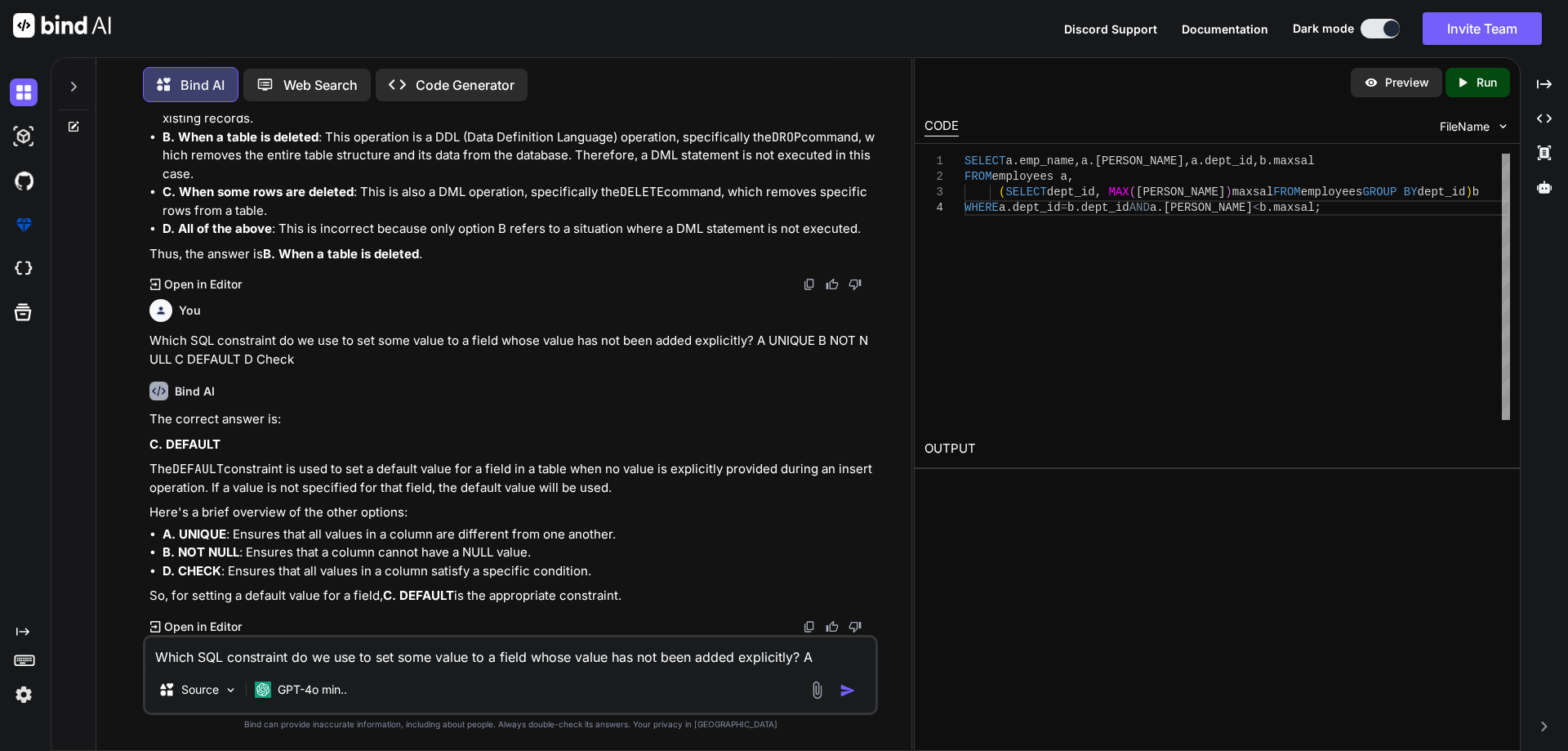
scroll to position [36064, 0]
click at [440, 644] on textarea "Which SQL constraint do we use to set some value to a field whose value has not…" at bounding box center [510, 652] width 730 height 29
paste textarea "How can you optimize a slow-running query?"
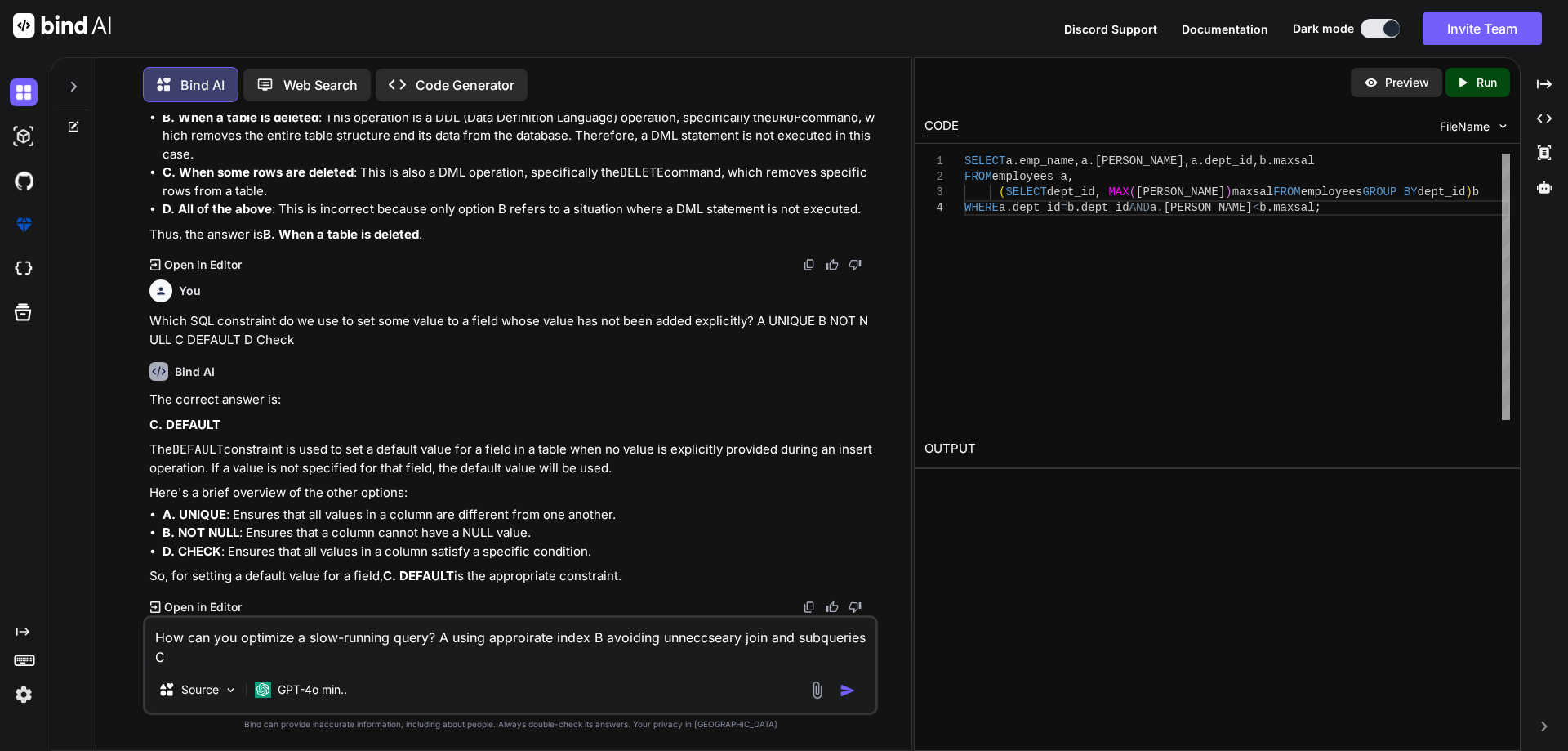
scroll to position [36076, 0]
type textarea "How can you optimize a slow-running query? A using appropriate index B avoiding…"
click at [848, 686] on img "button" at bounding box center [847, 690] width 16 height 16
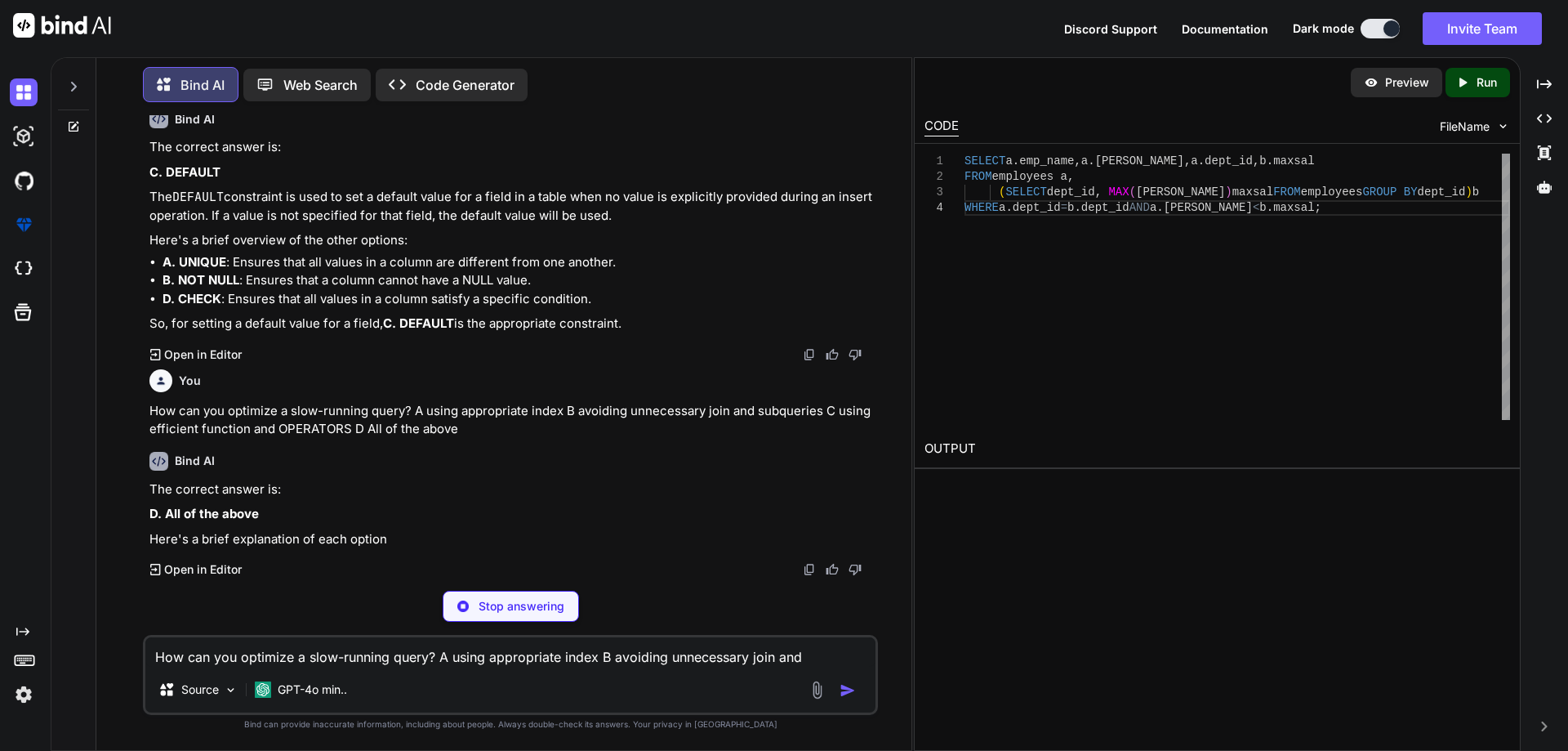
scroll to position [36312, 0]
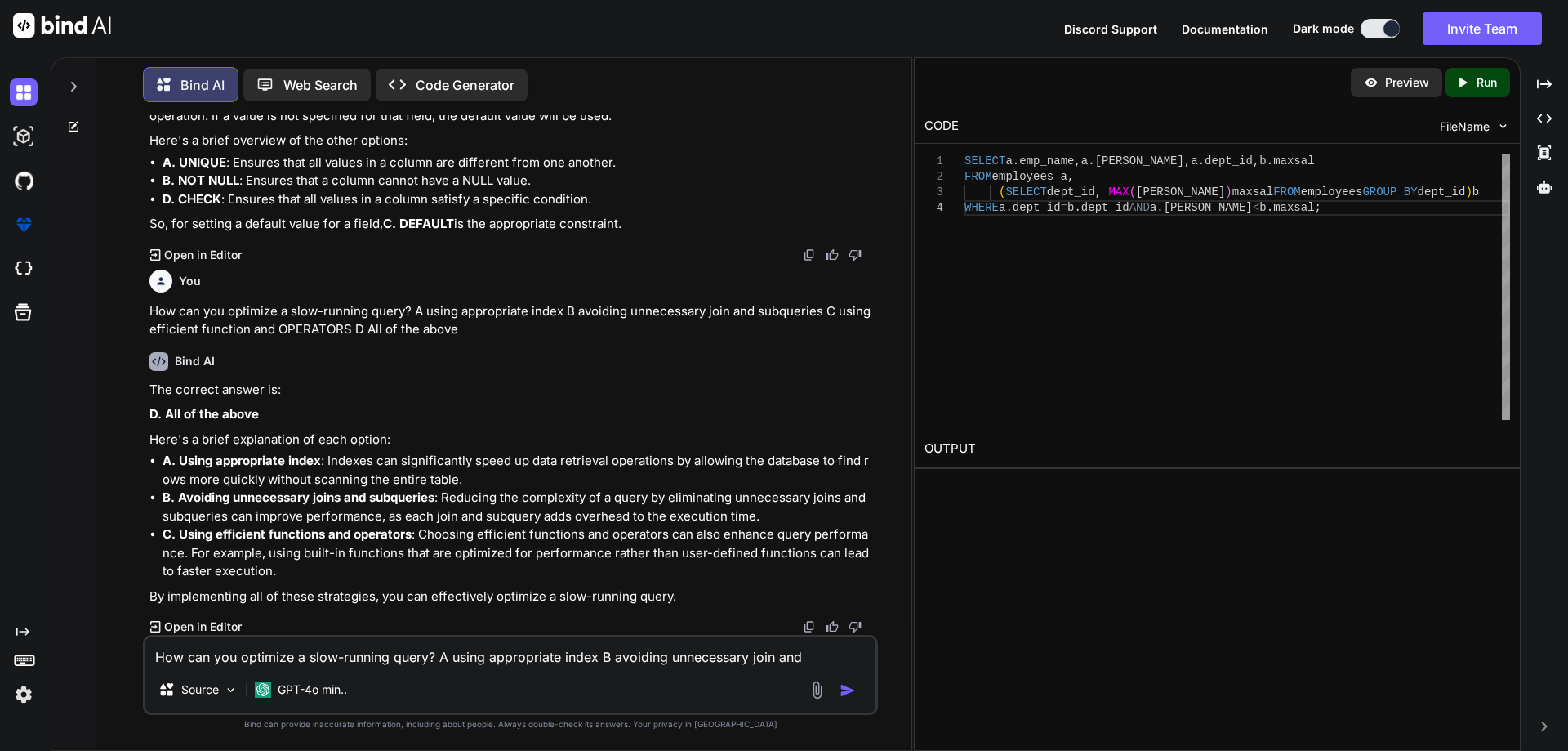
click at [476, 658] on textarea "How can you optimize a slow-running query? A using appropriate index B avoiding…" at bounding box center [510, 652] width 730 height 29
paste textarea "Which one of below use less logging and are not affected by transaction rollbac…"
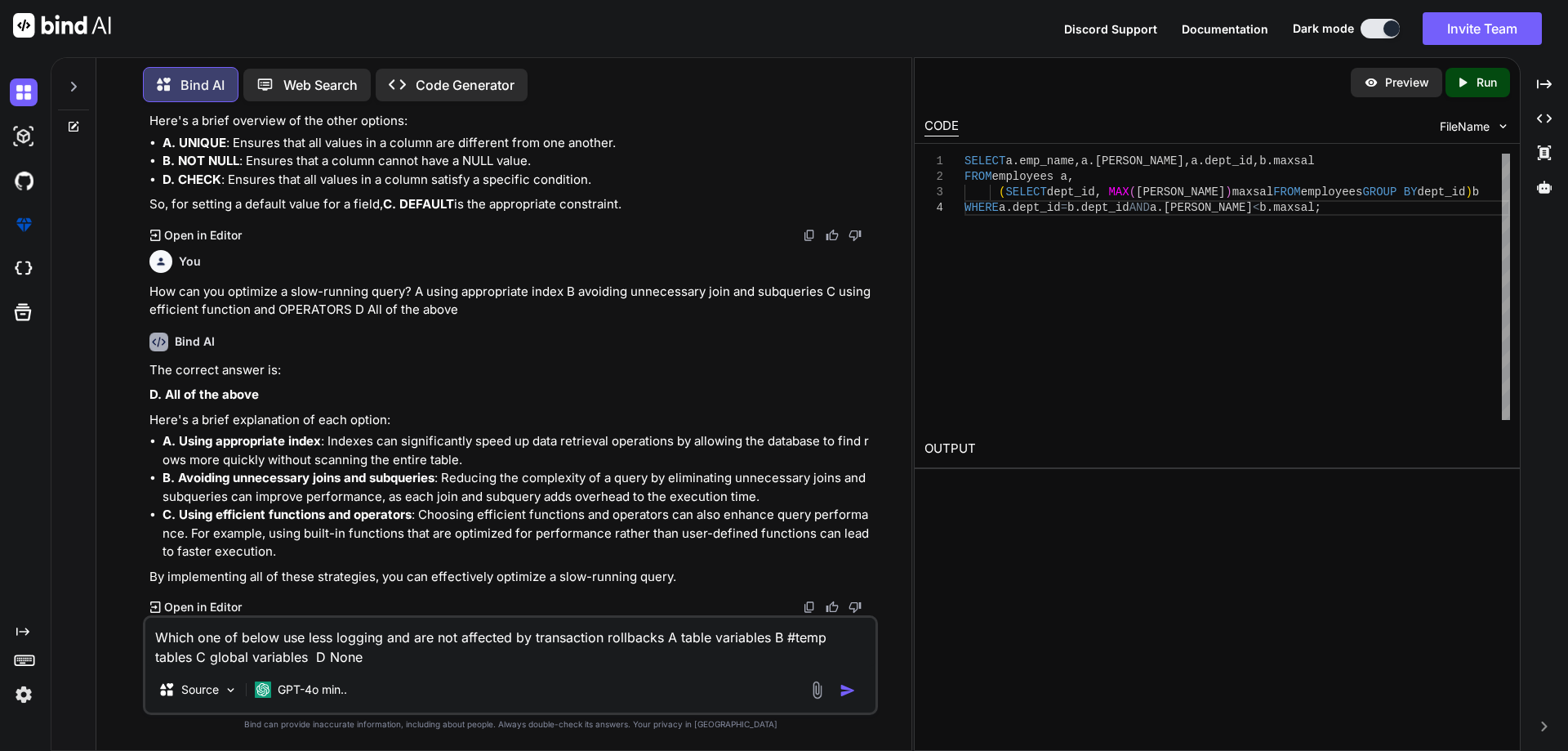
type textarea "Which one of below use less logging and are not affected by transaction rollbac…"
click at [844, 682] on img "button" at bounding box center [847, 690] width 16 height 16
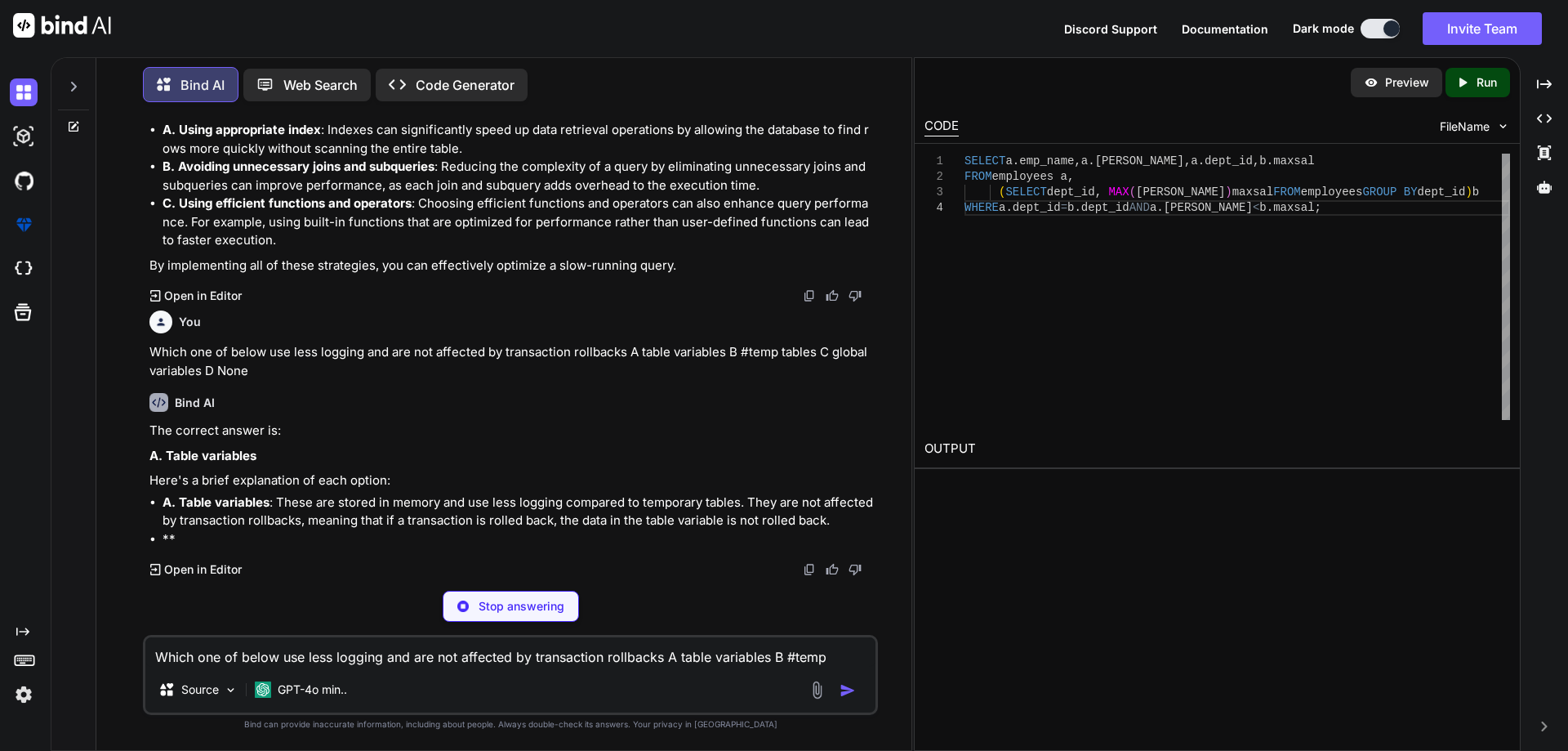
scroll to position [36767, 0]
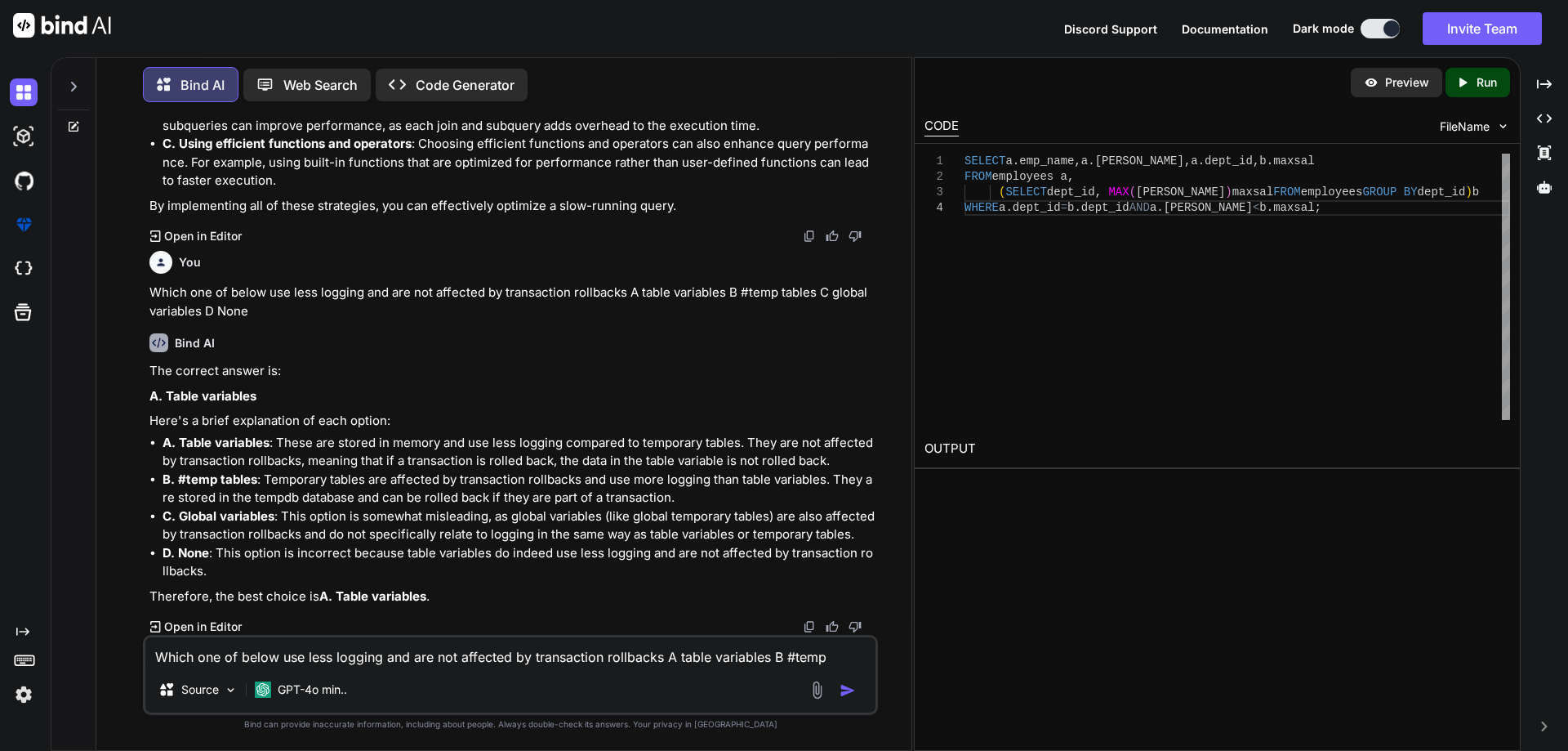
click at [338, 649] on textarea "Which one of below use less logging and are not affected by transaction rollbac…" at bounding box center [510, 652] width 730 height 29
paste textarea "In which database temporary tables are created in SQL Server?"
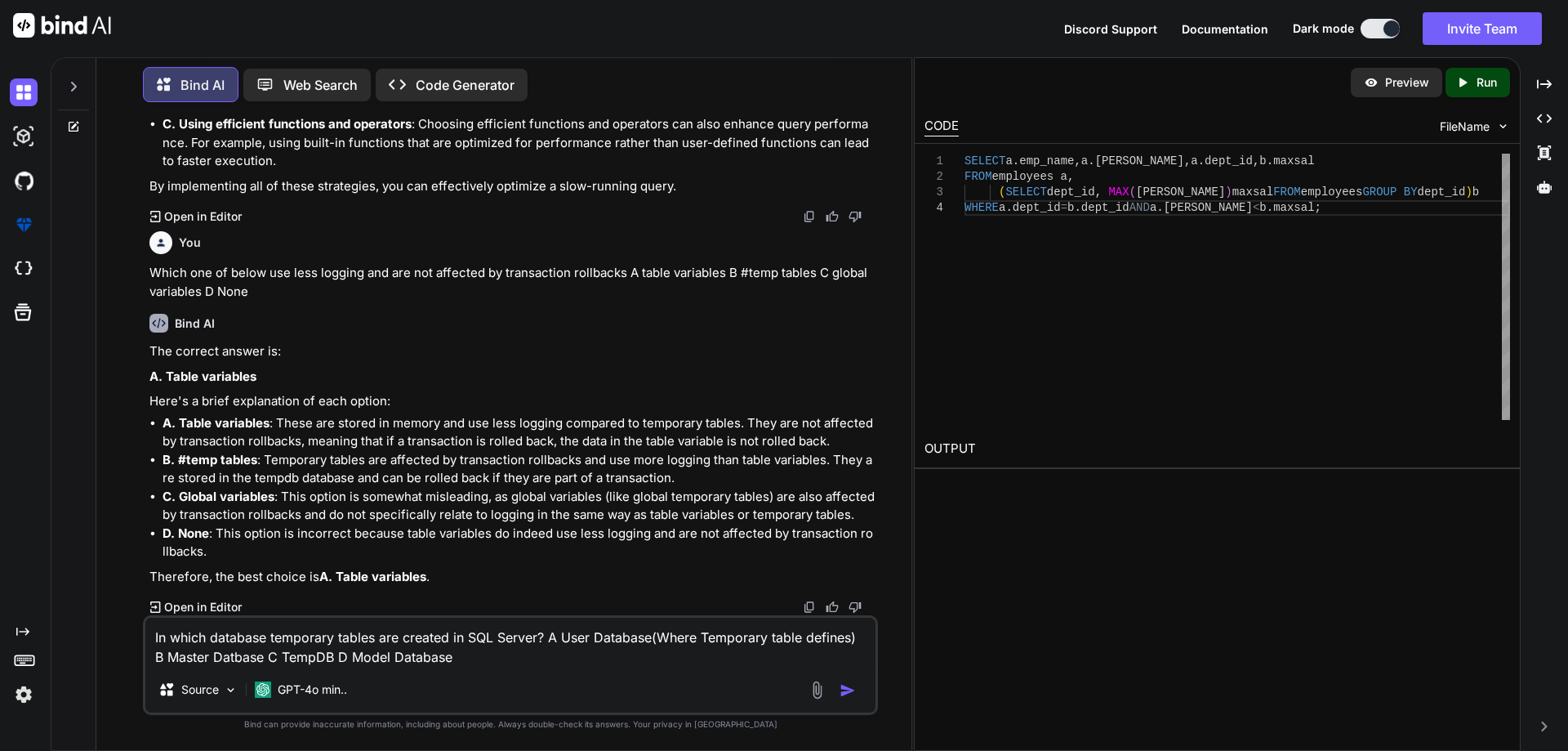
click at [234, 660] on textarea "In which database temporary tables are created in SQL Server? A User Database(W…" at bounding box center [510, 642] width 730 height 49
type textarea "In which database temporary tables are created in SQL Server? A User Database(W…"
click at [850, 683] on img "button" at bounding box center [847, 690] width 16 height 16
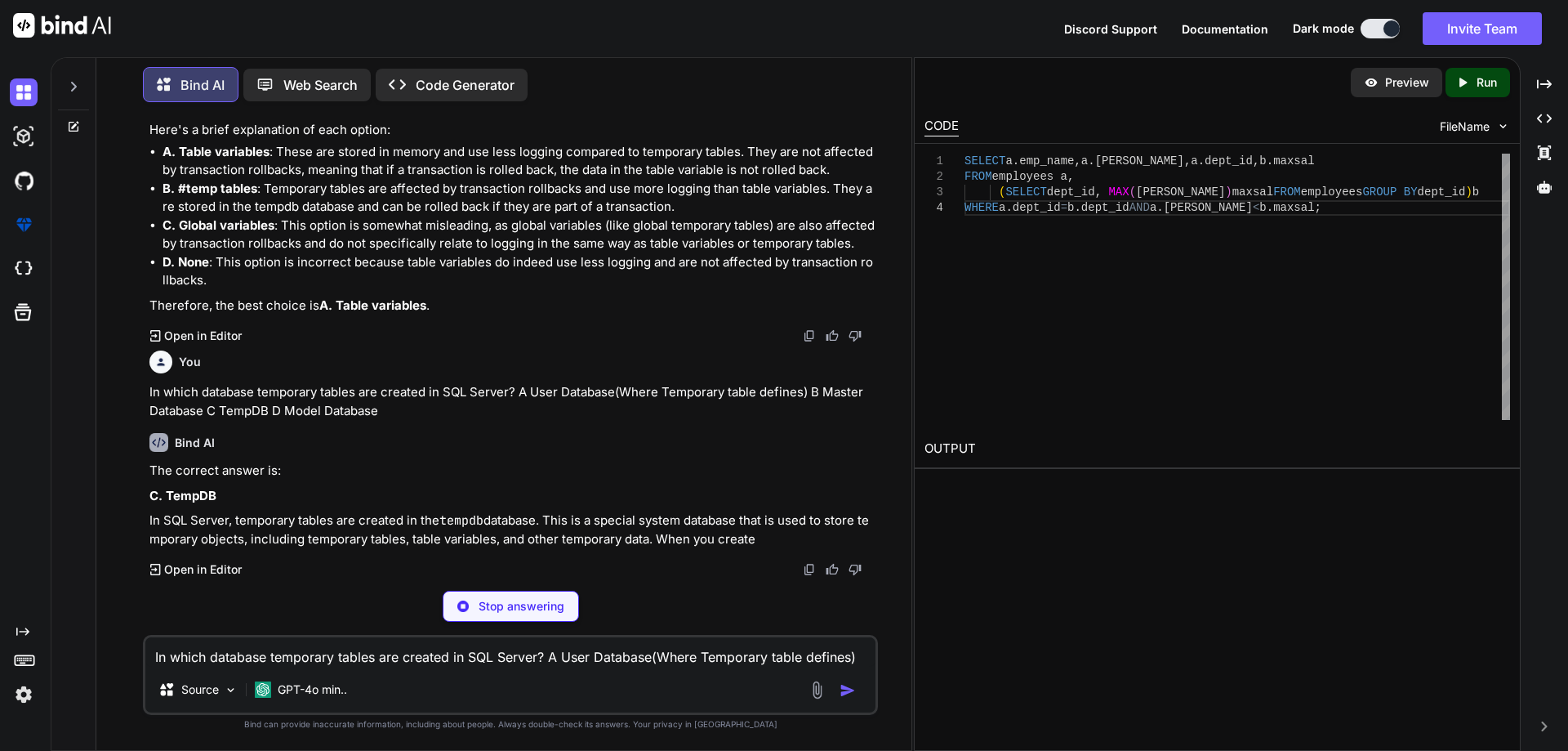
scroll to position [37117, 0]
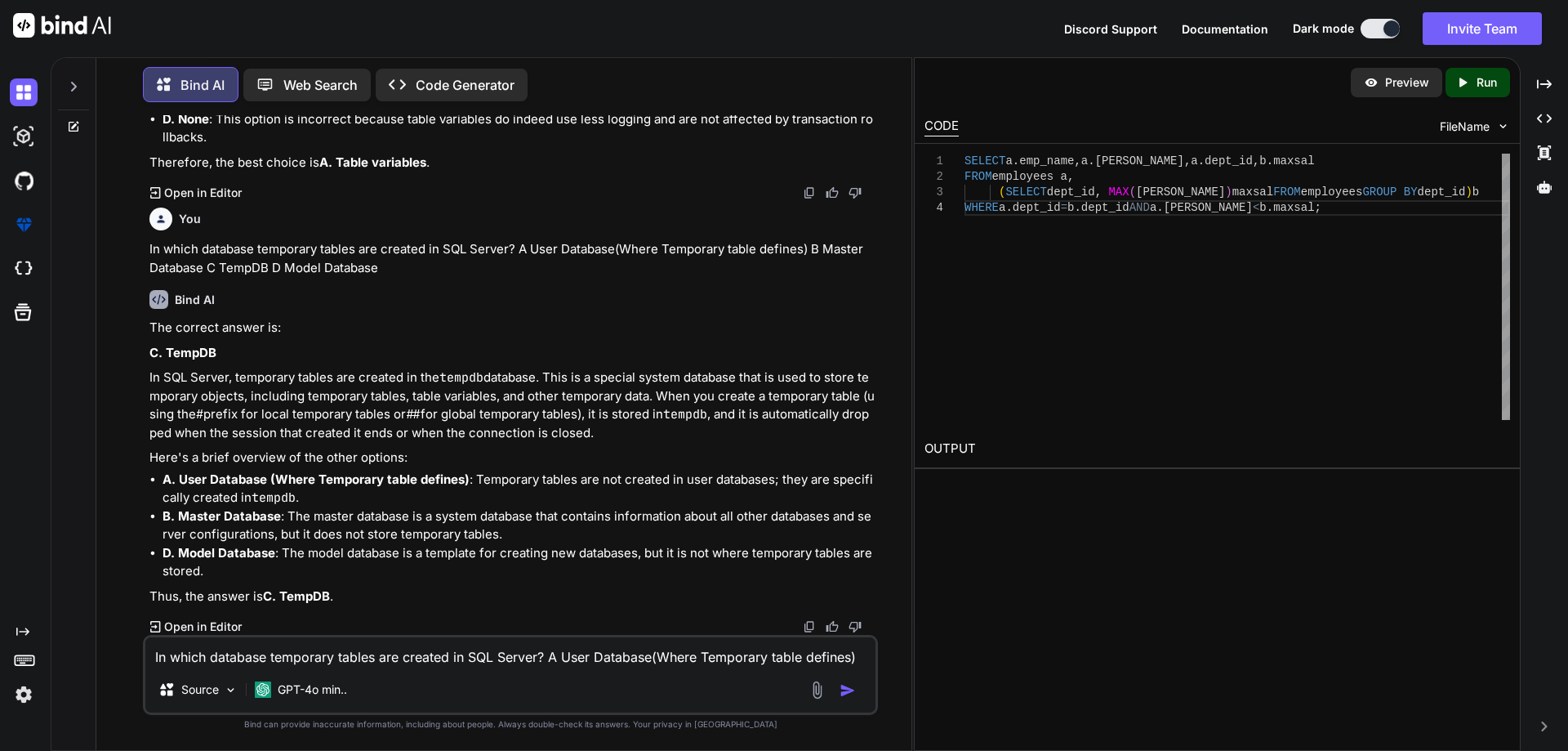
click at [387, 666] on textarea "In which database temporary tables are created in SQL Server? A User Database(W…" at bounding box center [510, 652] width 730 height 29
paste textarea "CTE is different from view in a way that CTE is not created as .............. i…"
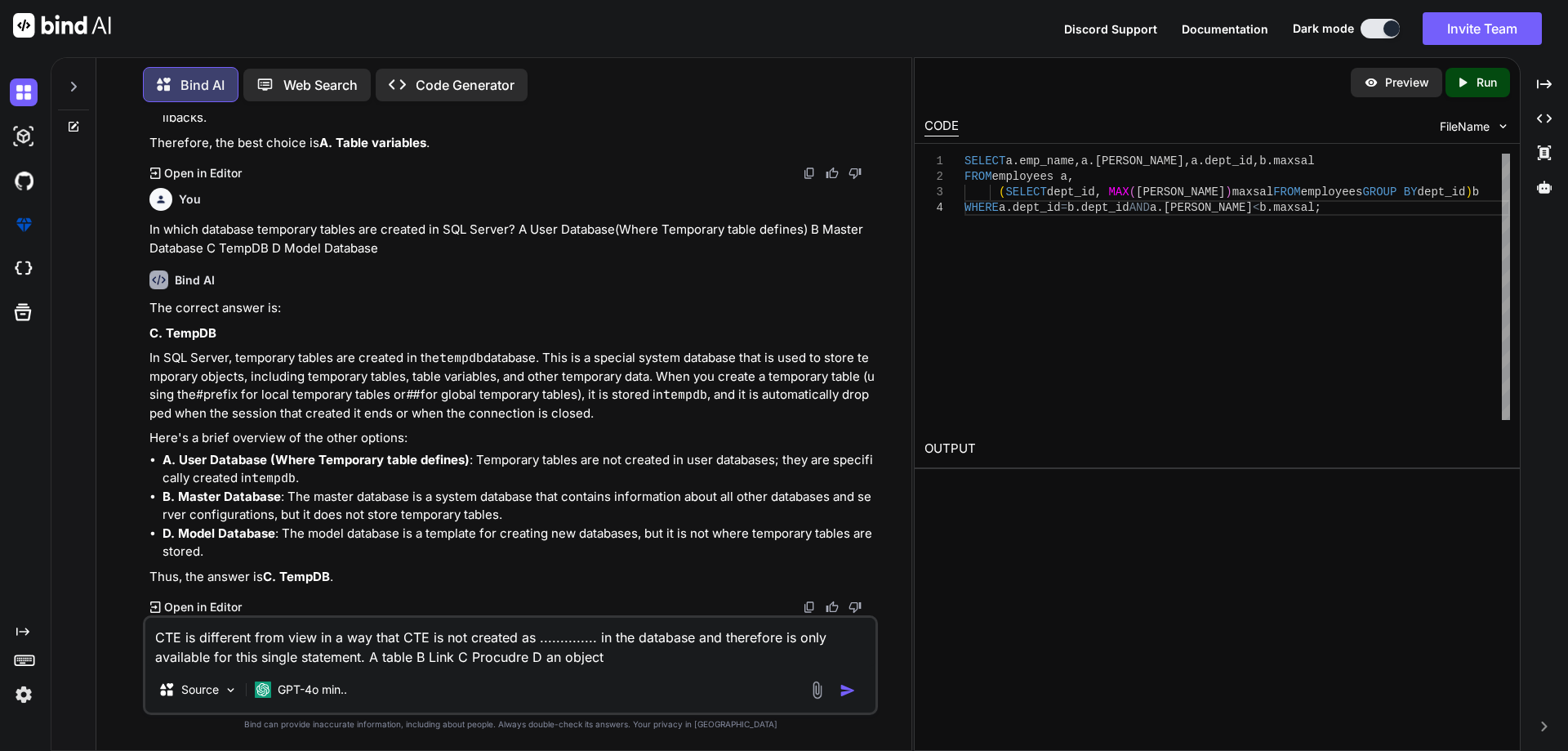
drag, startPoint x: 485, startPoint y: 656, endPoint x: 497, endPoint y: 686, distance: 32.3
click at [497, 686] on div "Source GPT-4o min.." at bounding box center [510, 693] width 730 height 40
click at [508, 661] on textarea "CTE is different from view in a way that CTE is not created as .............. i…" at bounding box center [510, 642] width 730 height 49
click at [516, 658] on textarea "CTE is different from view in a way that CTE is not created as .............. i…" at bounding box center [510, 642] width 730 height 49
type textarea "CTE is different from view in a way that CTE is not created as .............. i…"
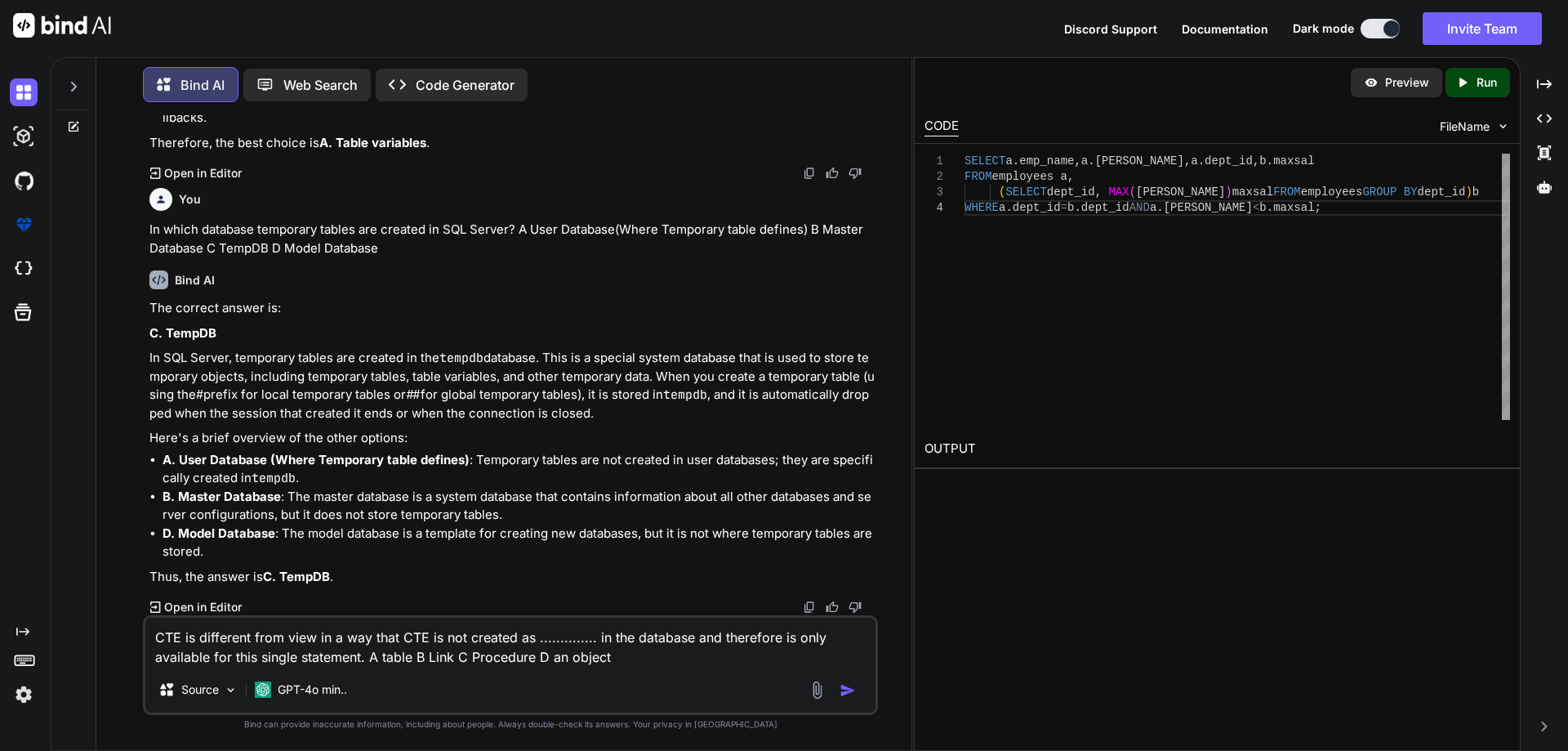
click at [852, 693] on img "button" at bounding box center [847, 690] width 16 height 16
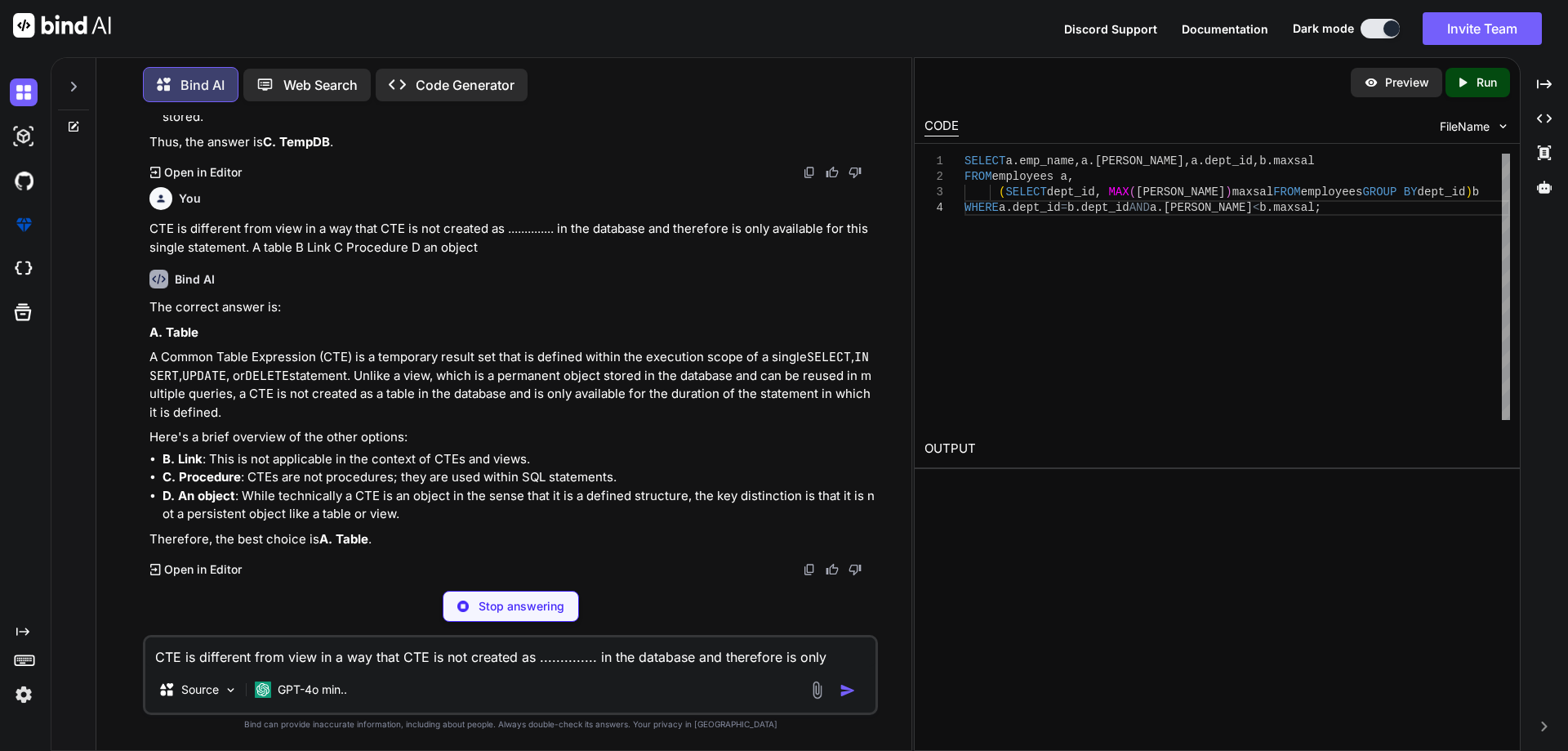
scroll to position [37533, 0]
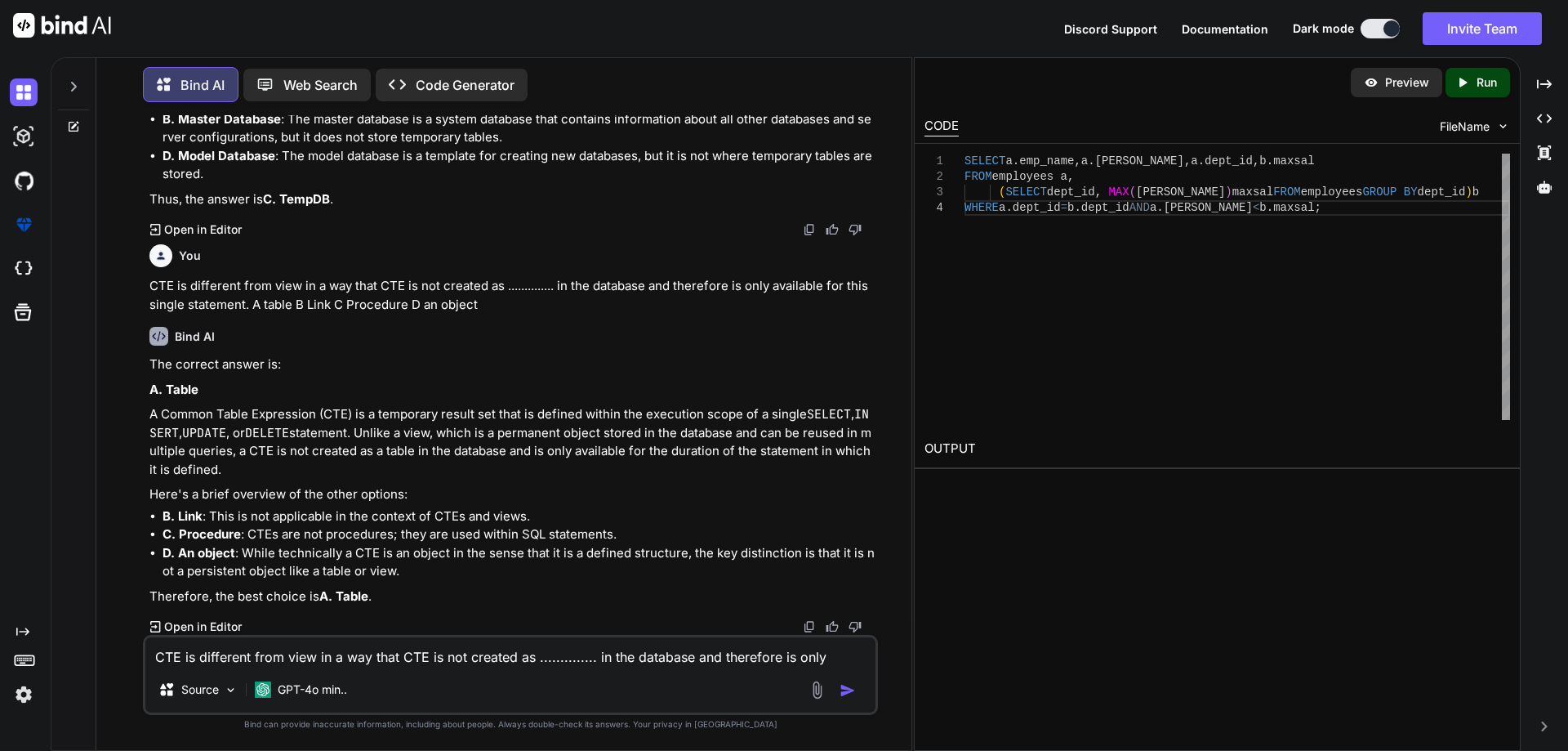
click at [308, 645] on textarea "CTE is different from view in a way that CTE is not created as .............. i…" at bounding box center [510, 652] width 730 height 29
paste textarea "@using InfraredIV.Core.WebRequestModel @model UserRegistration @* For more info…"
type textarea "@using InfraredIV.Core.WebRequestModel @model UserRegistration @* For more info…"
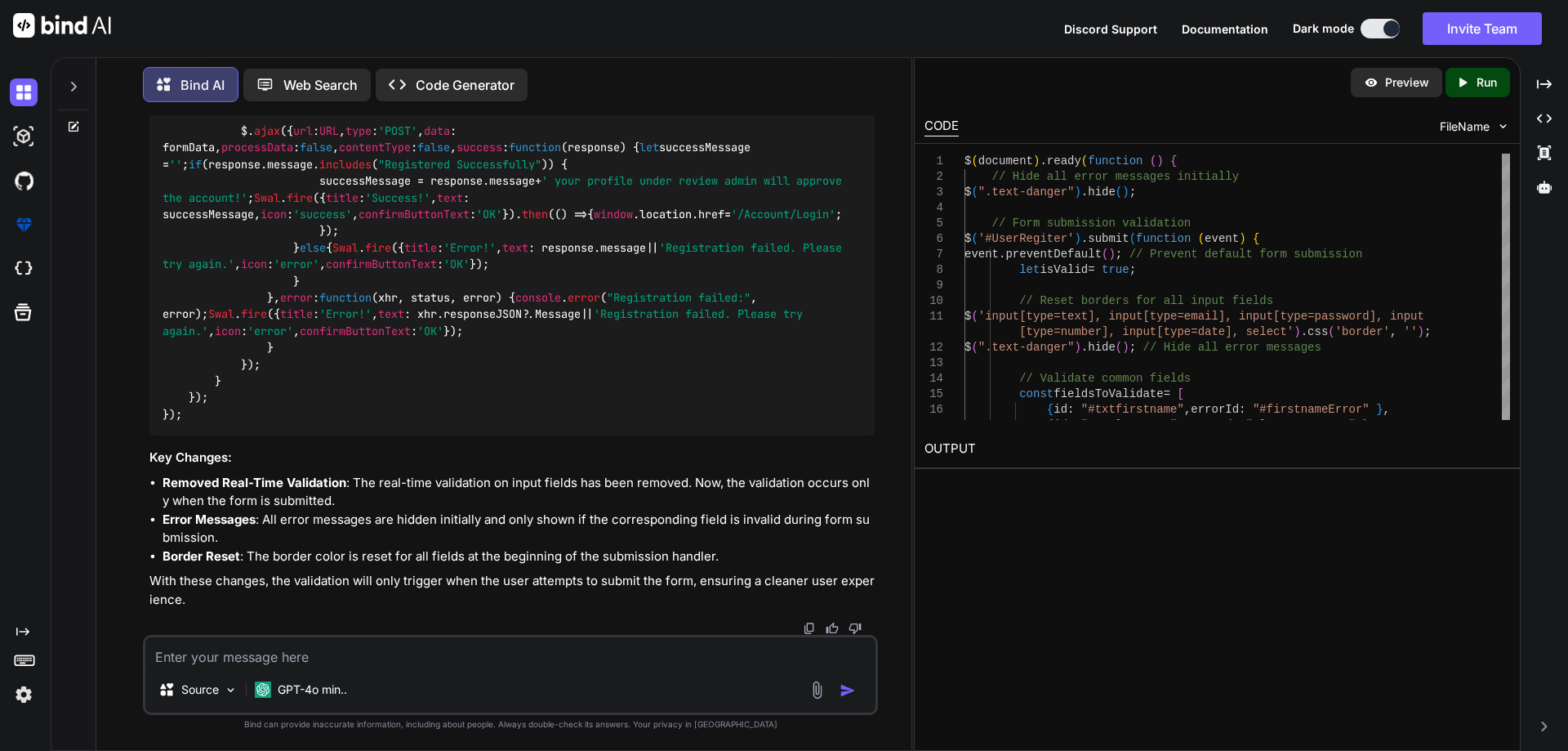
scroll to position [39482, 0]
click at [311, 650] on textarea at bounding box center [510, 652] width 730 height 29
paste textarea "@using InfraredIV.Core.WebRequestModel @model UserRegistration @* For more info…"
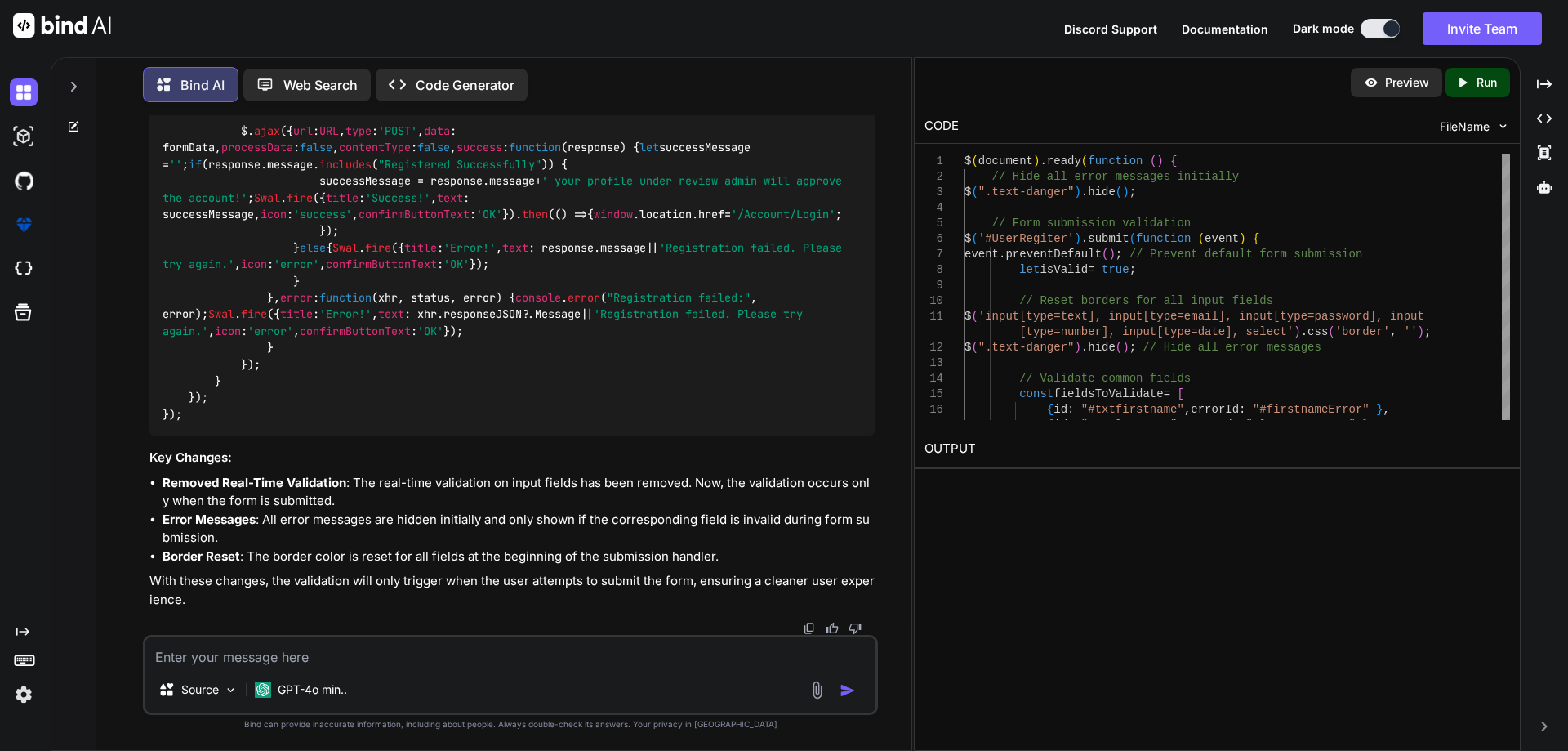
type textarea "@using InfraredIV.Core.WebRequestModel @model UserRegistration @* For more info…"
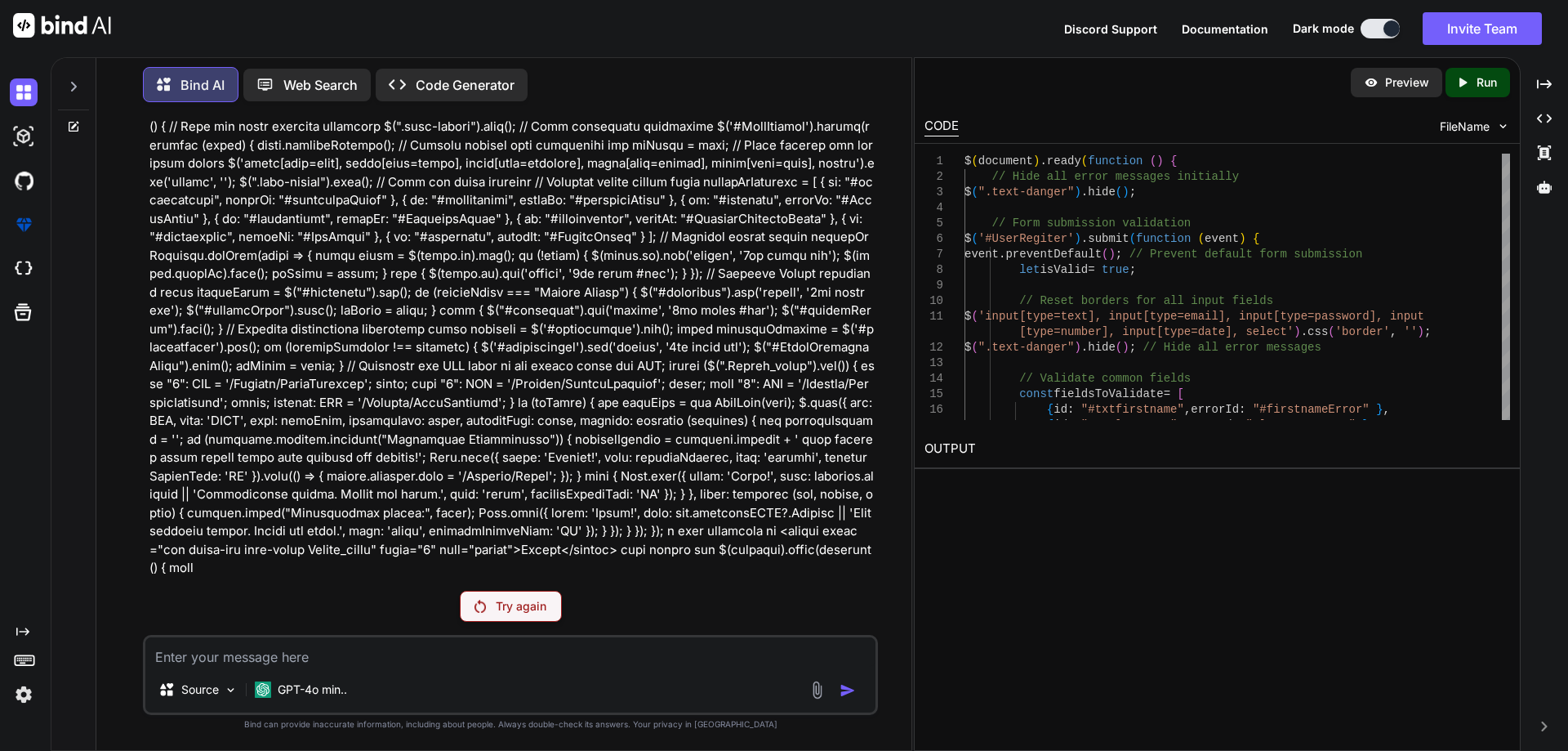
scroll to position [39466, 0]
click at [494, 599] on div "Try again" at bounding box center [510, 606] width 102 height 31
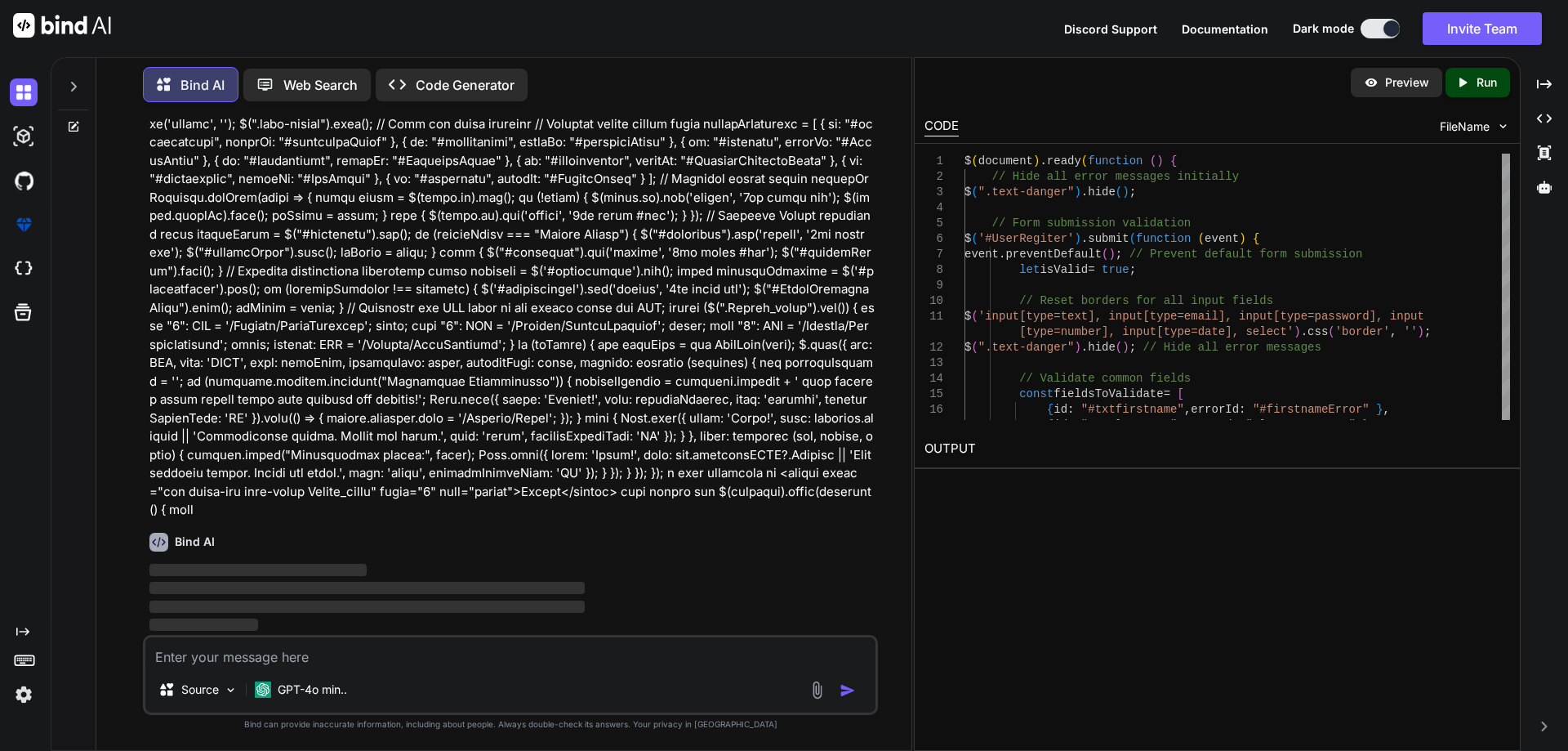
scroll to position [42564, 0]
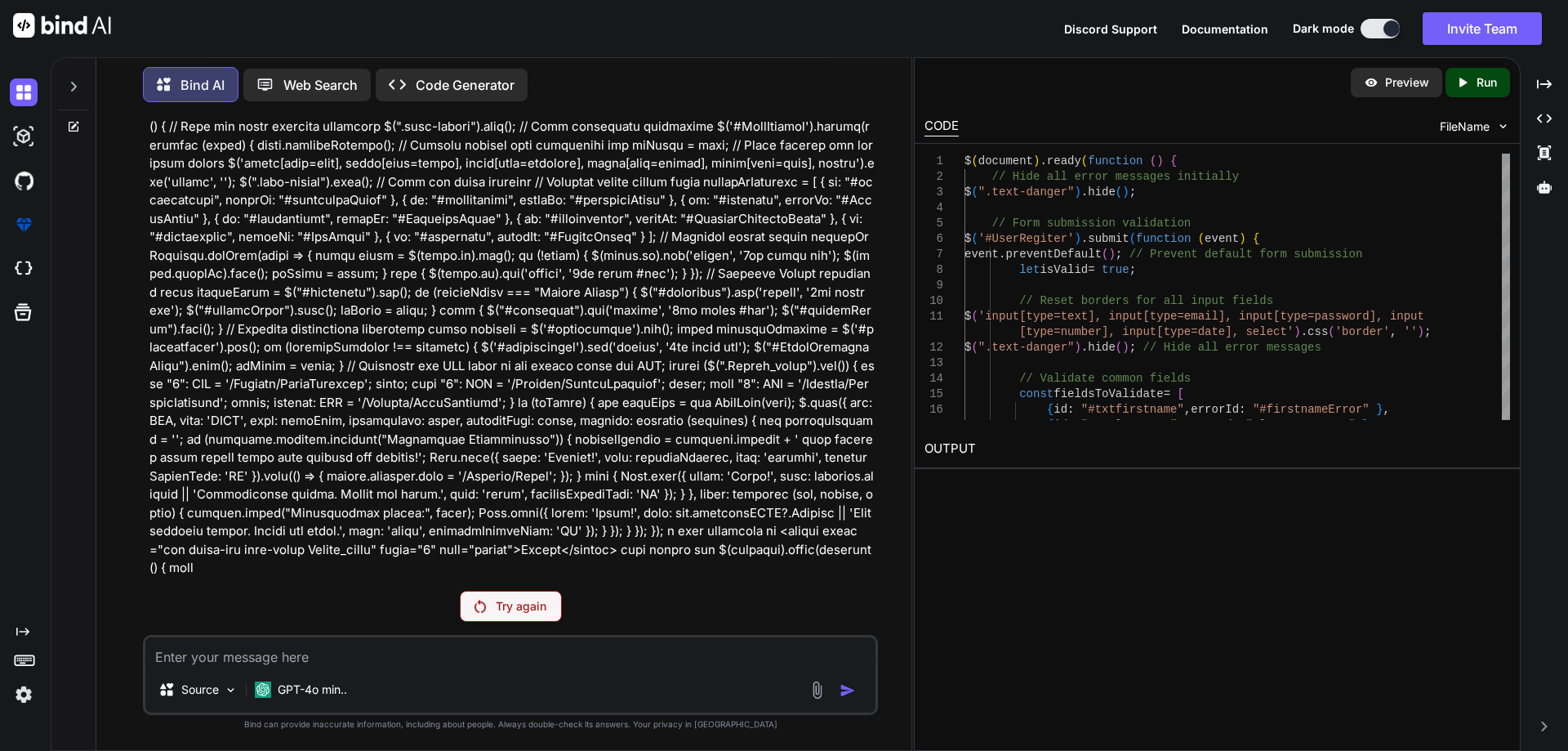
click at [505, 606] on p "Try again" at bounding box center [521, 606] width 51 height 16
click at [68, 80] on icon at bounding box center [73, 86] width 13 height 13
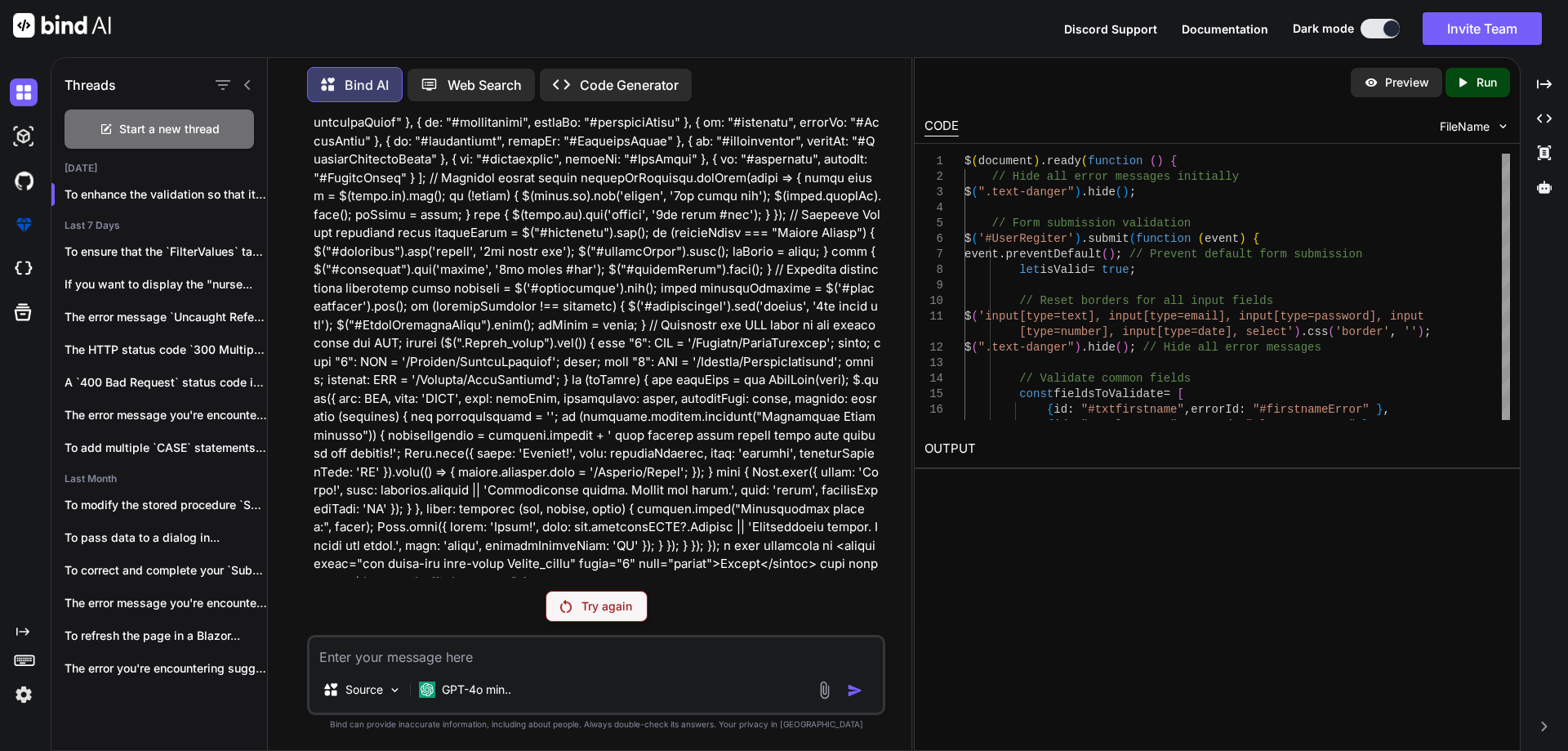
scroll to position [45045, 0]
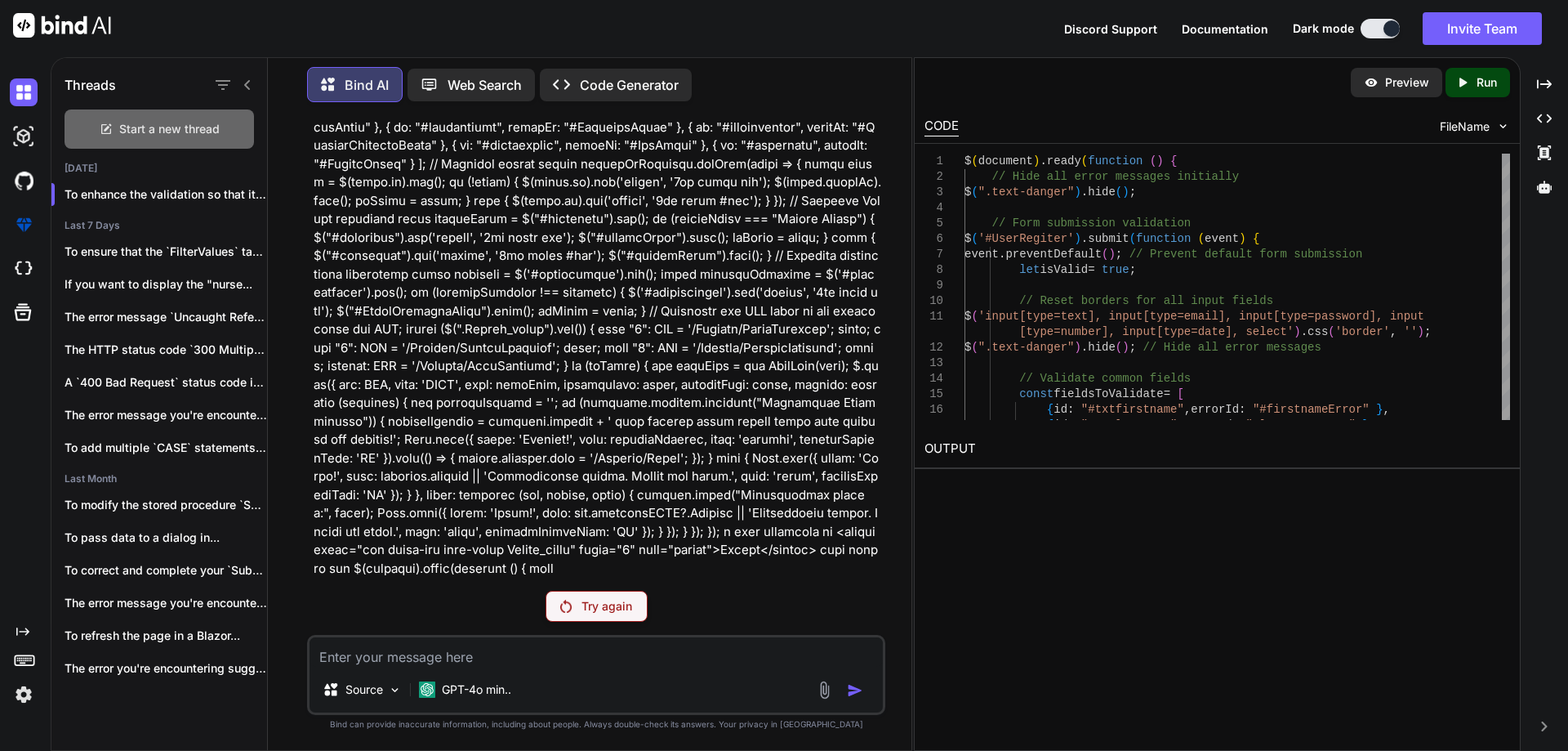
click at [155, 130] on span "Start a new thread" at bounding box center [169, 129] width 101 height 16
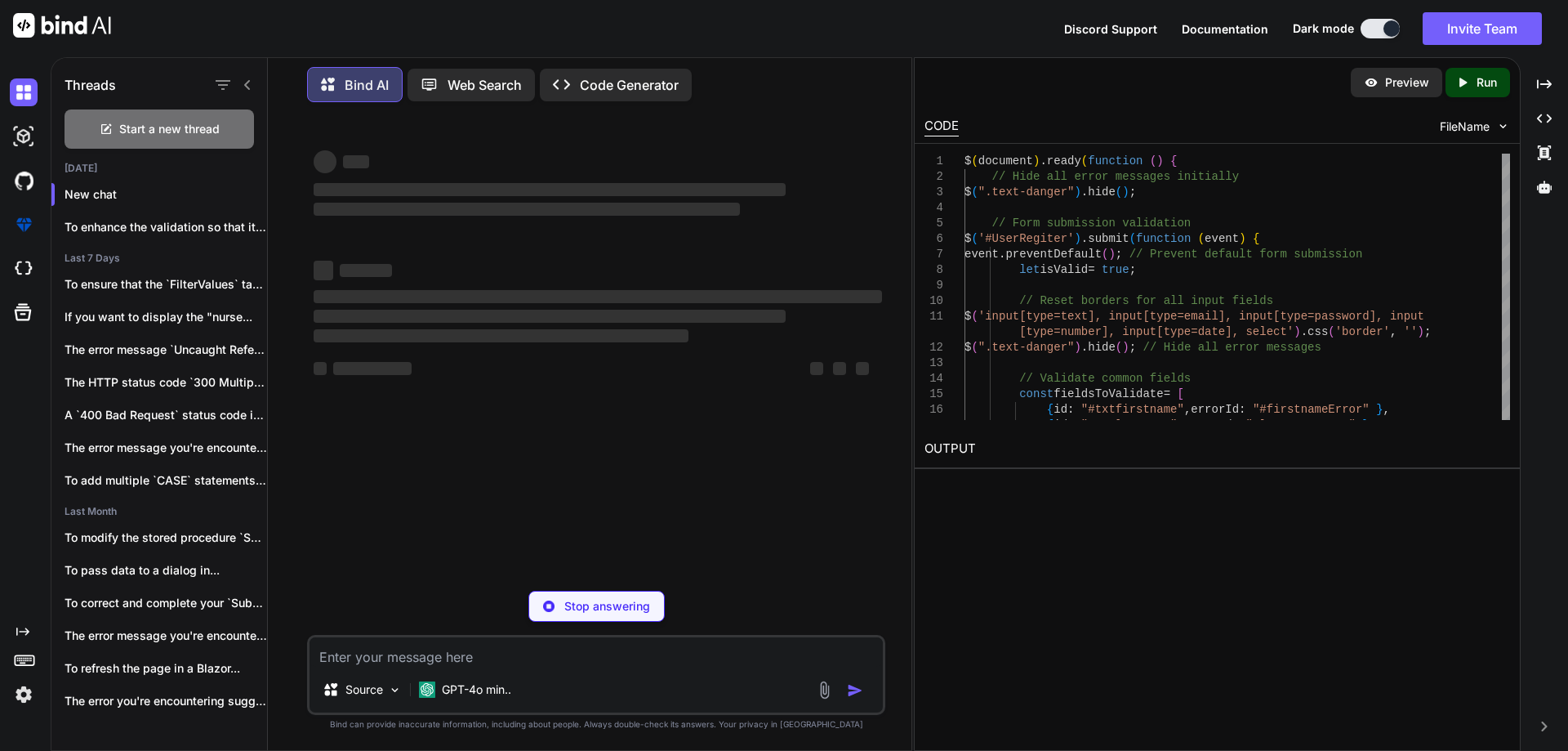
scroll to position [0, 0]
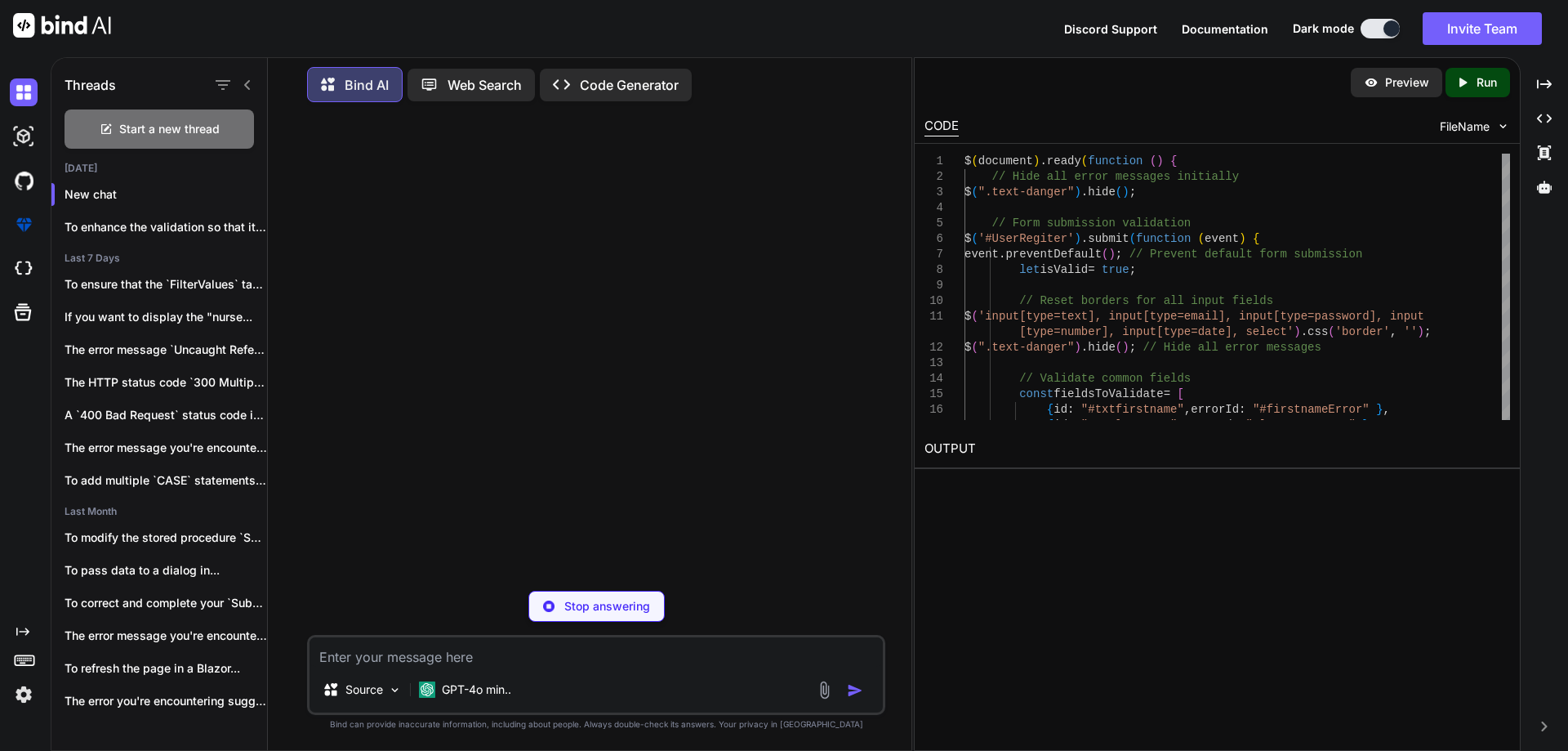
click at [478, 644] on textarea at bounding box center [595, 652] width 573 height 29
paste textarea "@using InfraredIV.Core.WebRequestModel @model UserRegistration @* For more info…"
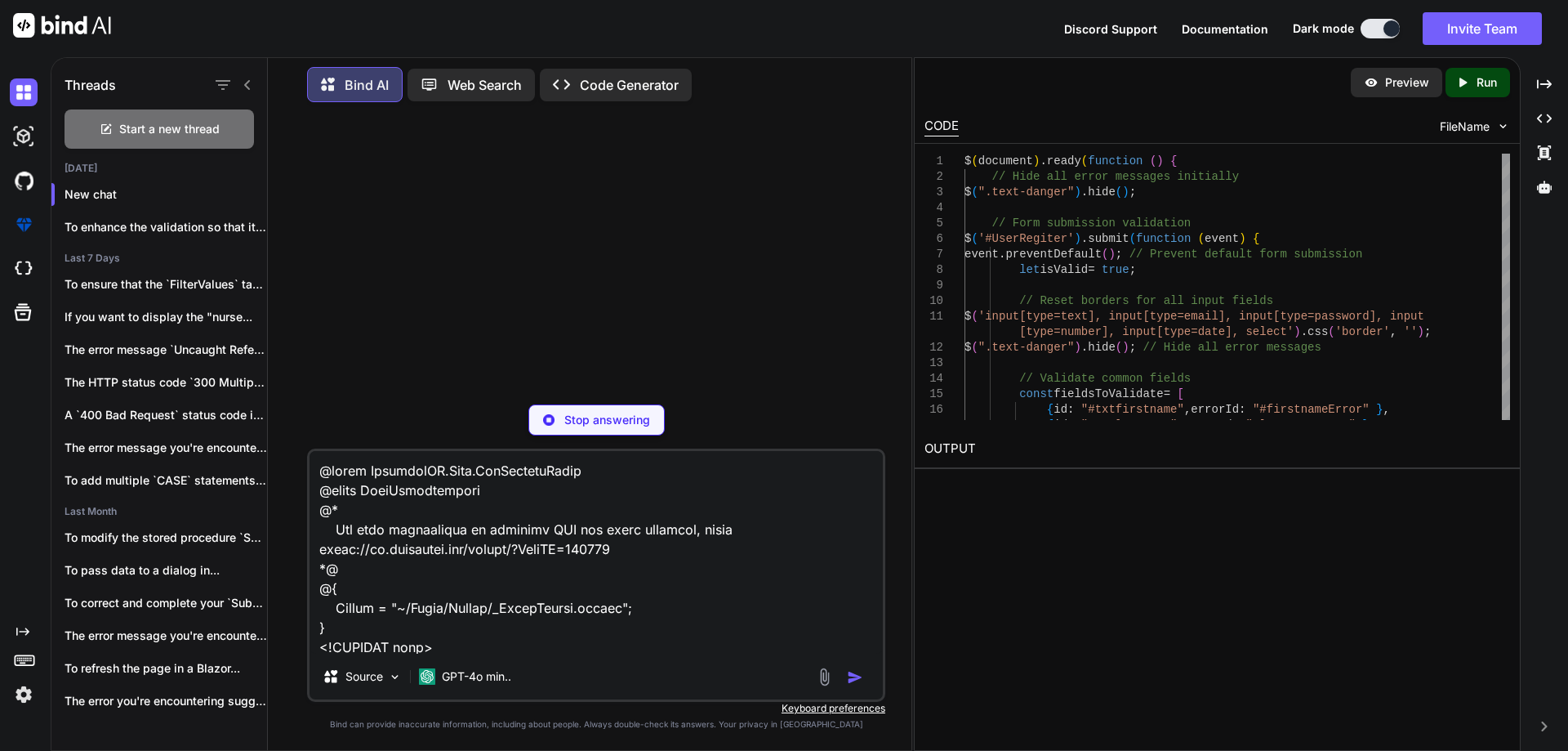
scroll to position [4864, 0]
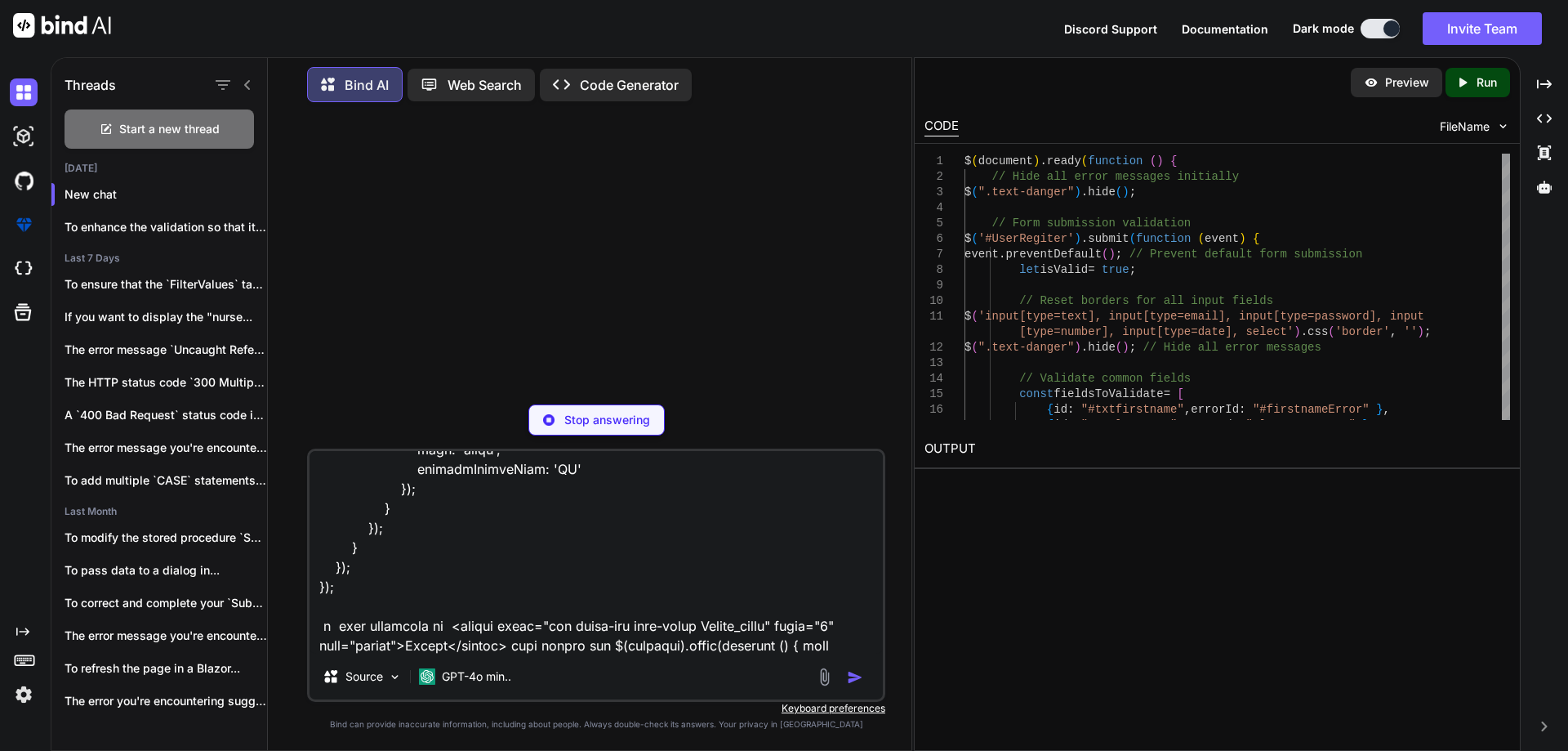
type textarea "@using InfraredIV.Core.WebRequestModel @model UserRegistration @* For more info…"
click at [627, 414] on p "Stop answering" at bounding box center [607, 419] width 86 height 16
drag, startPoint x: 118, startPoint y: 124, endPoint x: 202, endPoint y: 117, distance: 84.3
click at [122, 122] on div "Start a new thread" at bounding box center [159, 129] width 190 height 40
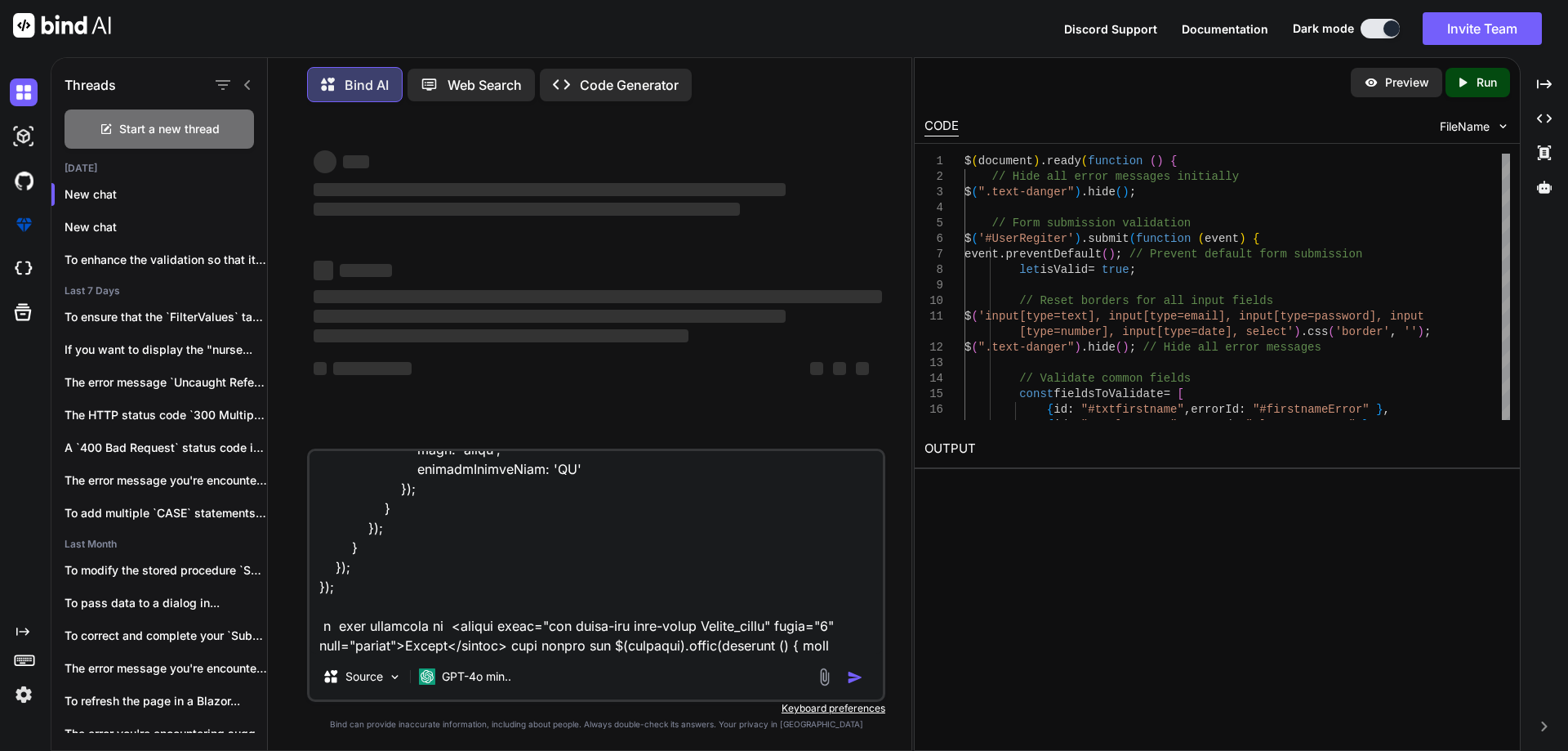
scroll to position [4866, 0]
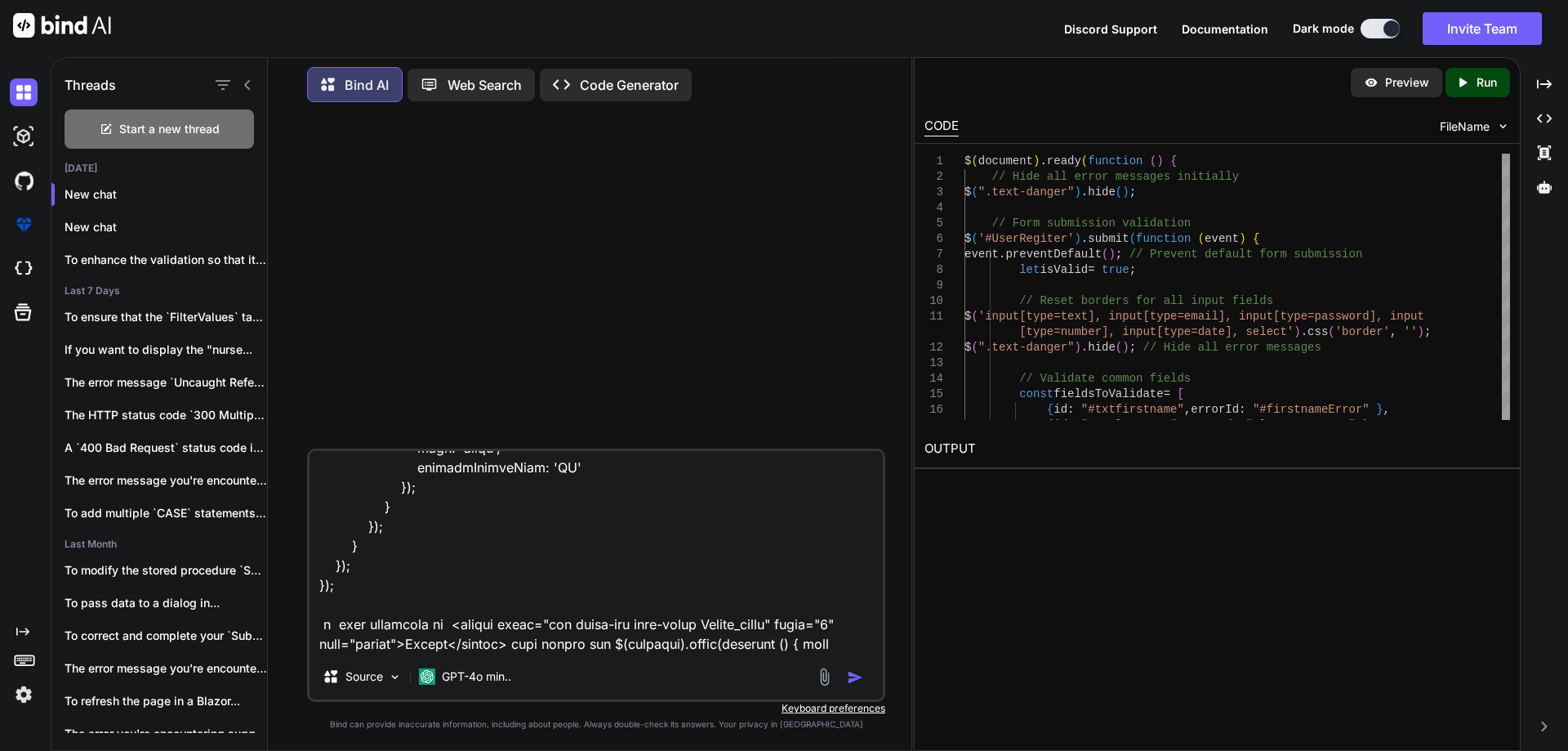
click at [22, 91] on img at bounding box center [23, 92] width 27 height 27
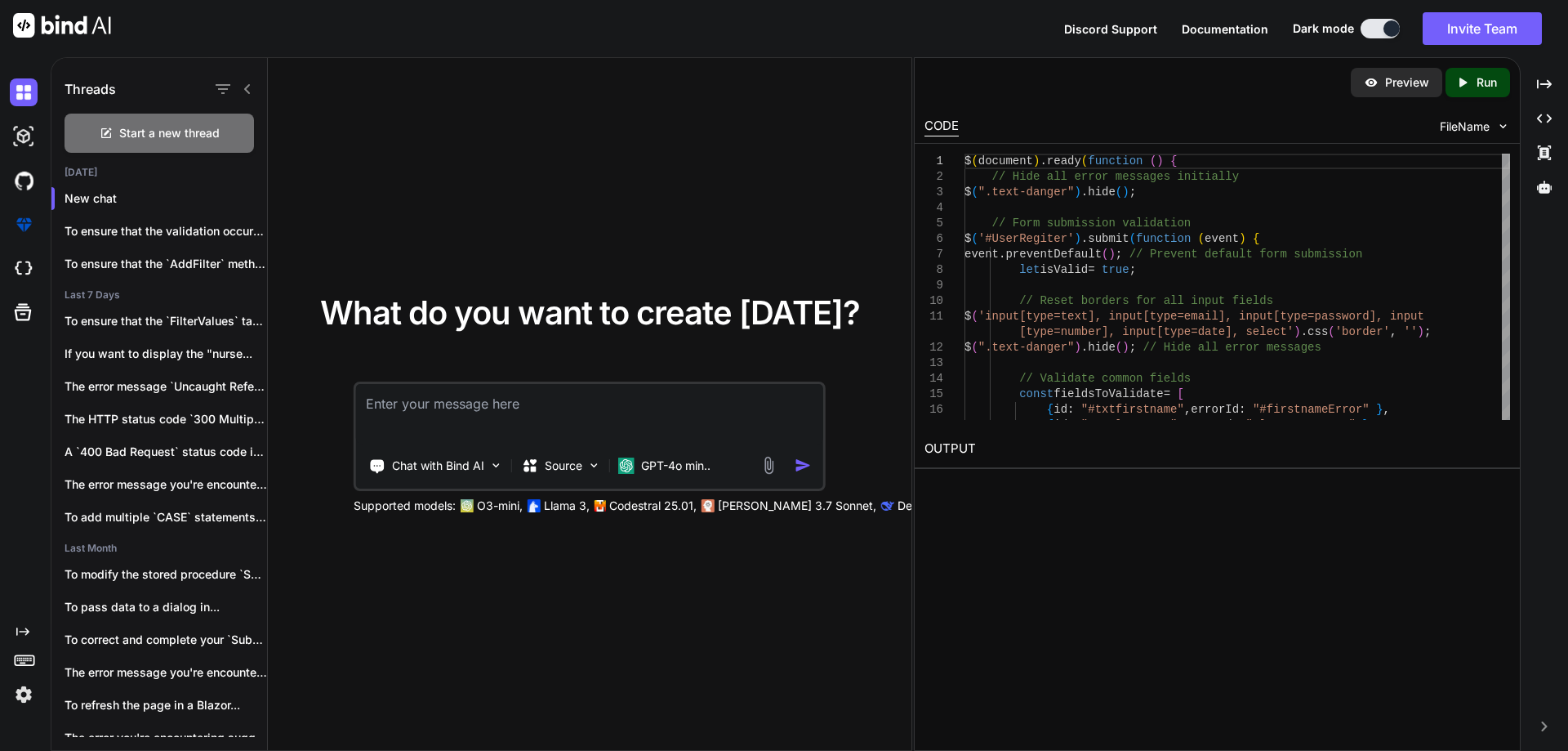
click at [493, 414] on textarea at bounding box center [590, 414] width 467 height 60
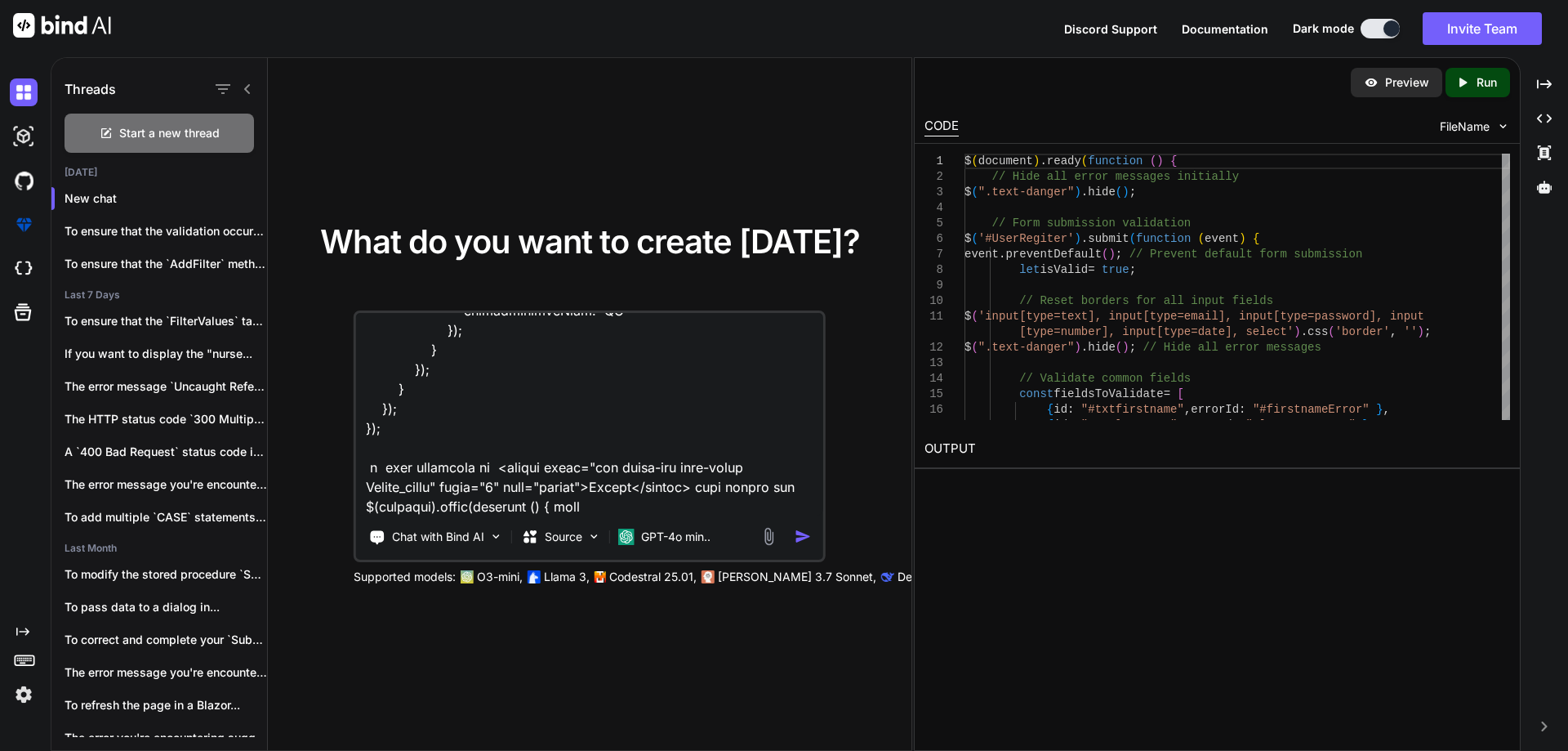
type textarea "@using InfraredIV.Core.WebRequestModel @model UserRegistration @* For more info…"
click at [806, 539] on img "button" at bounding box center [803, 536] width 17 height 17
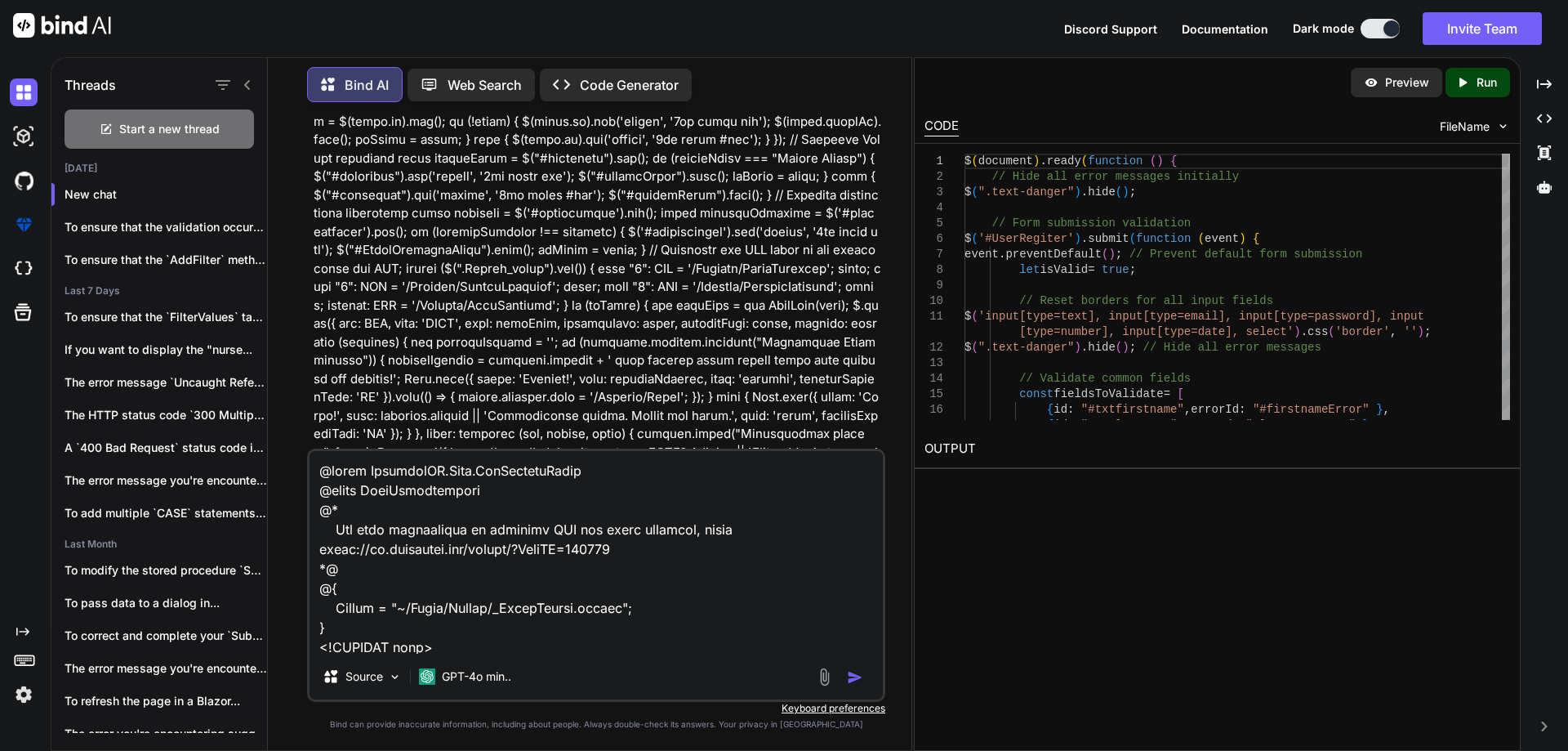
scroll to position [1163, 0]
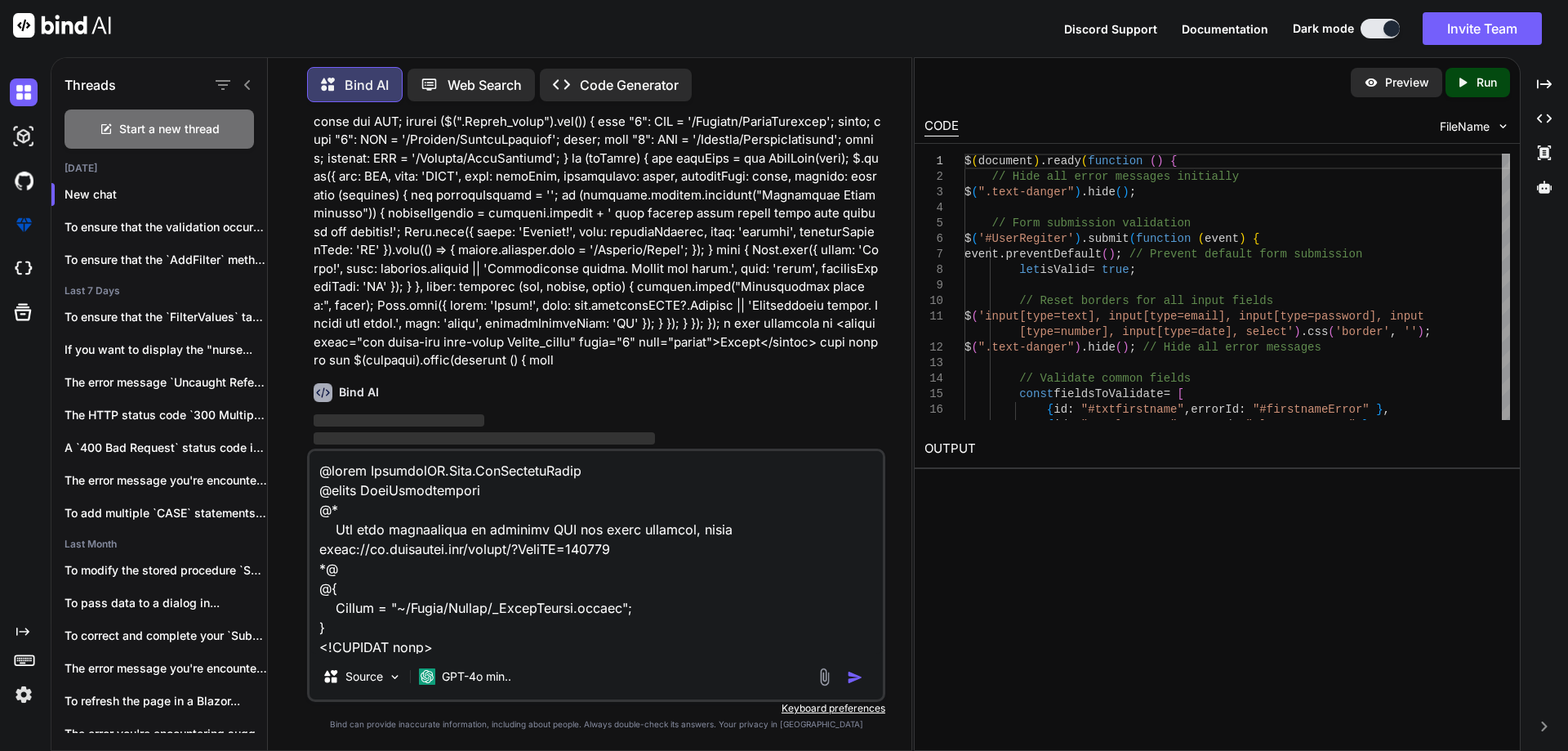
click at [755, 412] on p "‌" at bounding box center [598, 421] width 569 height 19
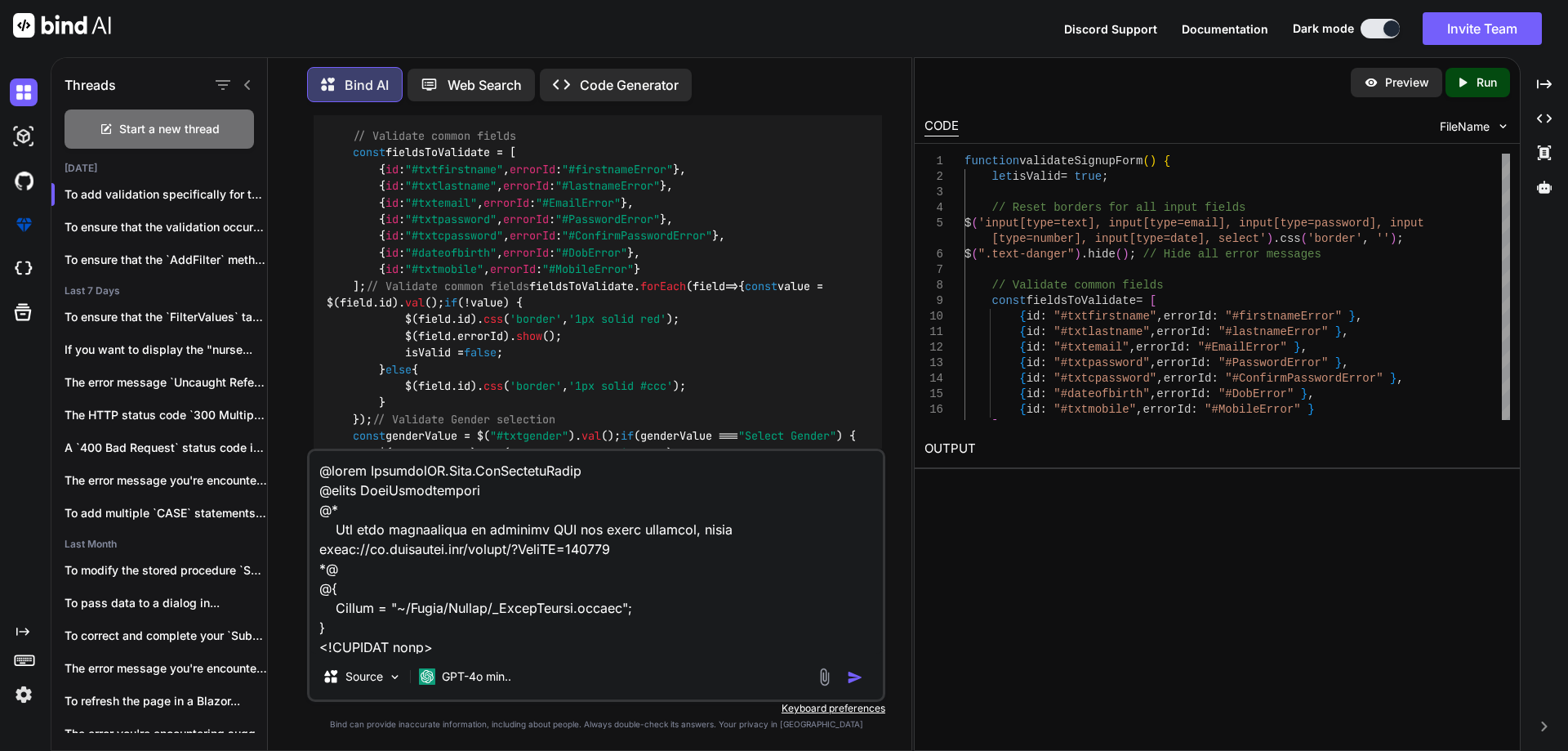
scroll to position [1558, 0]
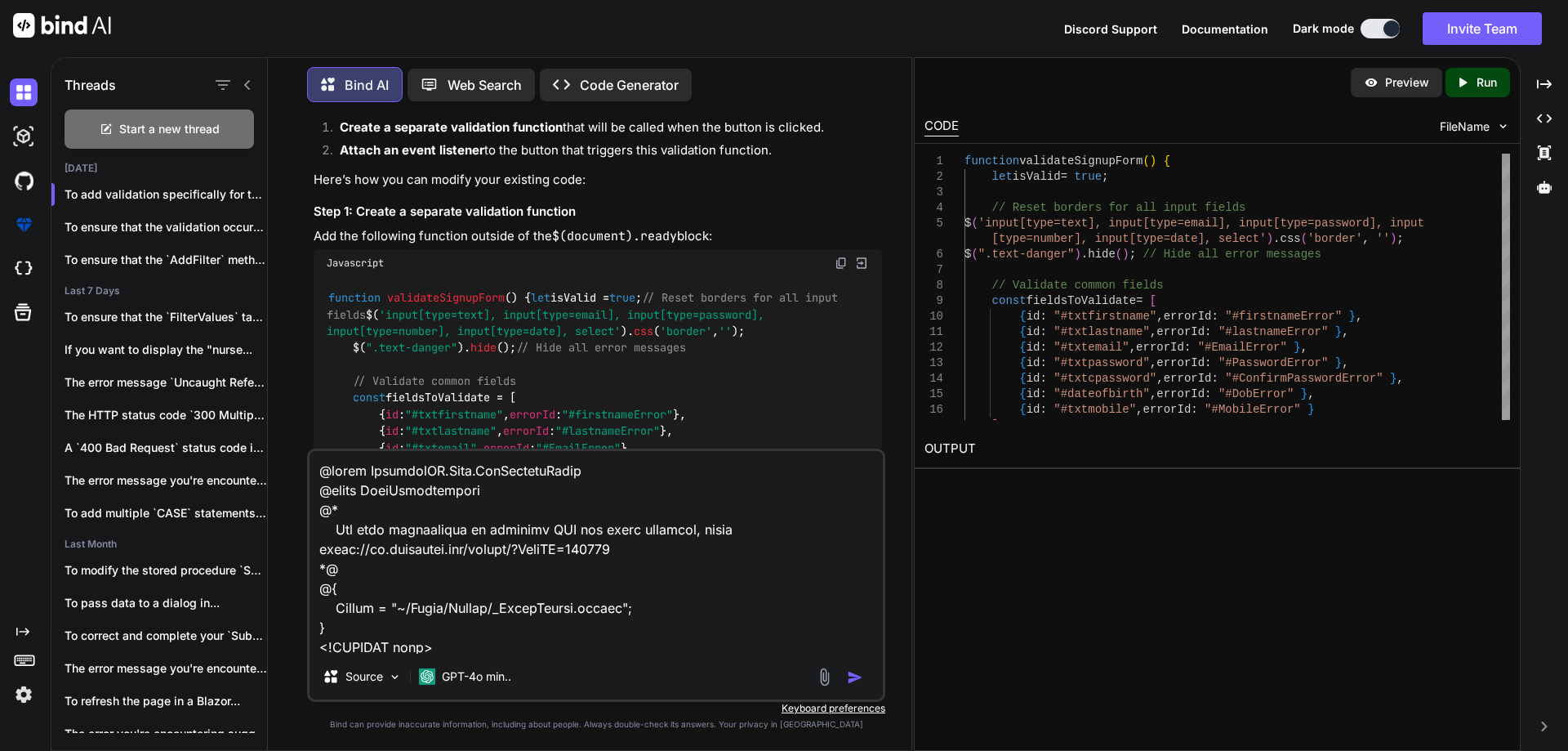
click at [841, 257] on img at bounding box center [841, 263] width 13 height 13
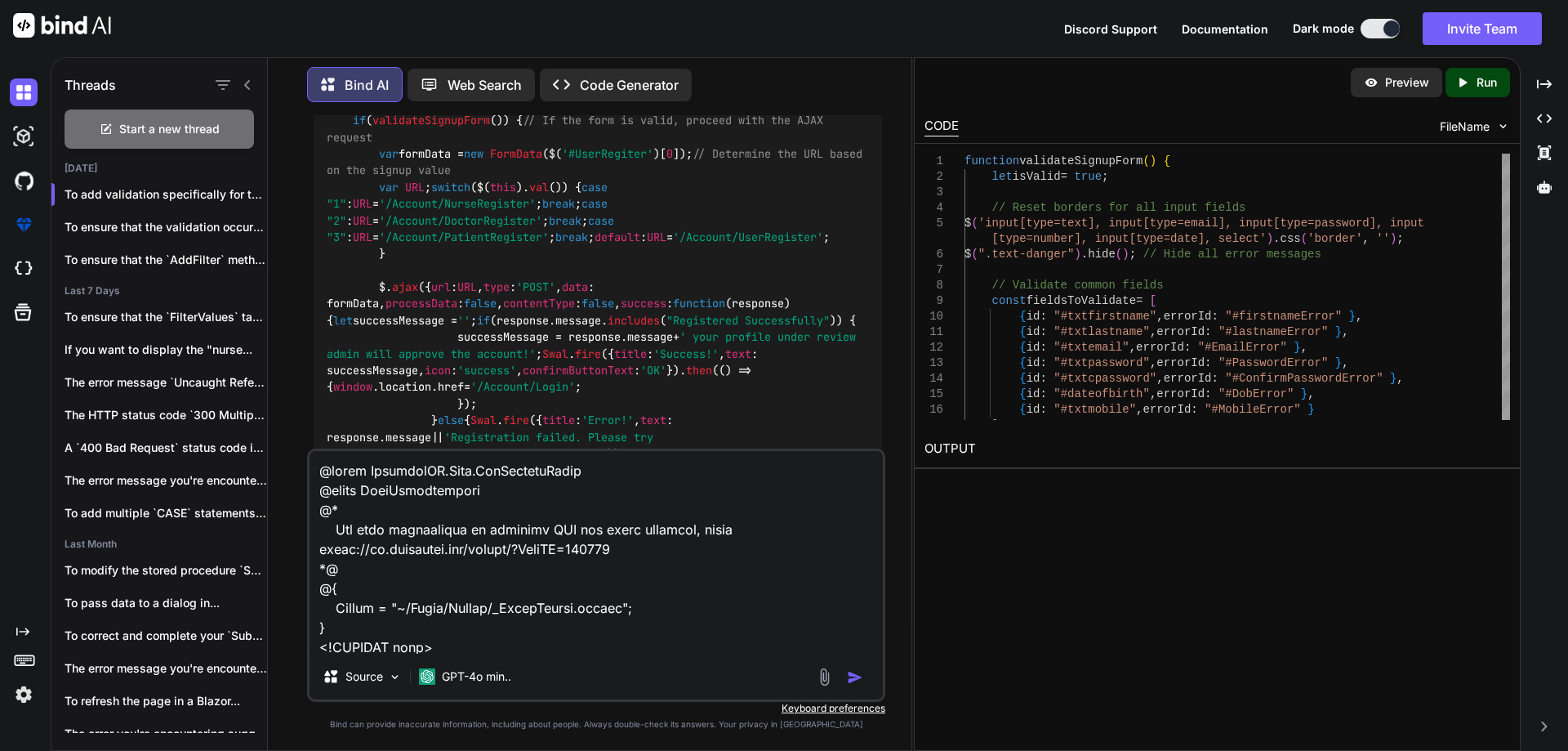
scroll to position [2538, 0]
click at [839, 35] on img at bounding box center [841, 28] width 13 height 13
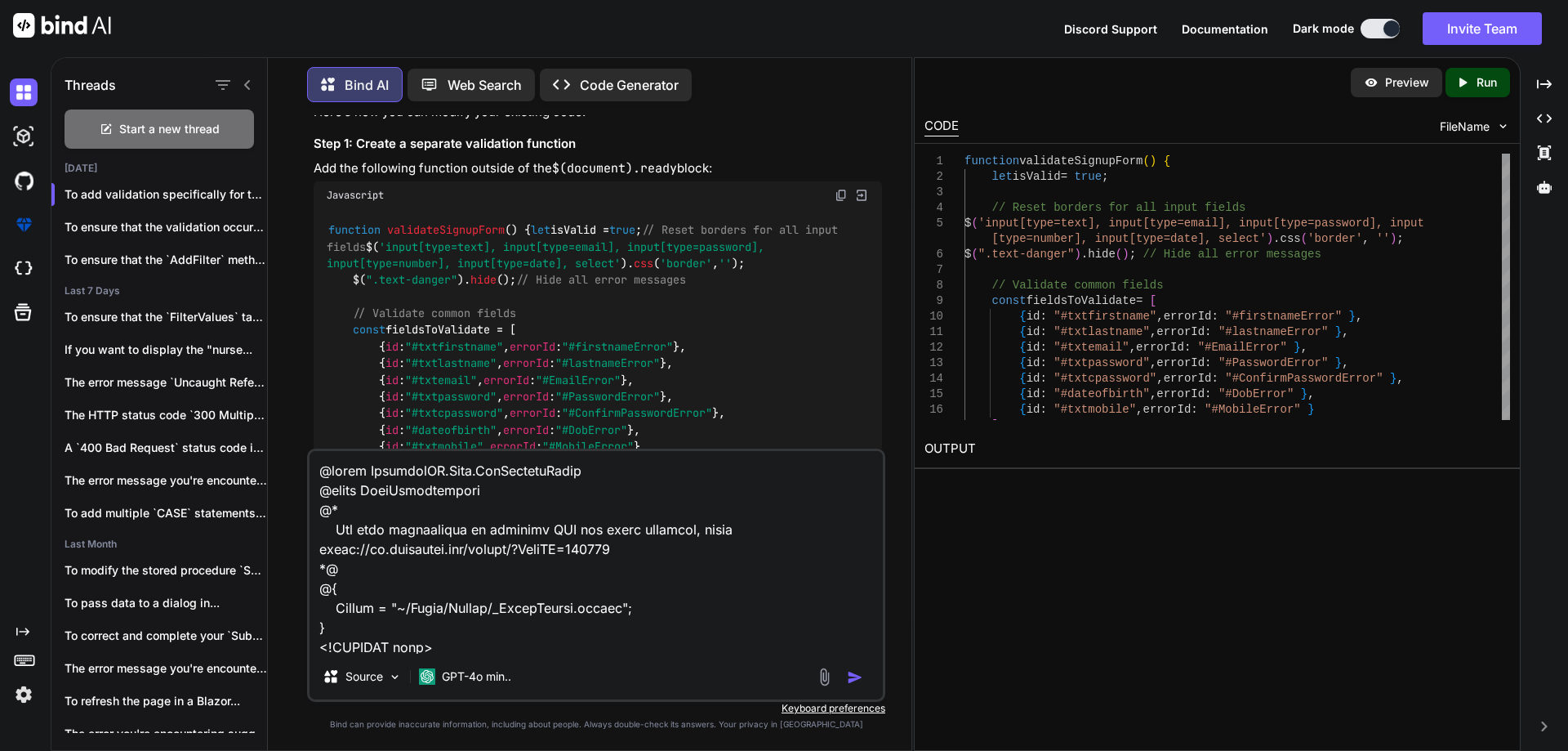
scroll to position [1532, 0]
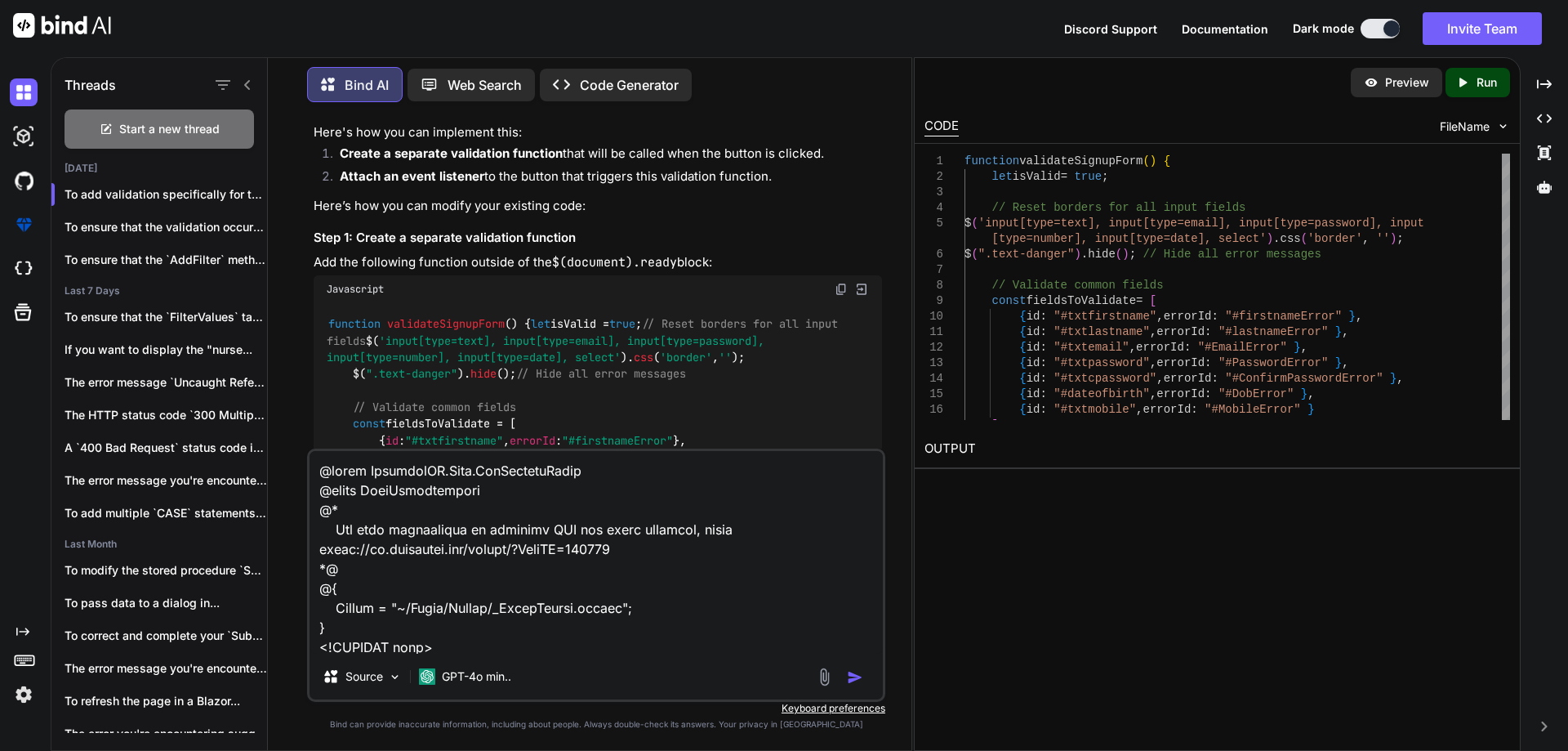
click at [843, 283] on img at bounding box center [841, 289] width 13 height 13
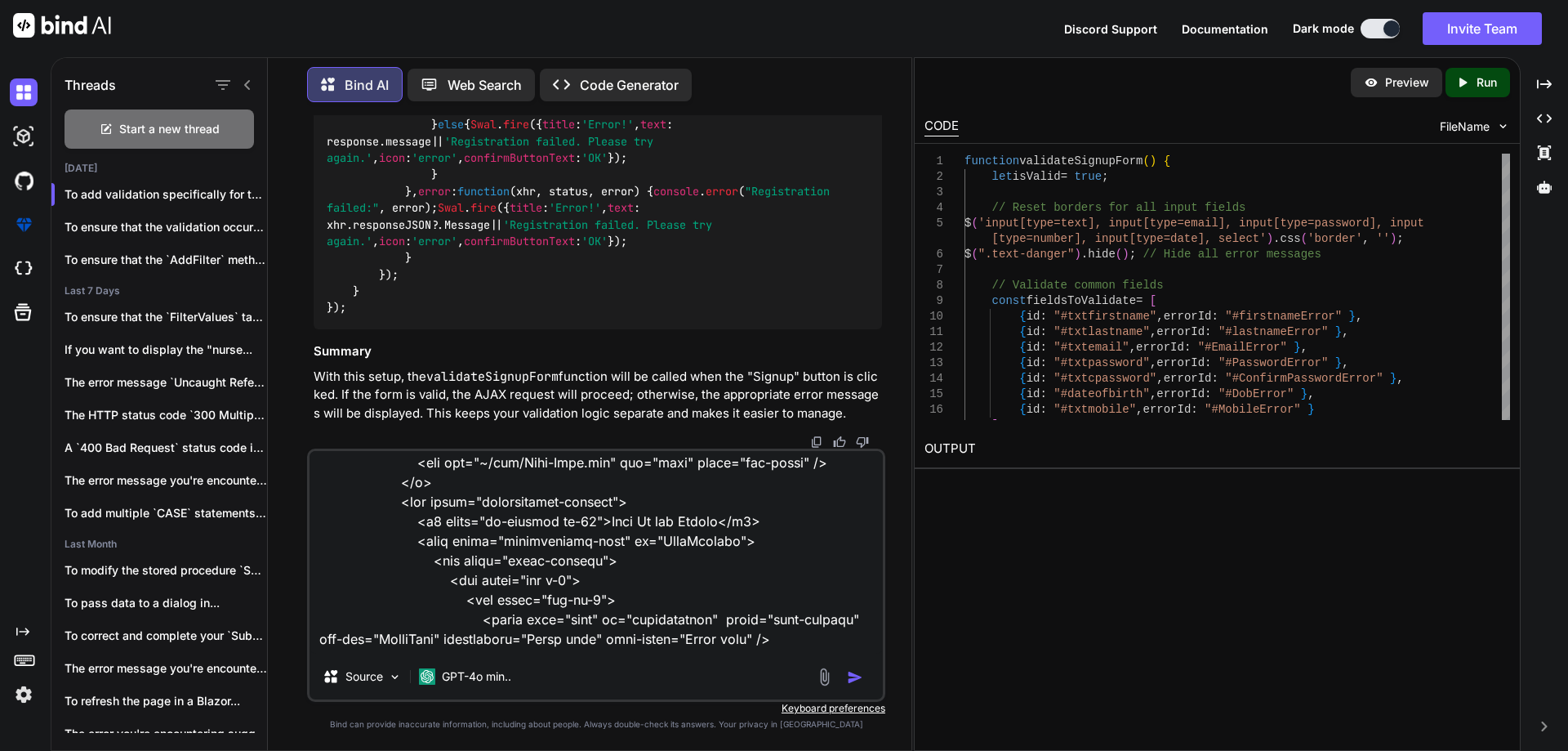
scroll to position [980, 0]
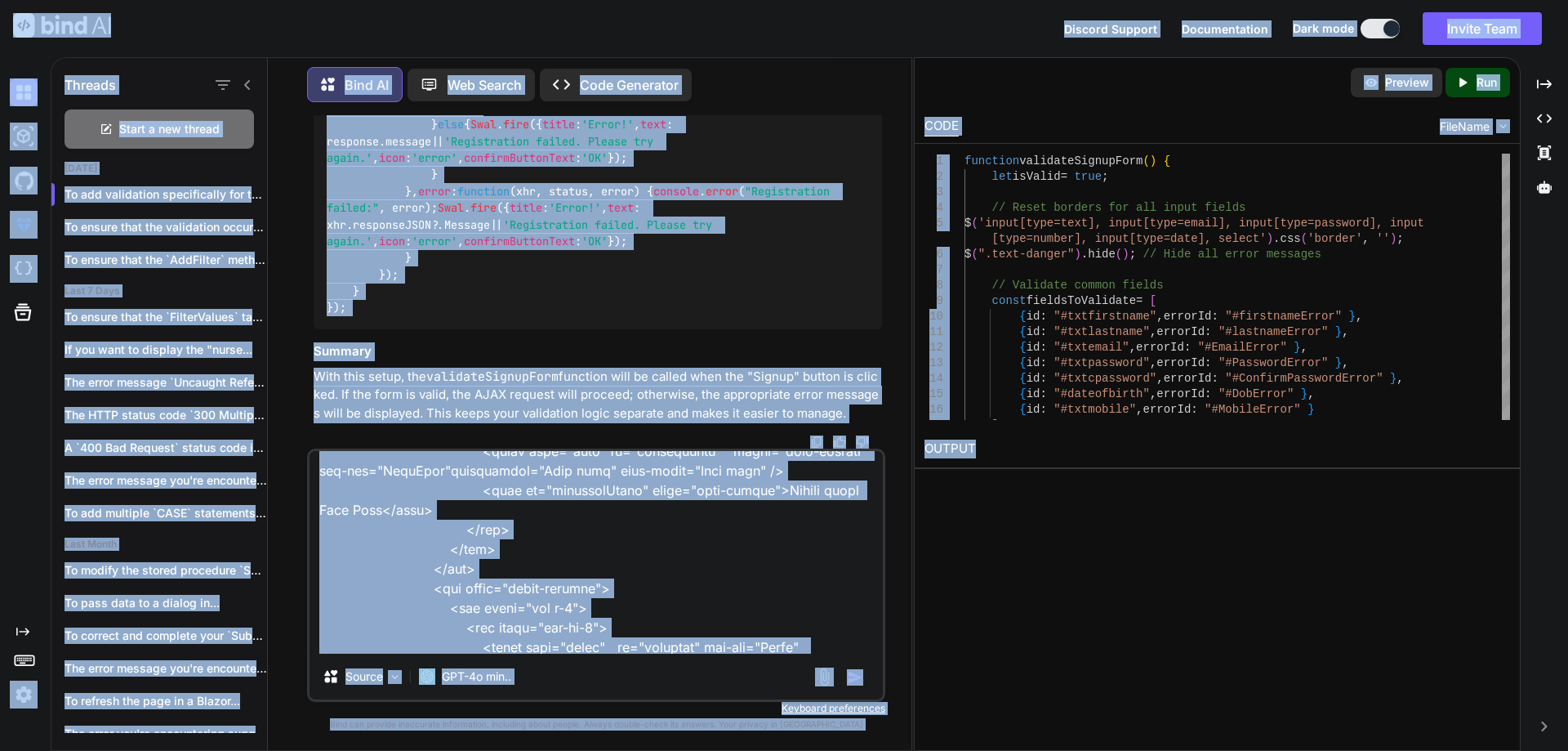
click at [612, 590] on textarea at bounding box center [595, 553] width 573 height 203
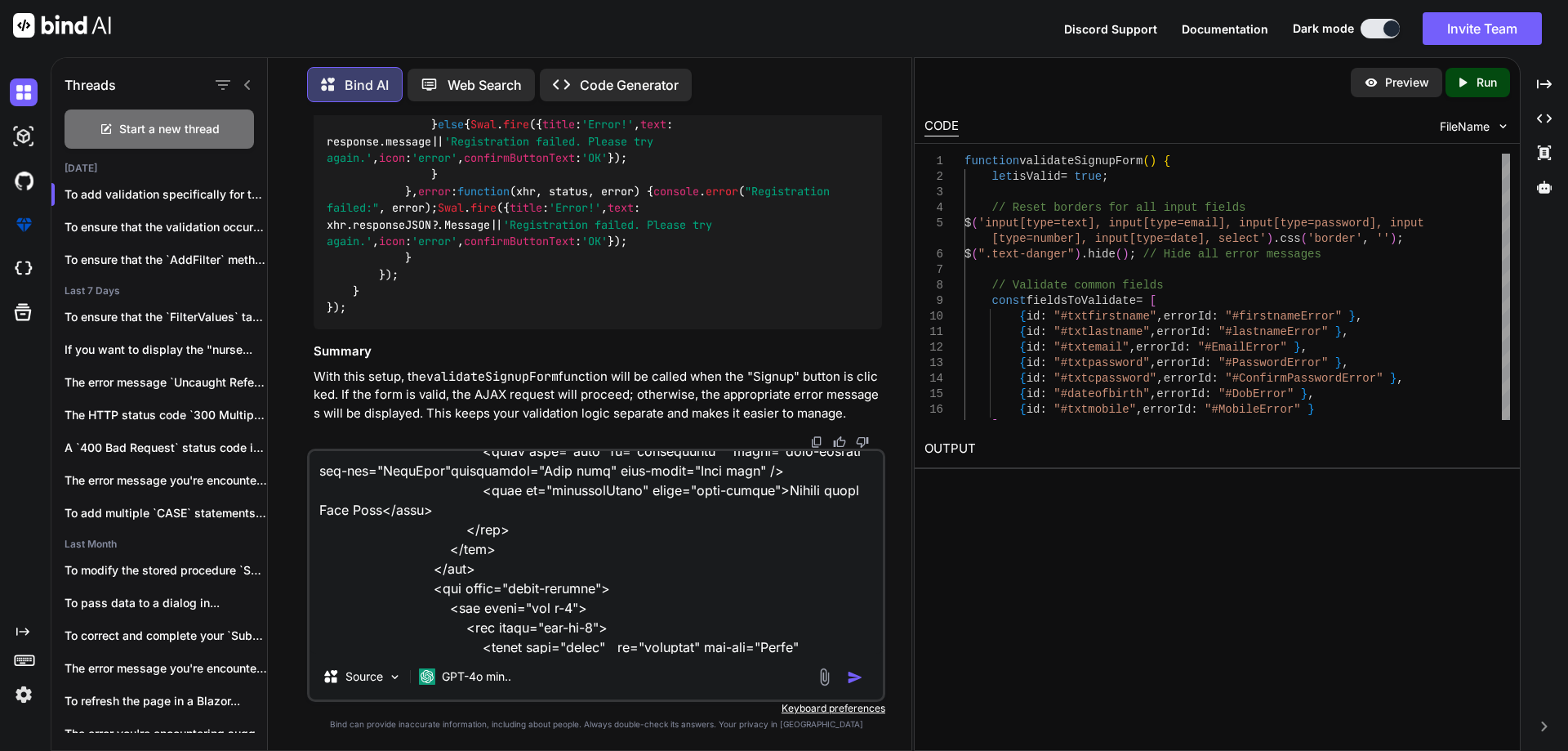
click at [655, 603] on textarea at bounding box center [595, 553] width 573 height 203
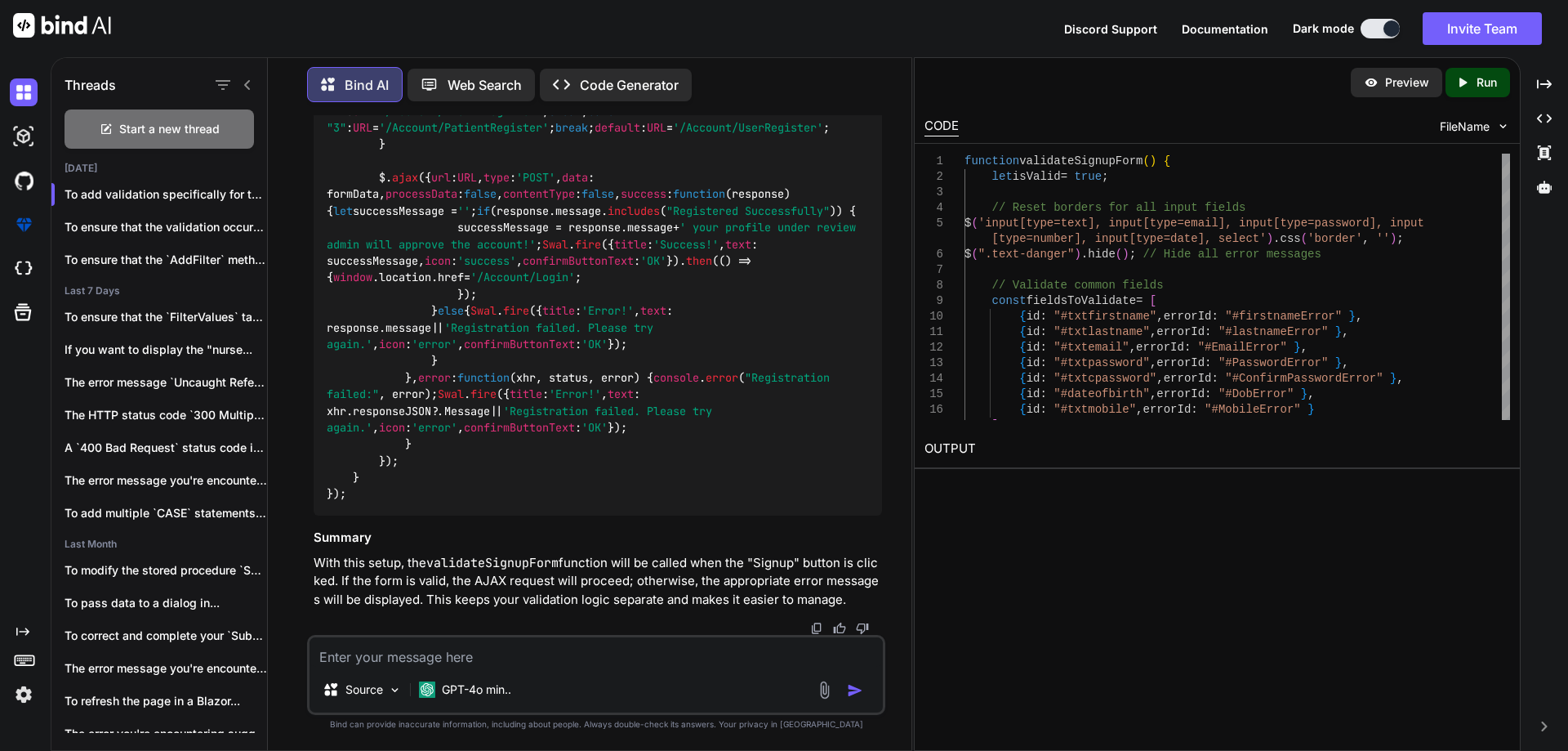
scroll to position [3388, 0]
paste textarea "@using InfraredIV.Core.WebRequestModel @model UserRegistration @{ Layout = "~/V…"
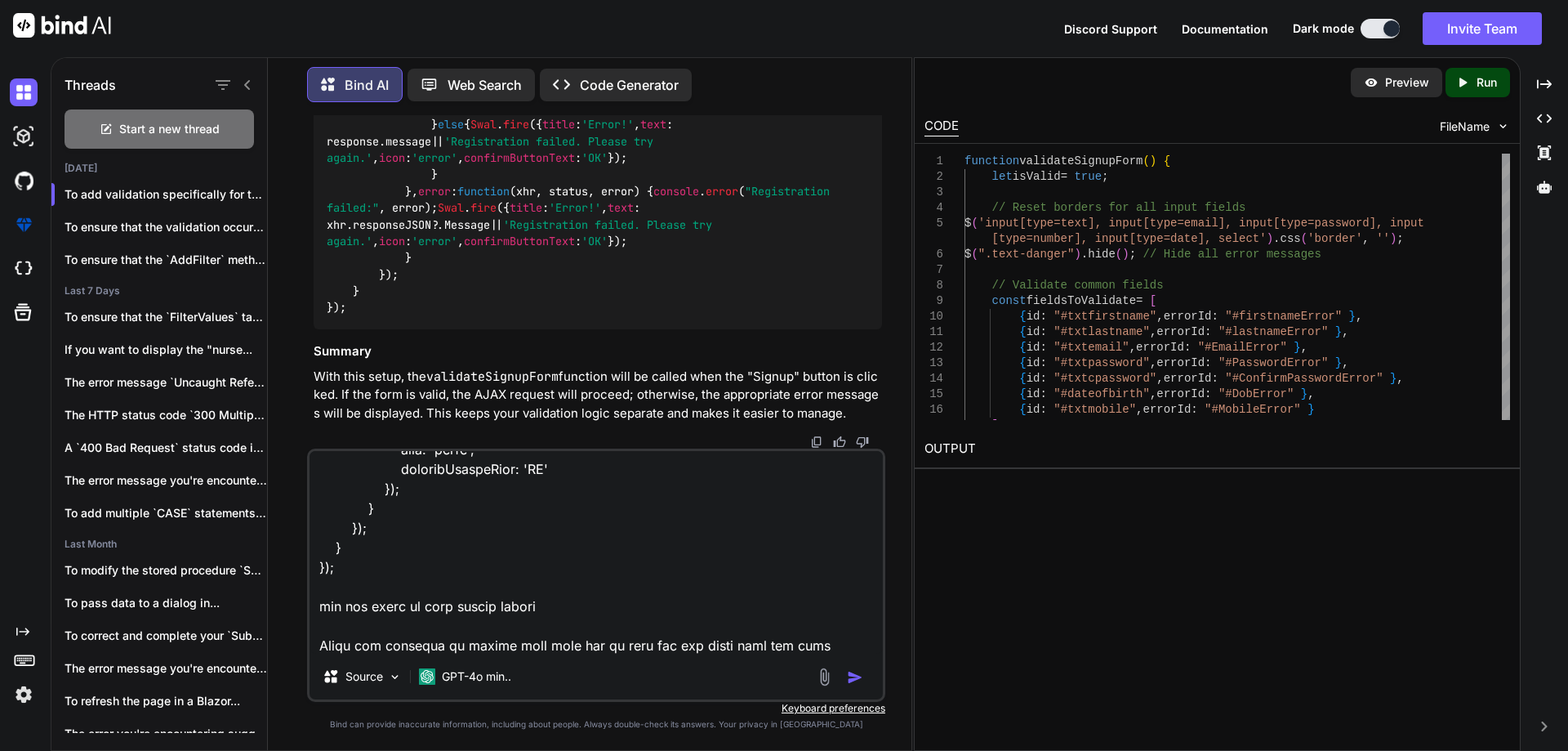
type textarea "@using InfraredIV.Core.WebRequestModel @model UserRegistration @{ Layout = "~/V…"
click at [247, 78] on icon at bounding box center [247, 84] width 13 height 13
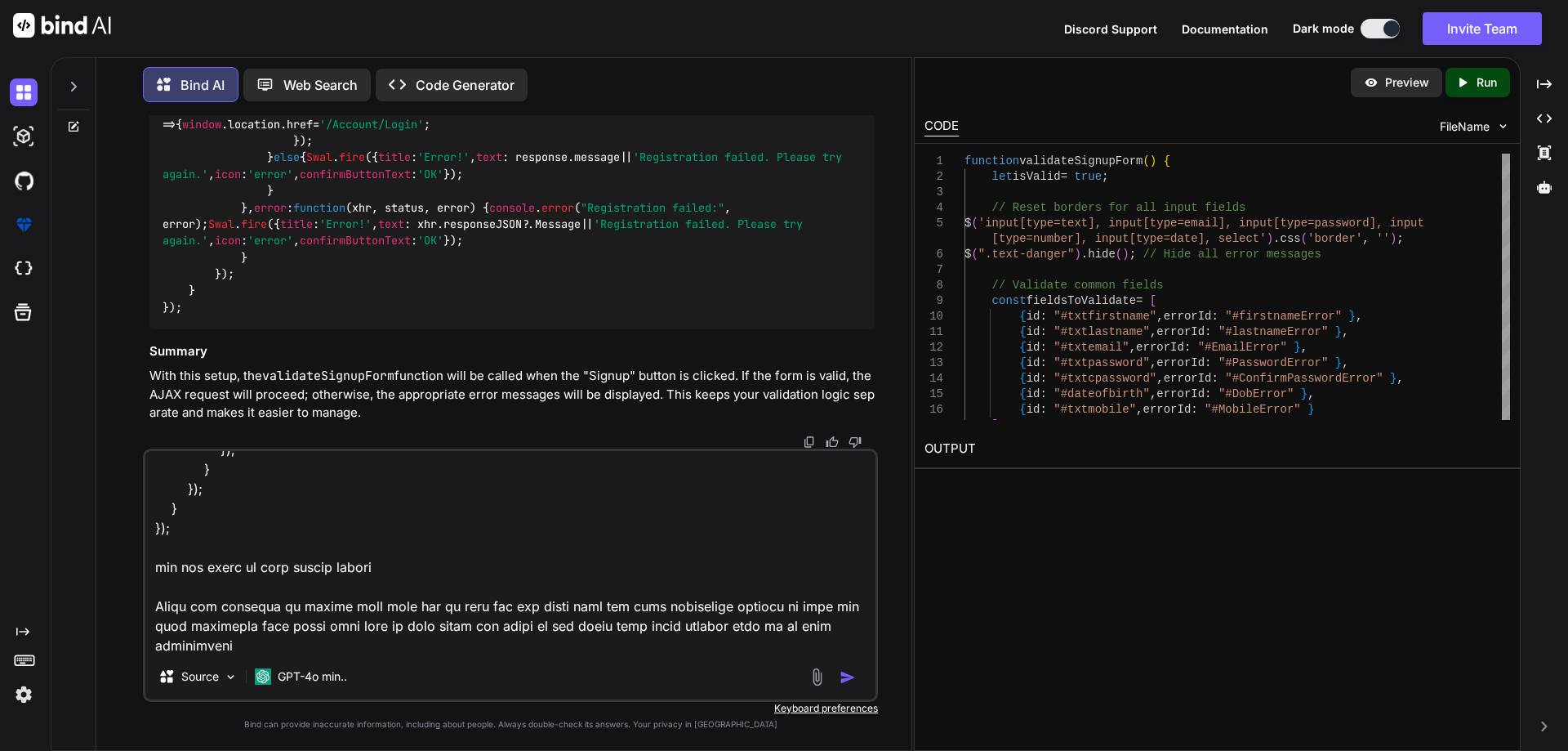
click at [846, 675] on img "button" at bounding box center [847, 677] width 16 height 16
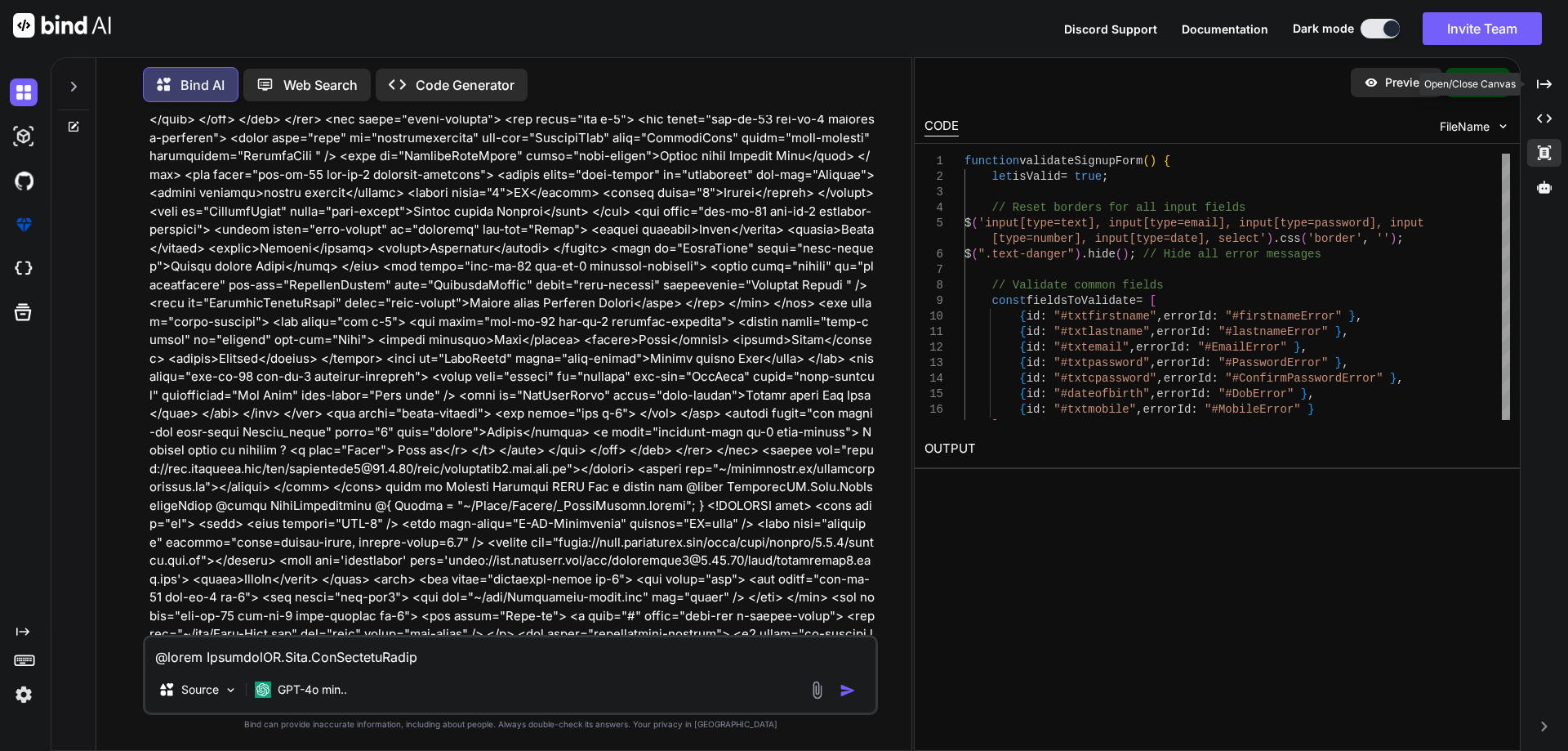
scroll to position [3561, 0]
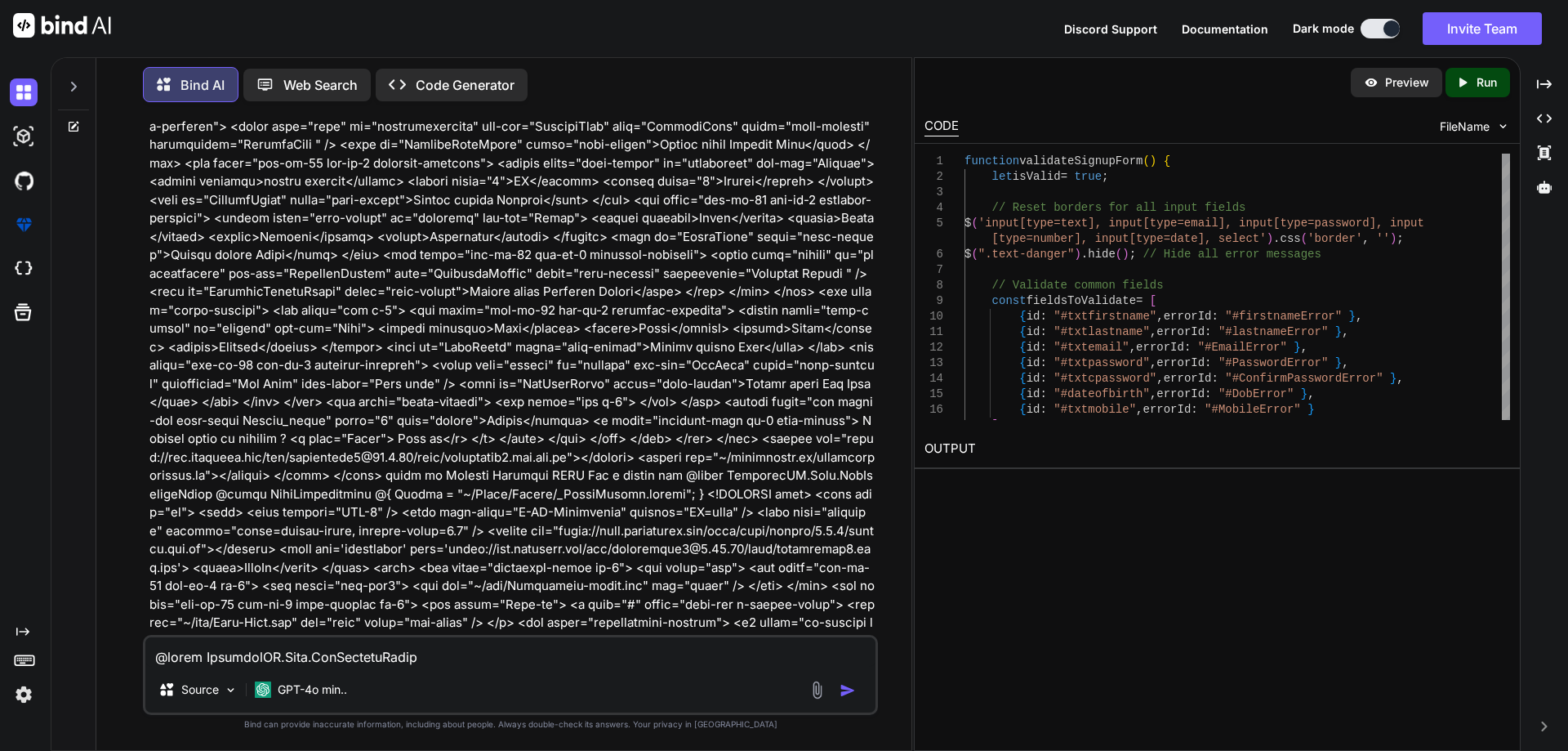
click at [1499, 119] on img at bounding box center [1504, 126] width 14 height 14
click at [1541, 113] on icon "Created with Pixso." at bounding box center [1544, 118] width 15 height 15
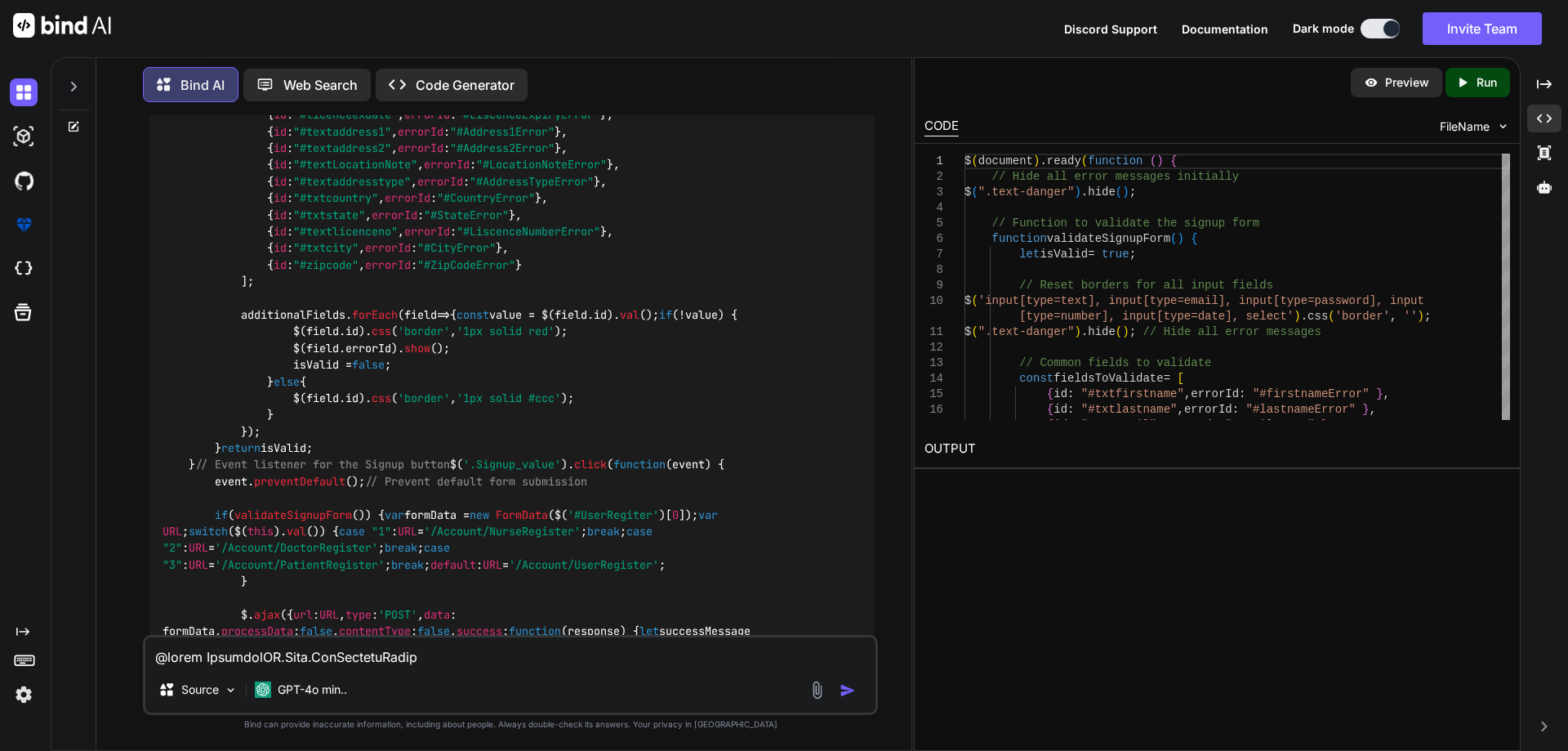
scroll to position [6399, 0]
